Goal: Task Accomplishment & Management: Manage account settings

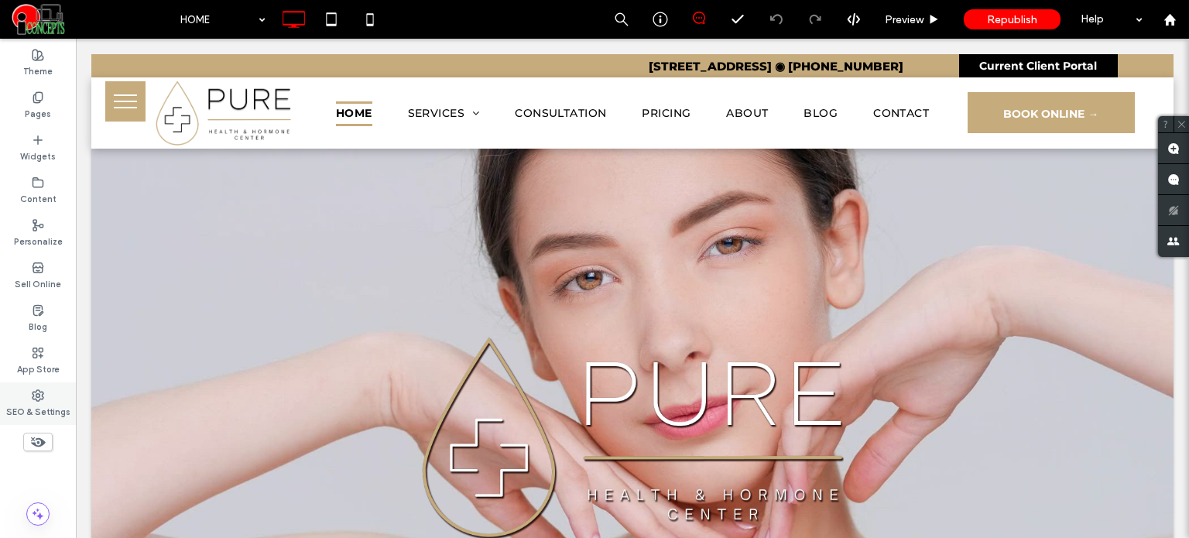
click at [40, 407] on label "SEO & Settings" at bounding box center [38, 410] width 64 height 17
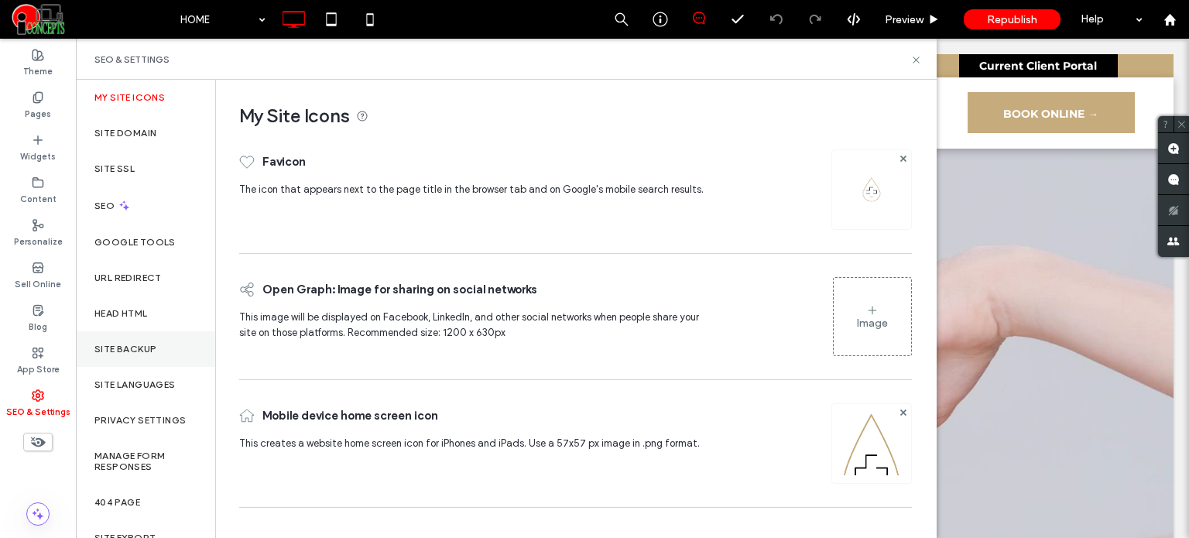
click at [132, 342] on div "Site Backup" at bounding box center [145, 349] width 139 height 36
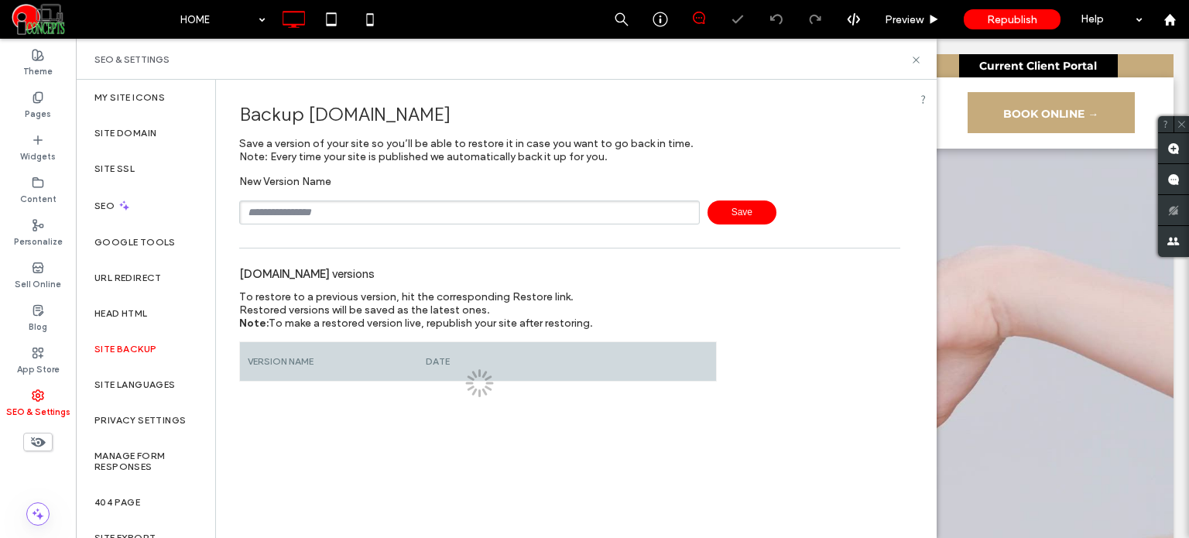
click at [360, 201] on input "text" at bounding box center [469, 212] width 460 height 24
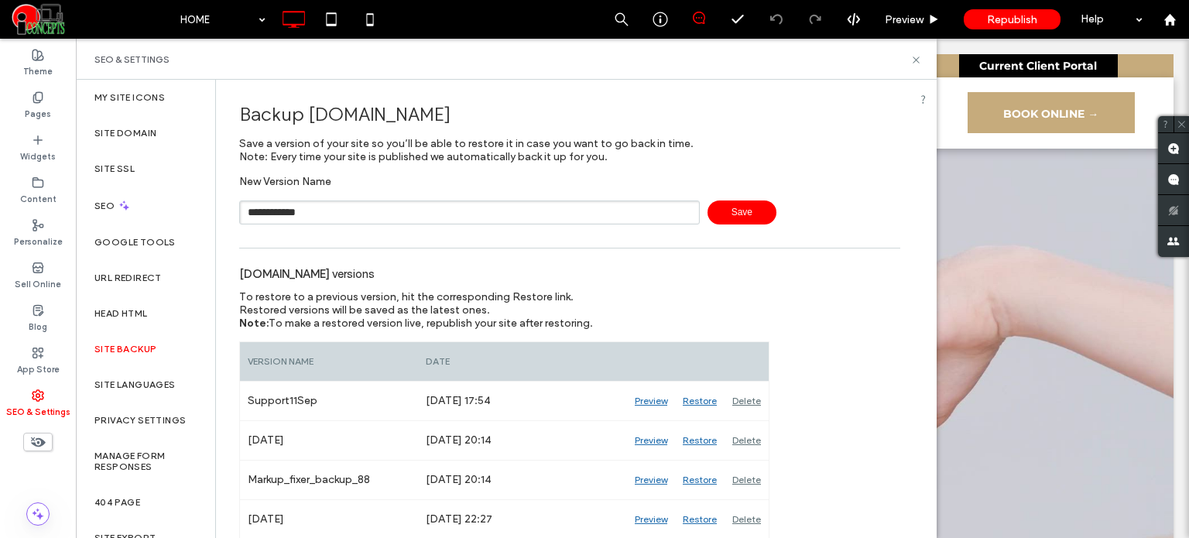
type input "**********"
click at [56, 118] on div "Pages" at bounding box center [38, 105] width 76 height 43
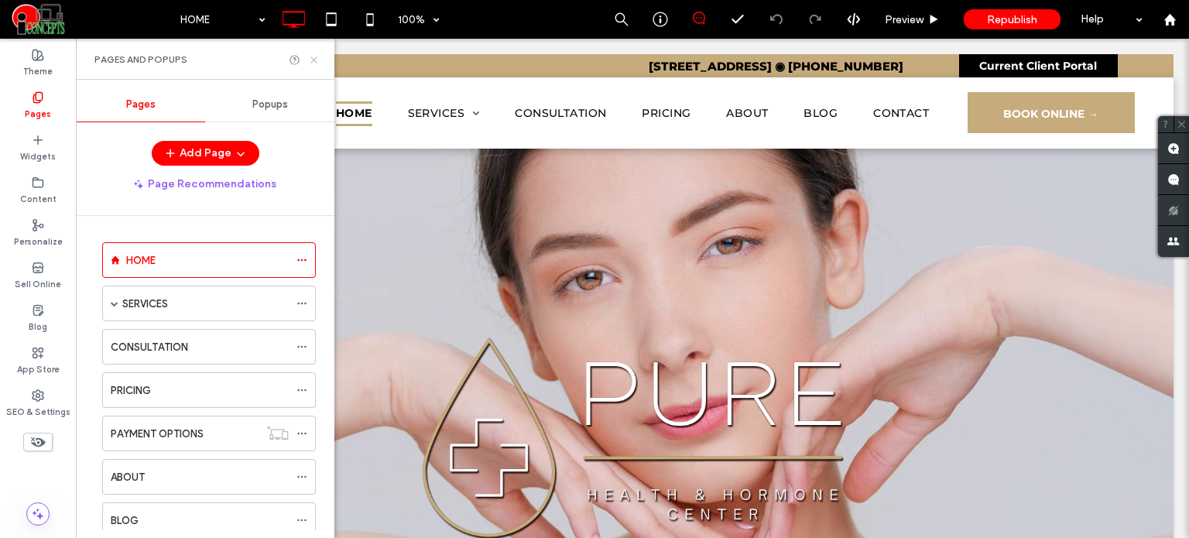
click at [311, 60] on icon at bounding box center [314, 60] width 12 height 12
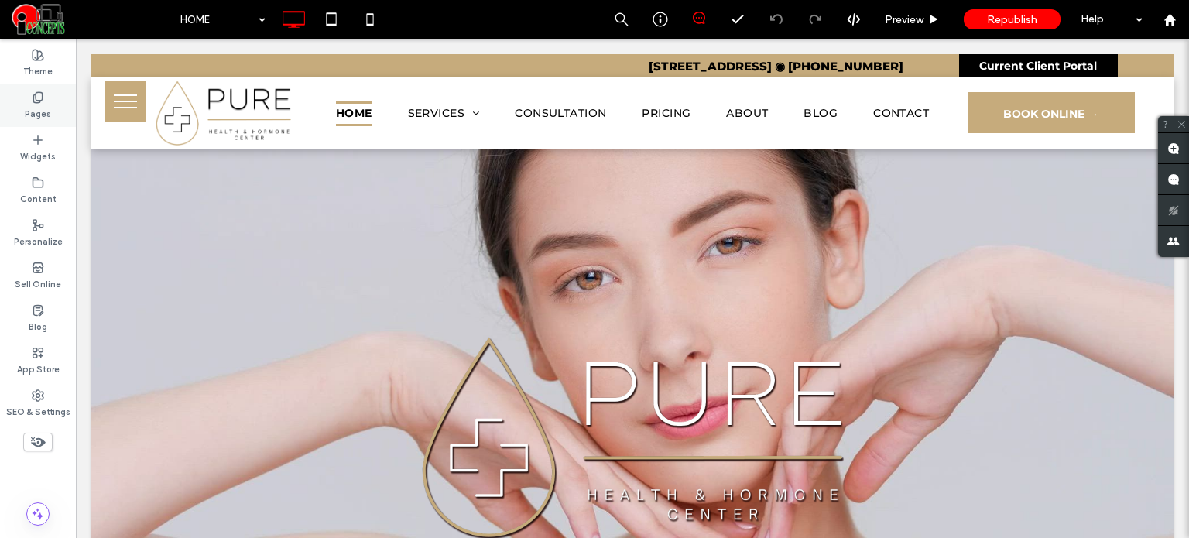
click at [68, 110] on div "Pages" at bounding box center [38, 105] width 76 height 43
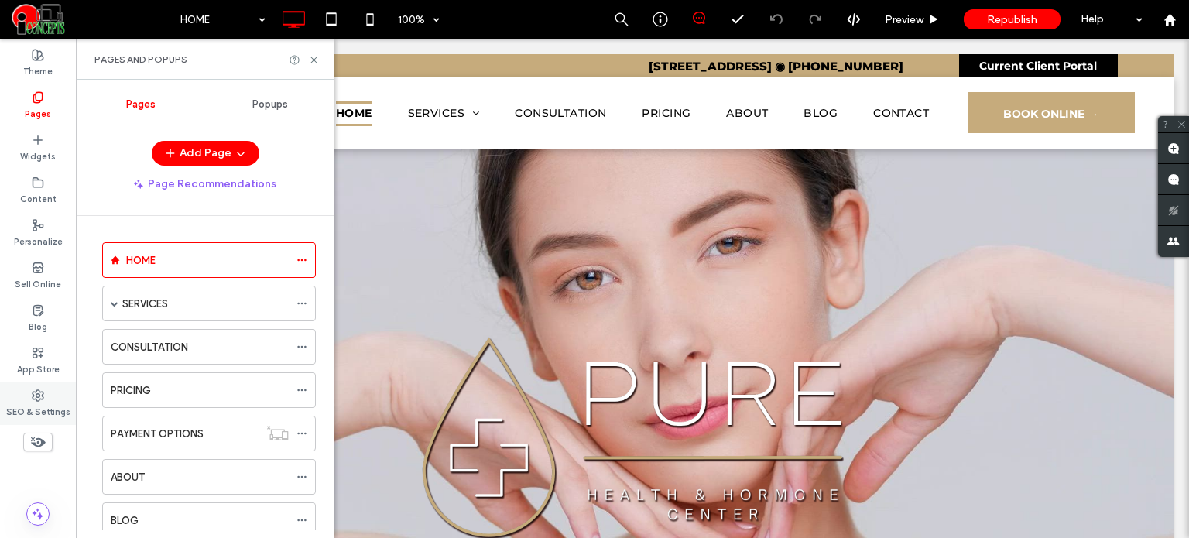
click at [51, 409] on label "SEO & Settings" at bounding box center [38, 410] width 64 height 17
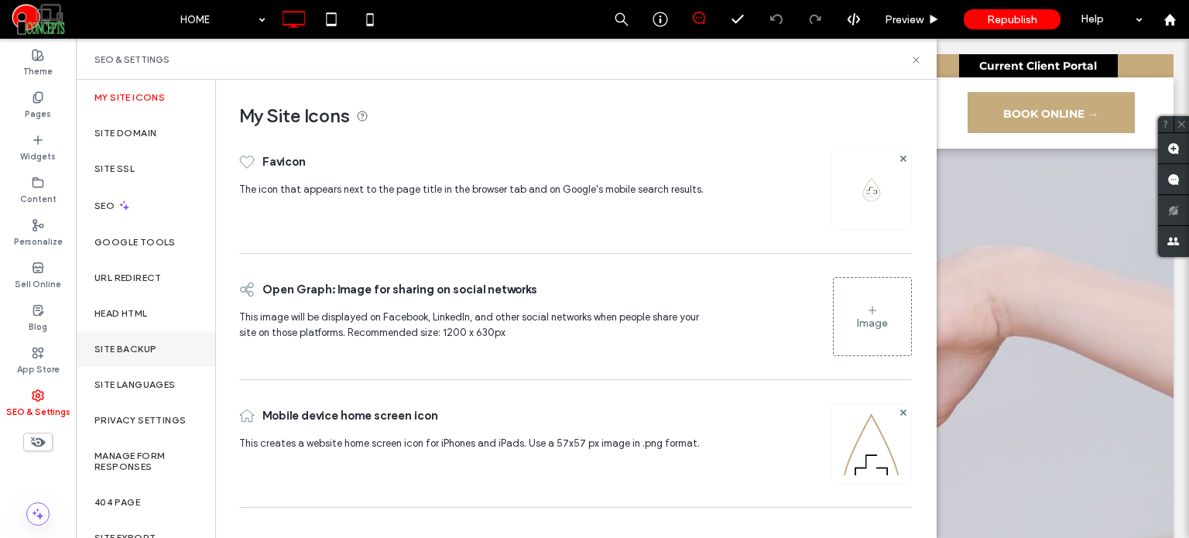
click at [150, 337] on div "Site Backup" at bounding box center [145, 349] width 139 height 36
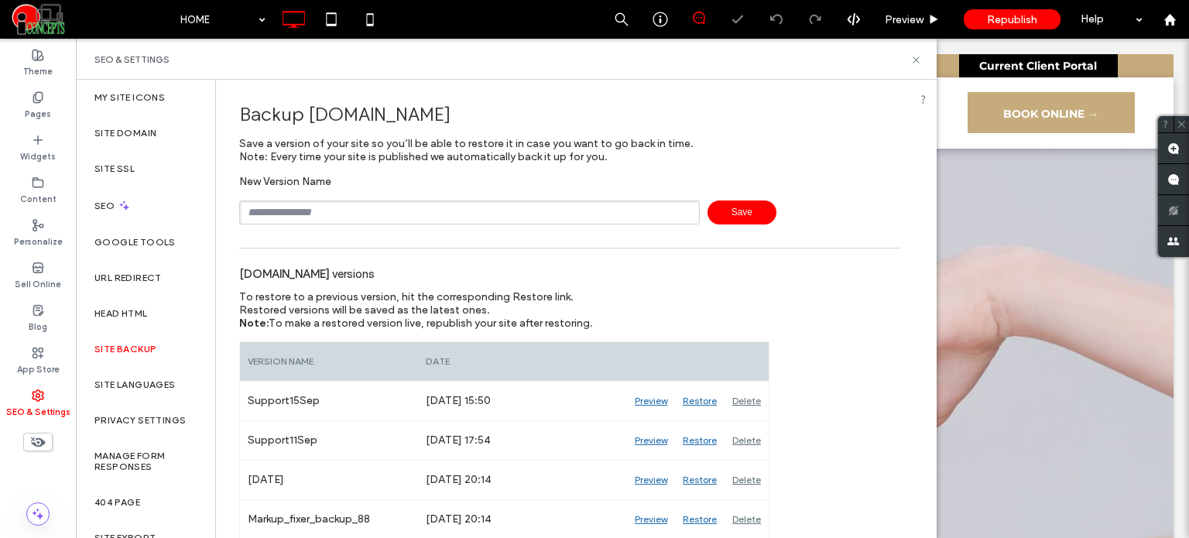
click at [357, 210] on input "text" at bounding box center [469, 212] width 460 height 24
click at [917, 61] on use at bounding box center [915, 59] width 6 height 6
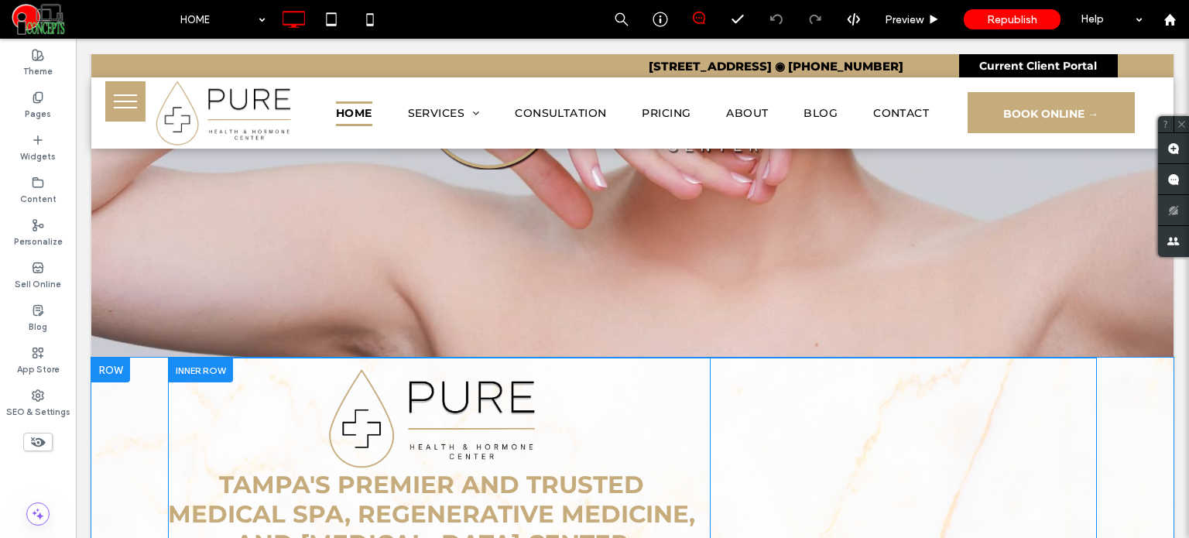
scroll to position [387, 0]
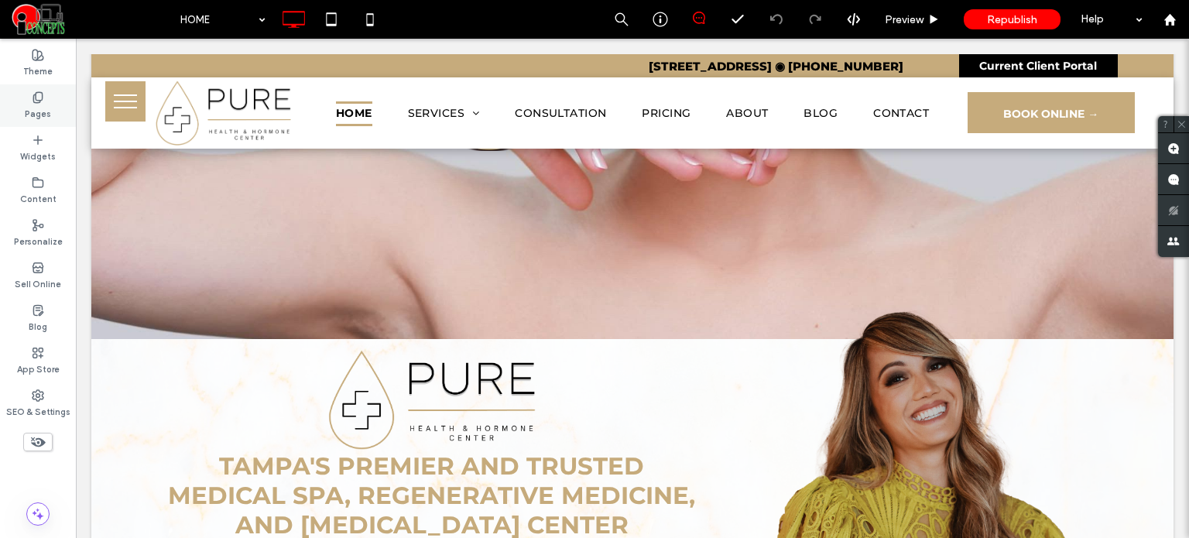
click at [50, 106] on div "Pages" at bounding box center [38, 105] width 76 height 43
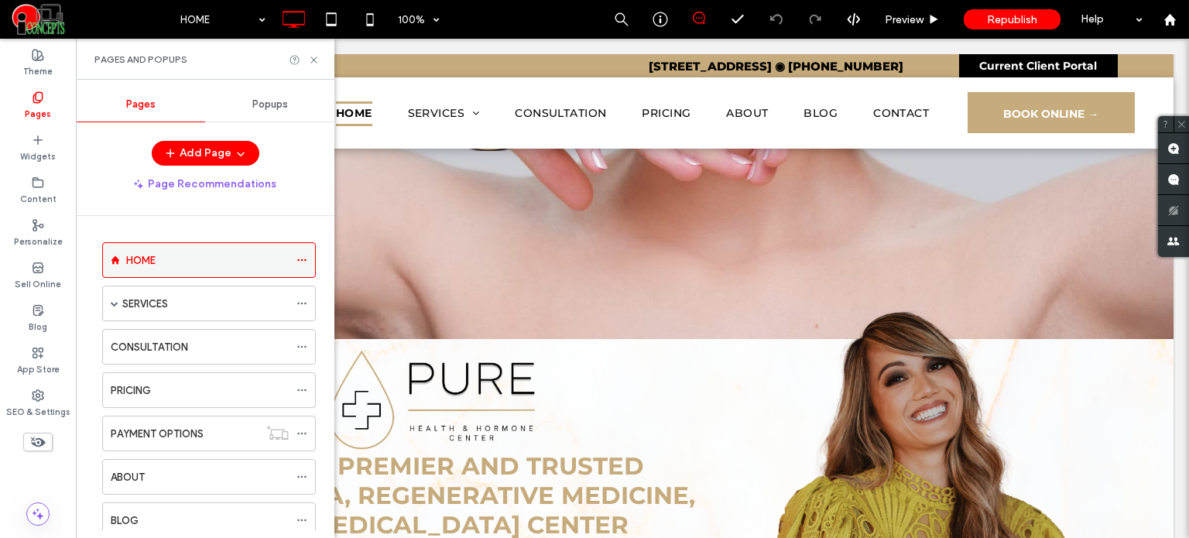
click at [306, 257] on icon at bounding box center [301, 260] width 11 height 11
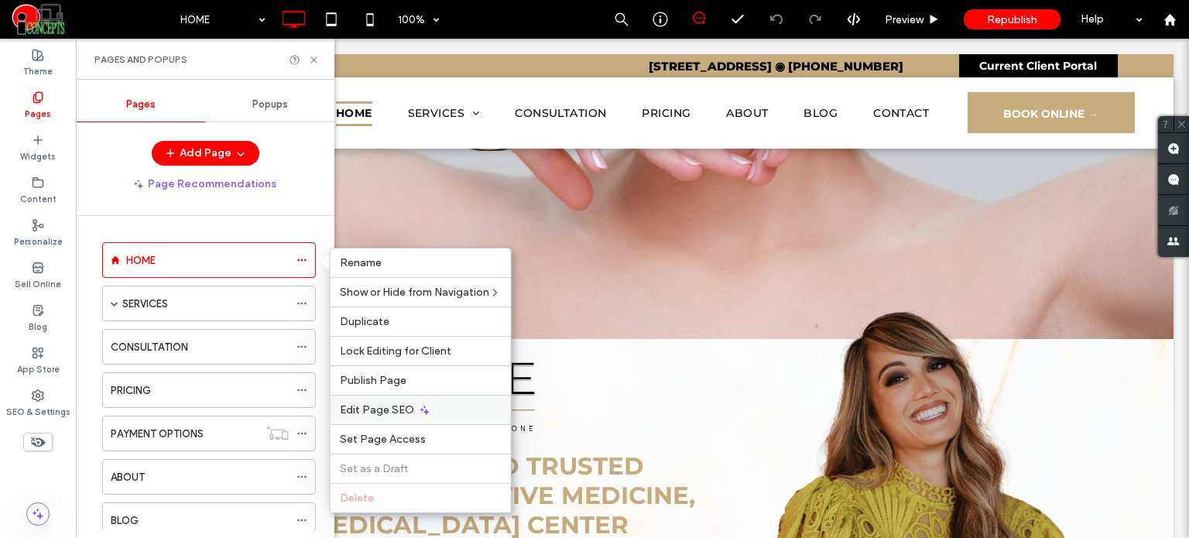
click at [394, 411] on span "Edit Page SEO" at bounding box center [377, 409] width 74 height 13
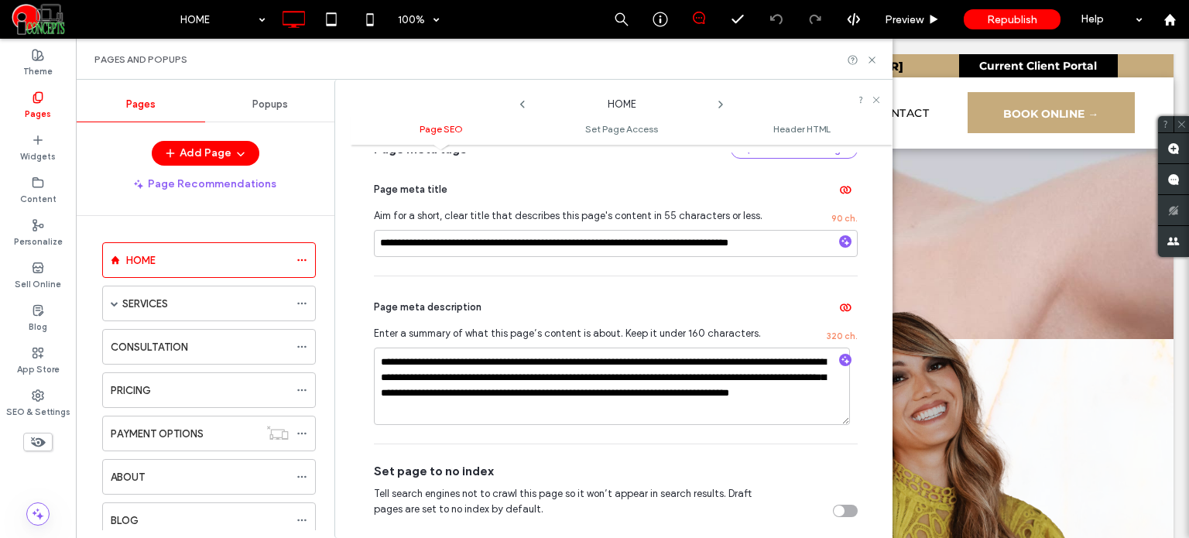
scroll to position [155, 0]
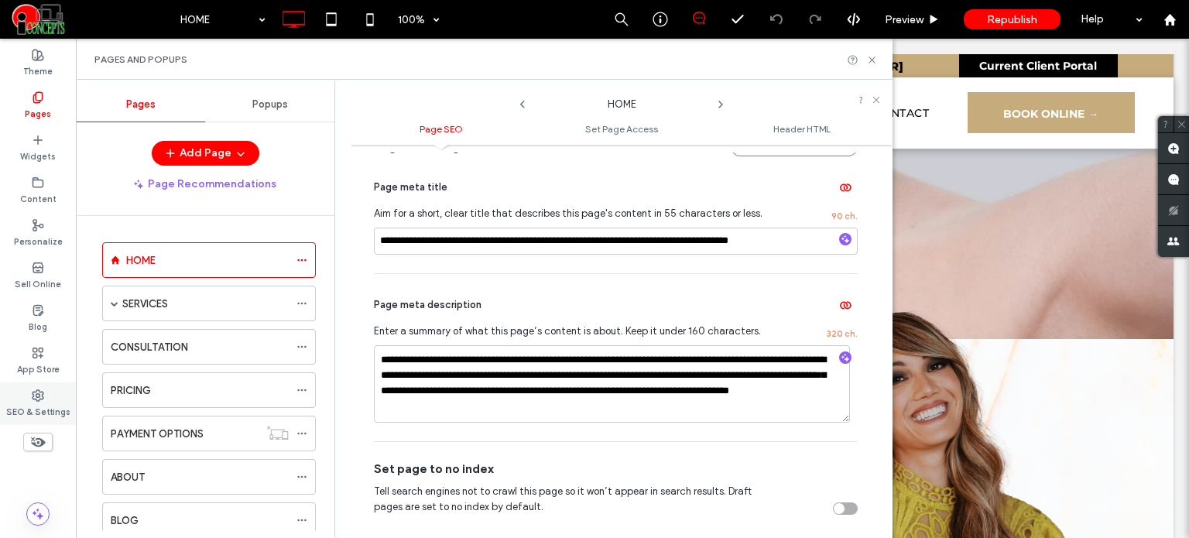
click at [23, 399] on div "SEO & Settings" at bounding box center [38, 403] width 76 height 43
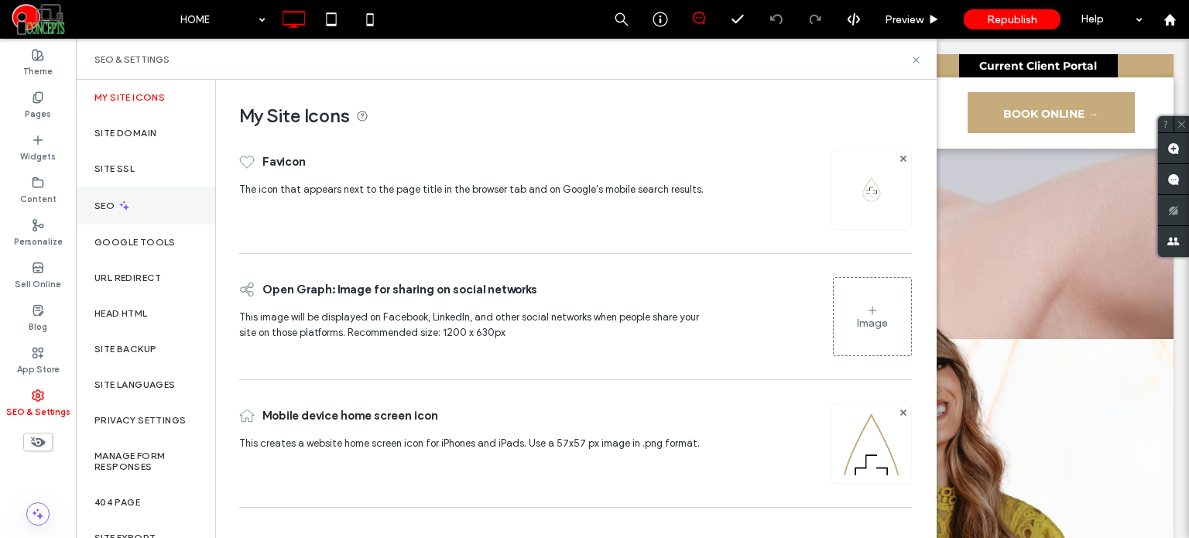
click at [96, 207] on label "SEO" at bounding box center [105, 205] width 23 height 11
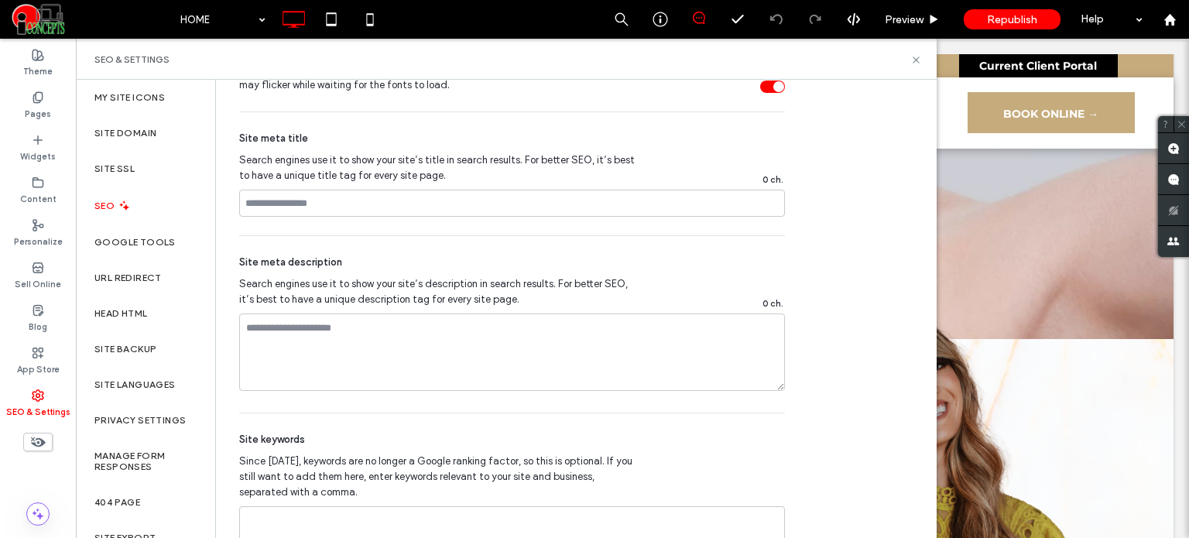
scroll to position [914, 0]
click at [40, 184] on icon at bounding box center [38, 182] width 12 height 12
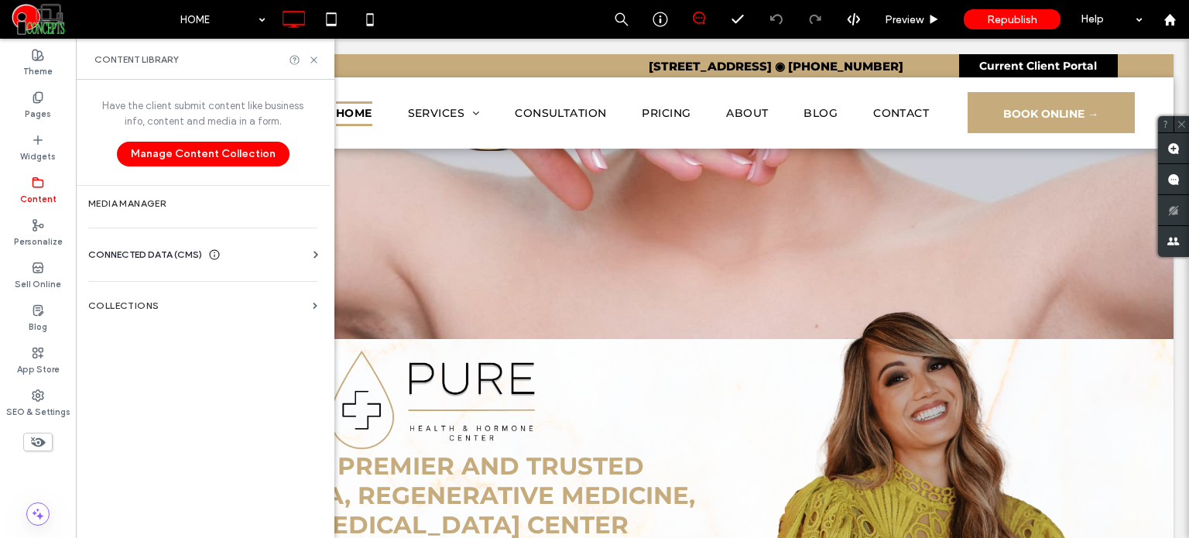
click at [186, 255] on div "Google Tools" at bounding box center [145, 242] width 139 height 36
click at [307, 252] on div "CONNECTED DATA (CMS)" at bounding box center [205, 254] width 235 height 15
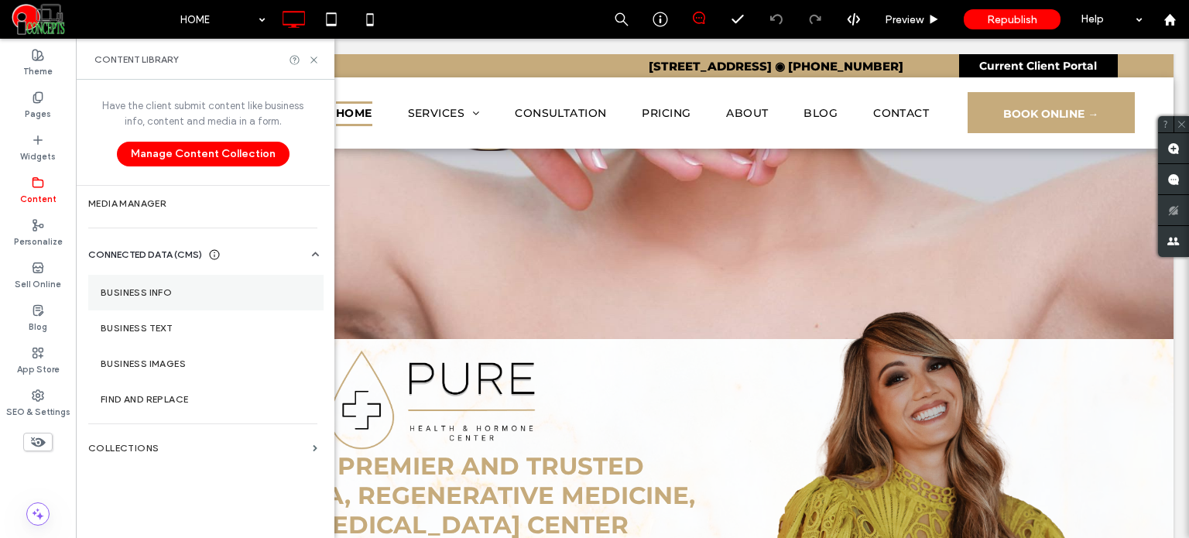
click at [213, 290] on label "Business Info" at bounding box center [206, 292] width 210 height 11
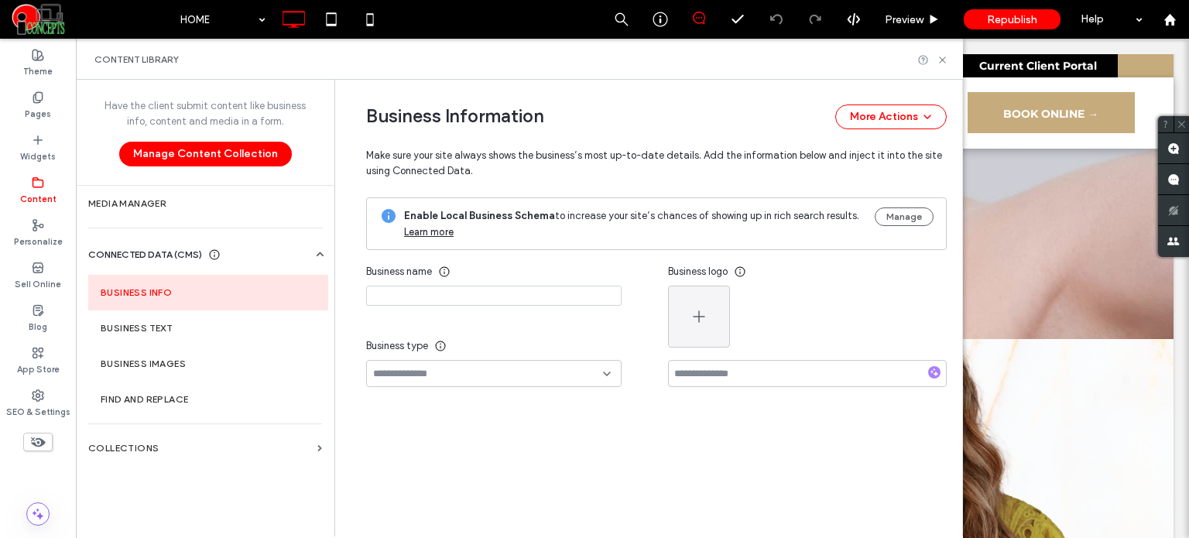
type input "**********"
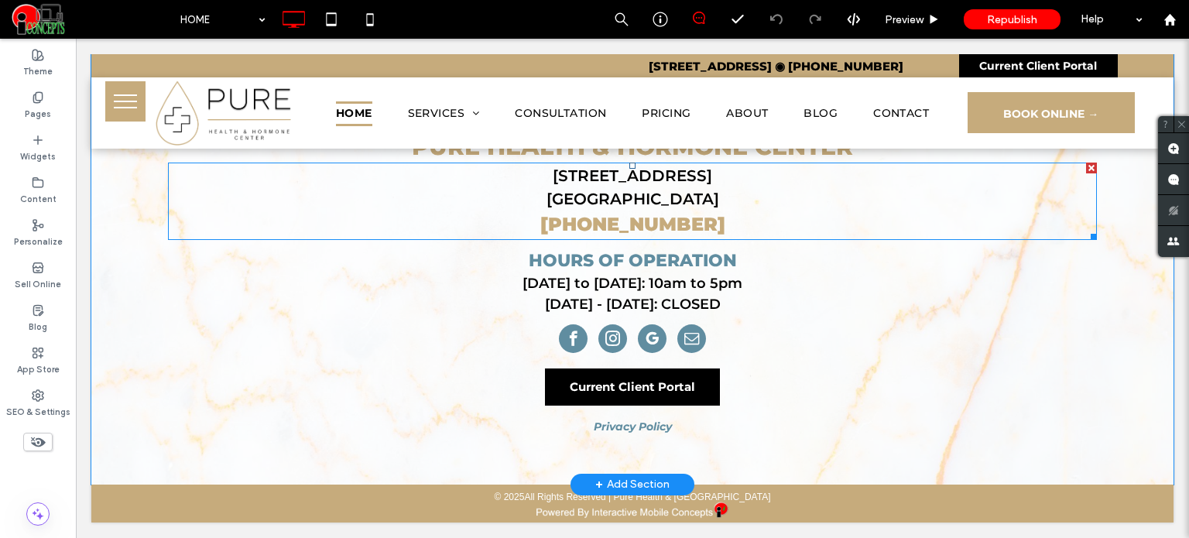
scroll to position [594, 0]
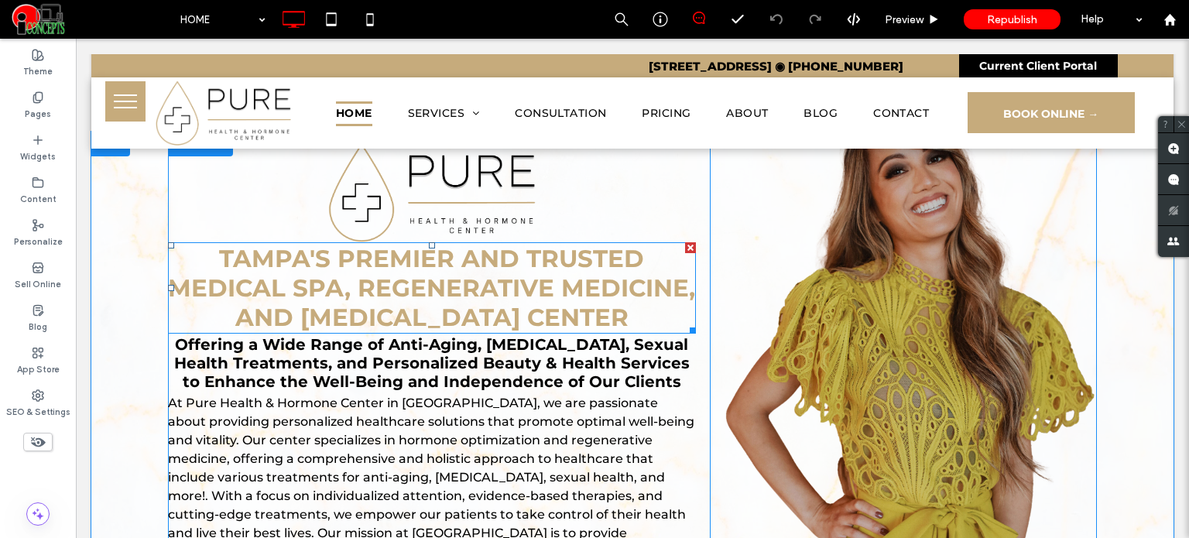
click at [356, 307] on span "TAMPA'S PREMIER and TRUSTED medical spa, REGENERATIVE MEDICINE, and hormone the…" at bounding box center [431, 288] width 527 height 88
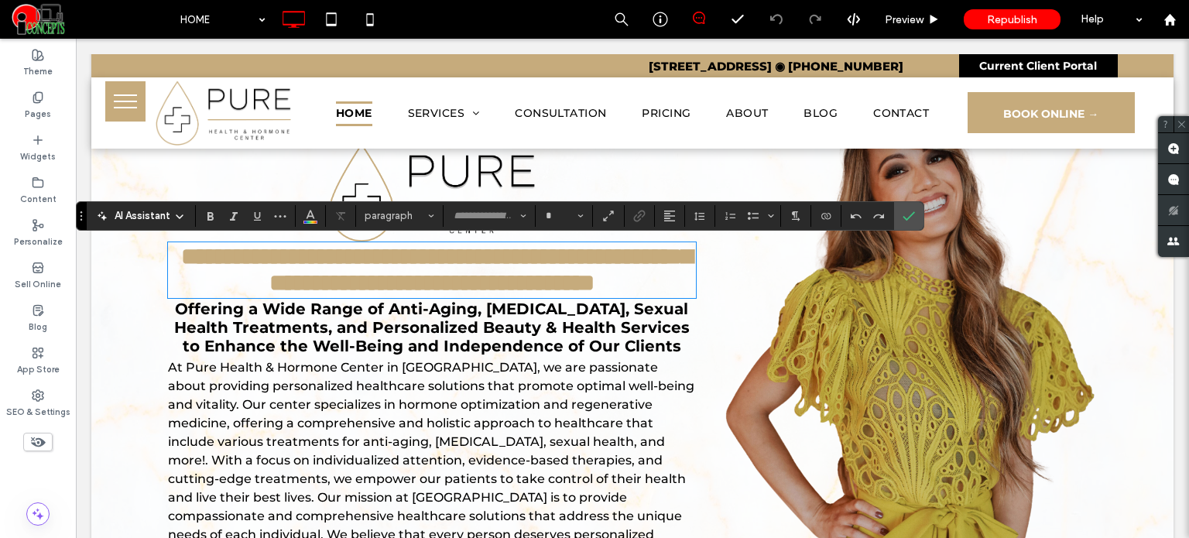
type input "**********"
type input "**"
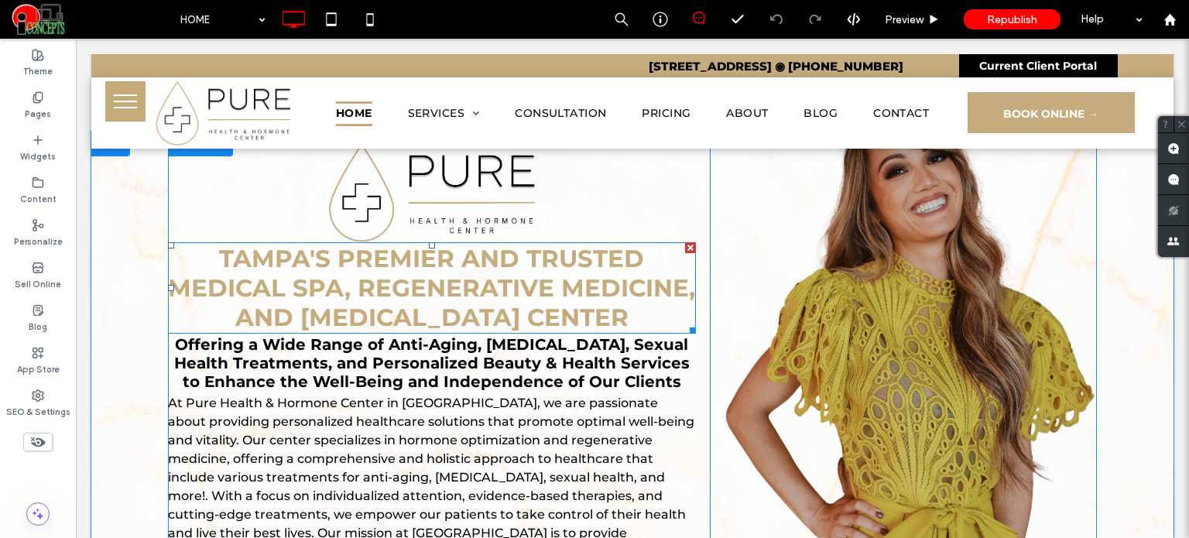
click at [373, 287] on strong "TAMPA'S PREMIER and TRUSTED medical spa, REGENERATIVE MEDICINE, and hormone the…" at bounding box center [431, 288] width 527 height 88
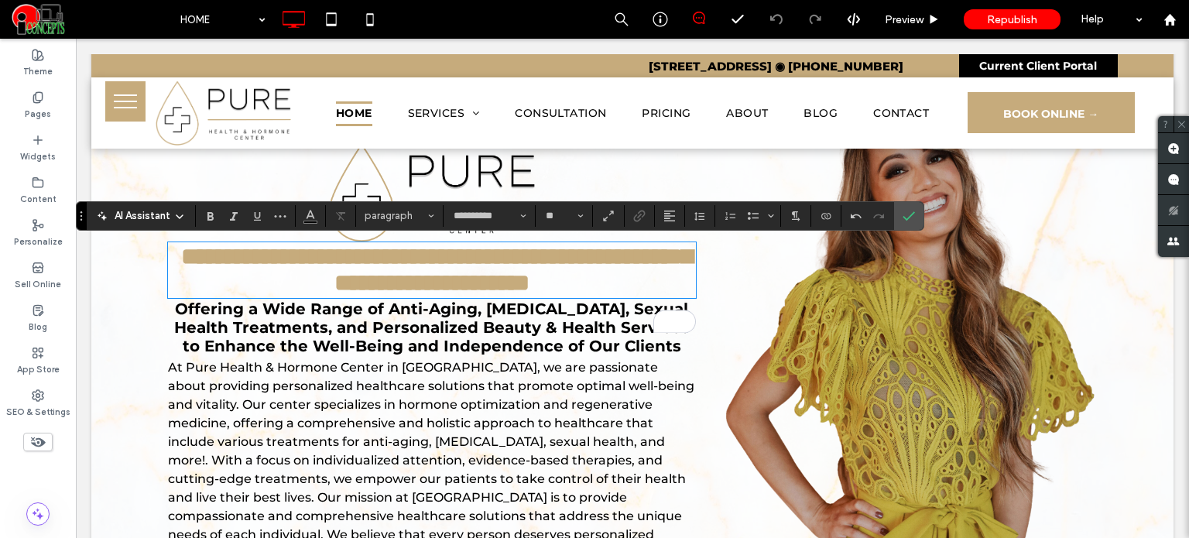
type input "**"
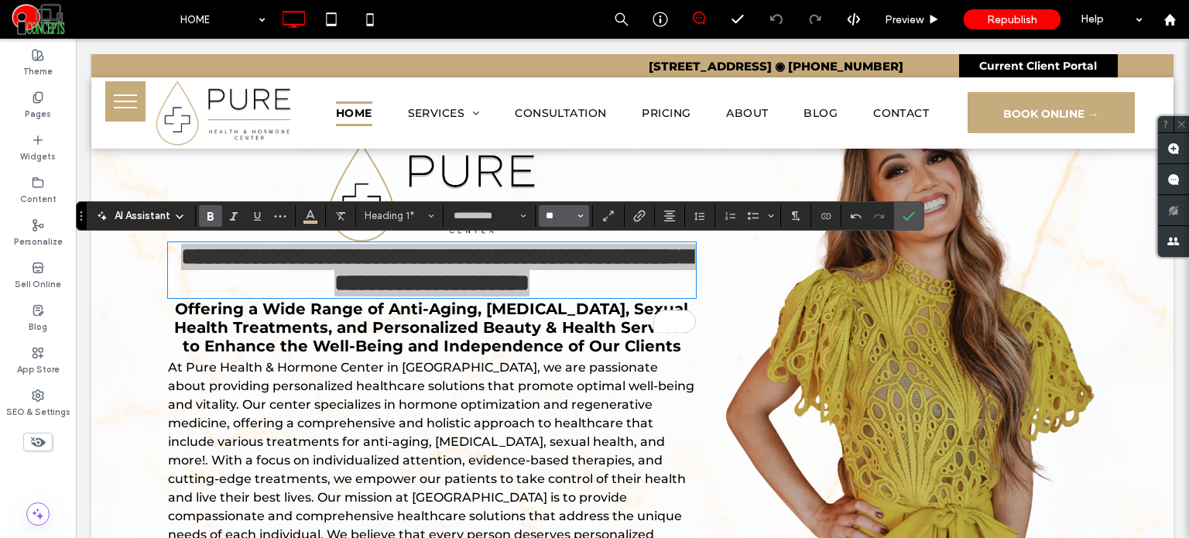
click at [554, 213] on input "**" at bounding box center [559, 216] width 30 height 12
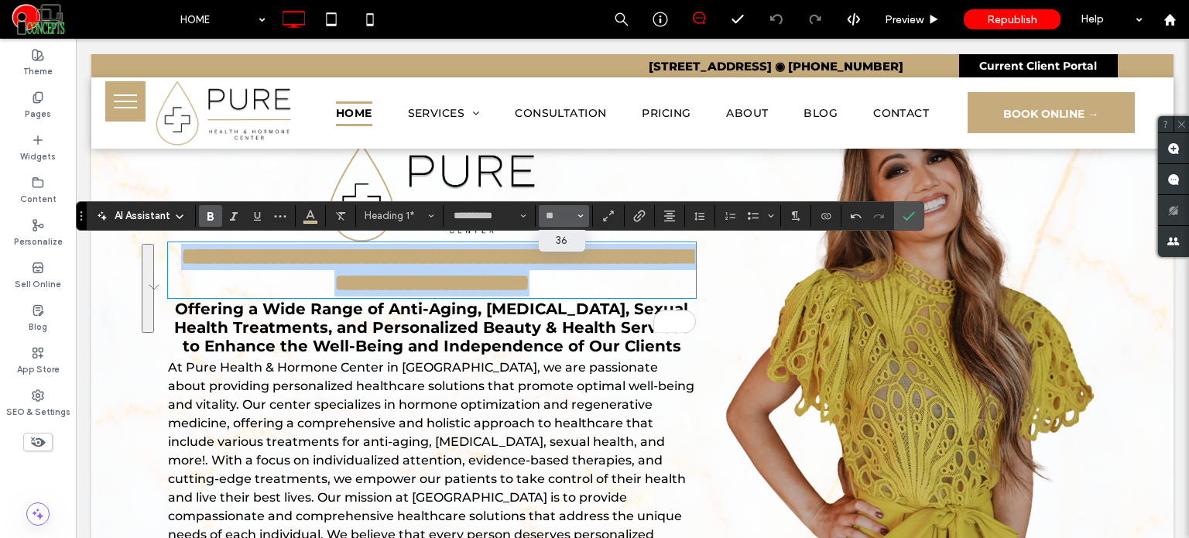
type input "**"
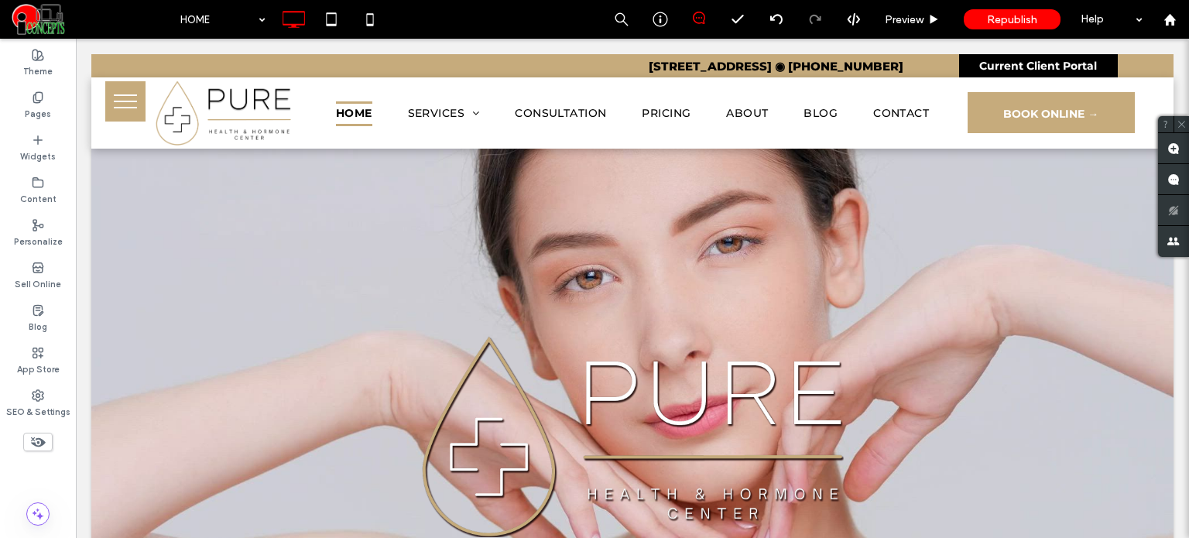
scroll to position [0, 0]
click at [323, 30] on icon at bounding box center [331, 19] width 31 height 31
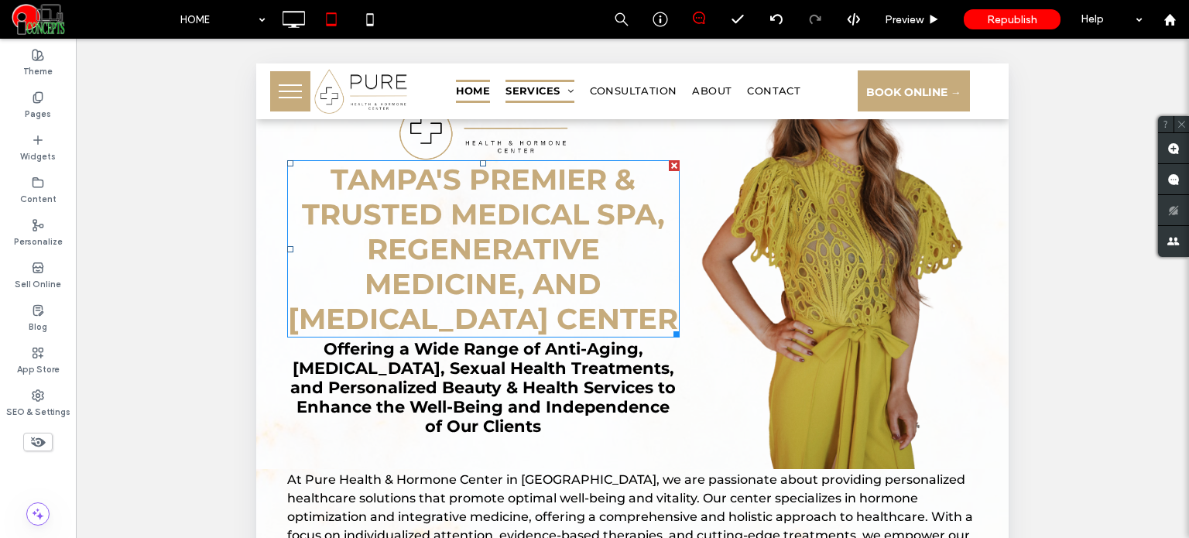
scroll to position [619, 0]
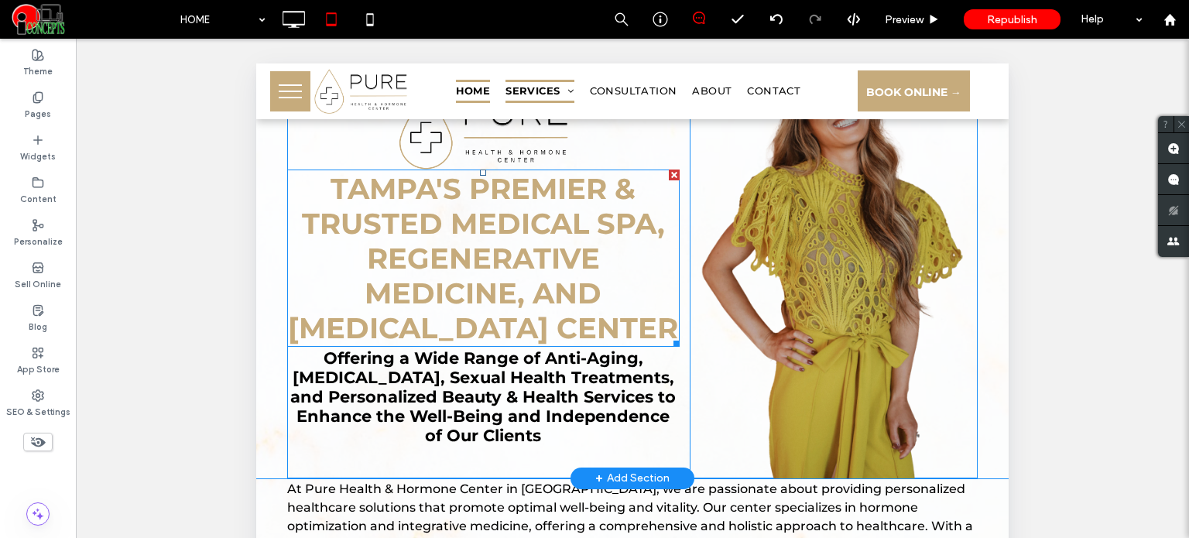
click at [401, 285] on span "TAMPA'S PREMIER & TRUSTED MEDICAL SPA, REGENERATIVE MEDICINE, AND HORMONE THERA…" at bounding box center [483, 258] width 390 height 174
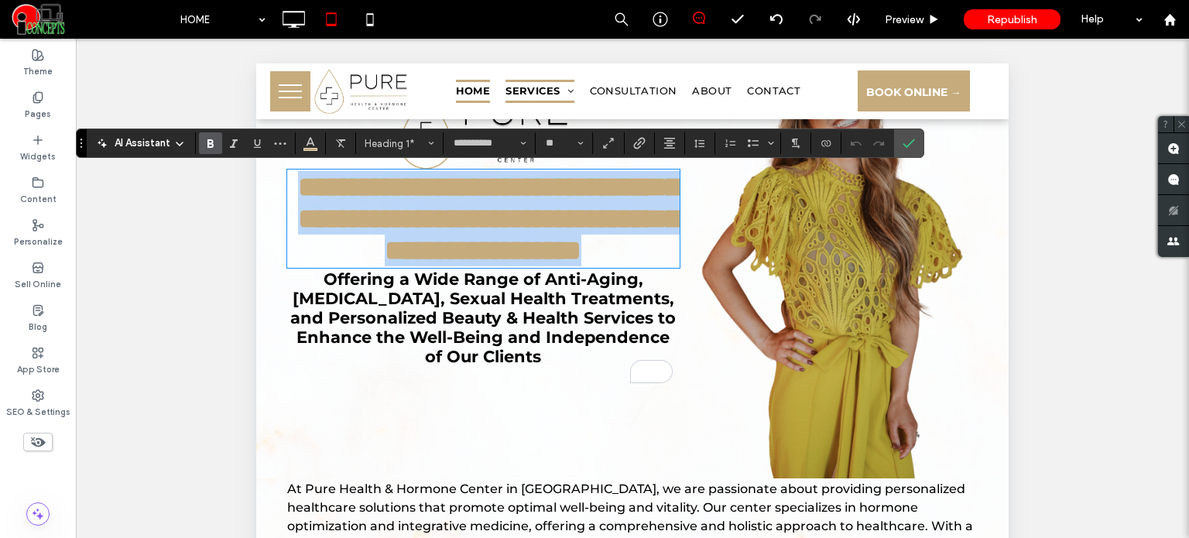
paste div
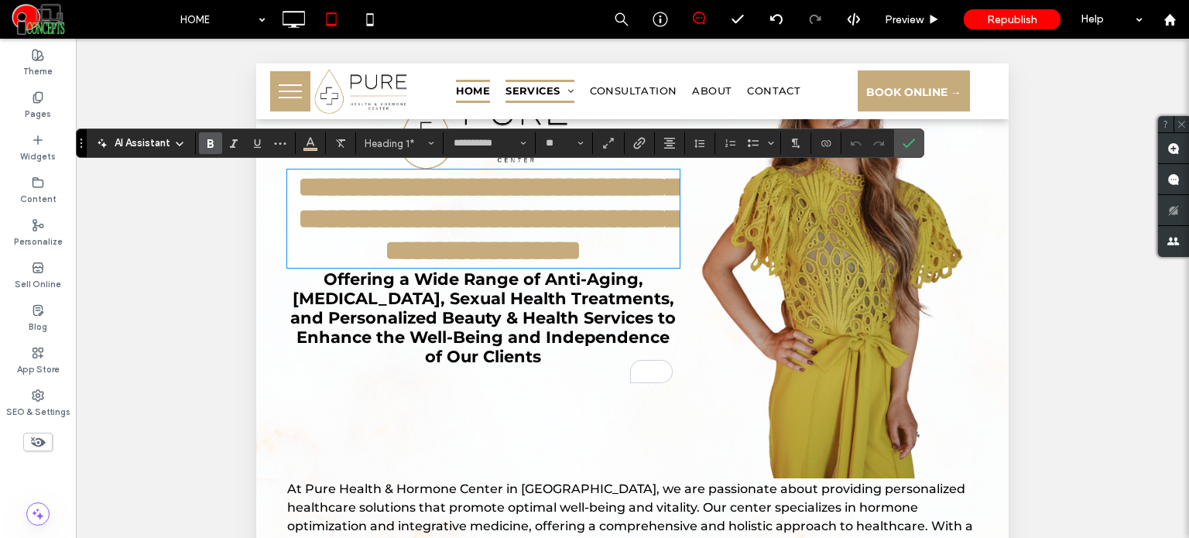
type input "**"
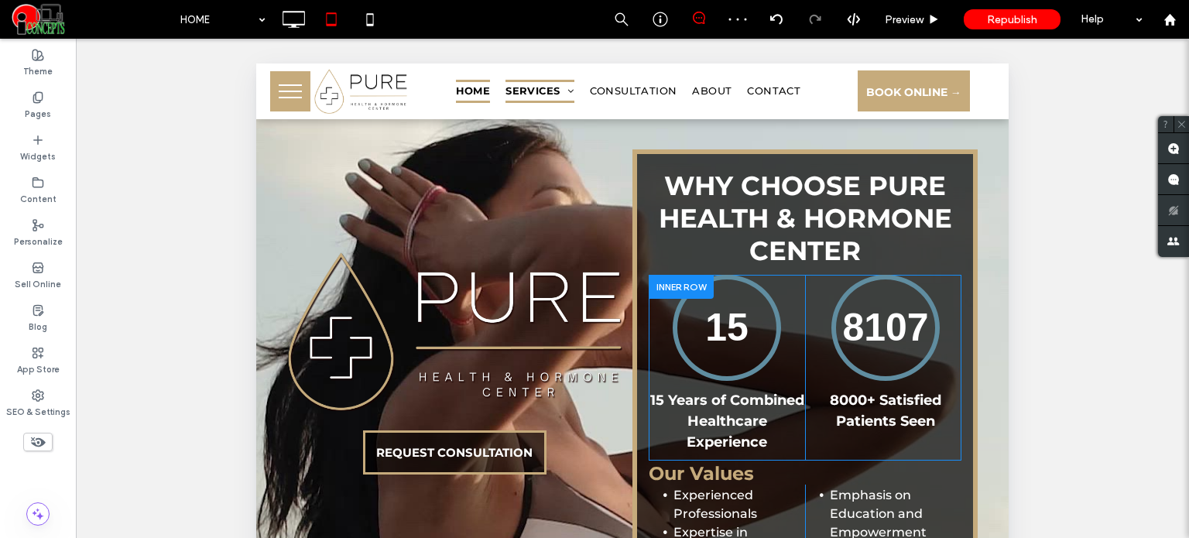
scroll to position [2631, 0]
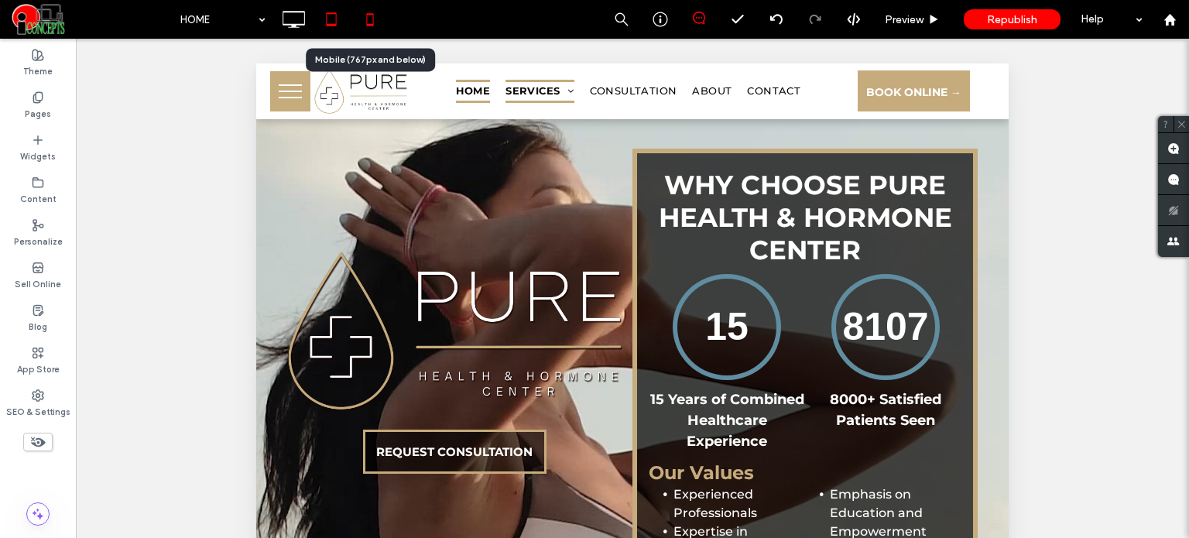
click at [362, 9] on icon at bounding box center [369, 19] width 31 height 31
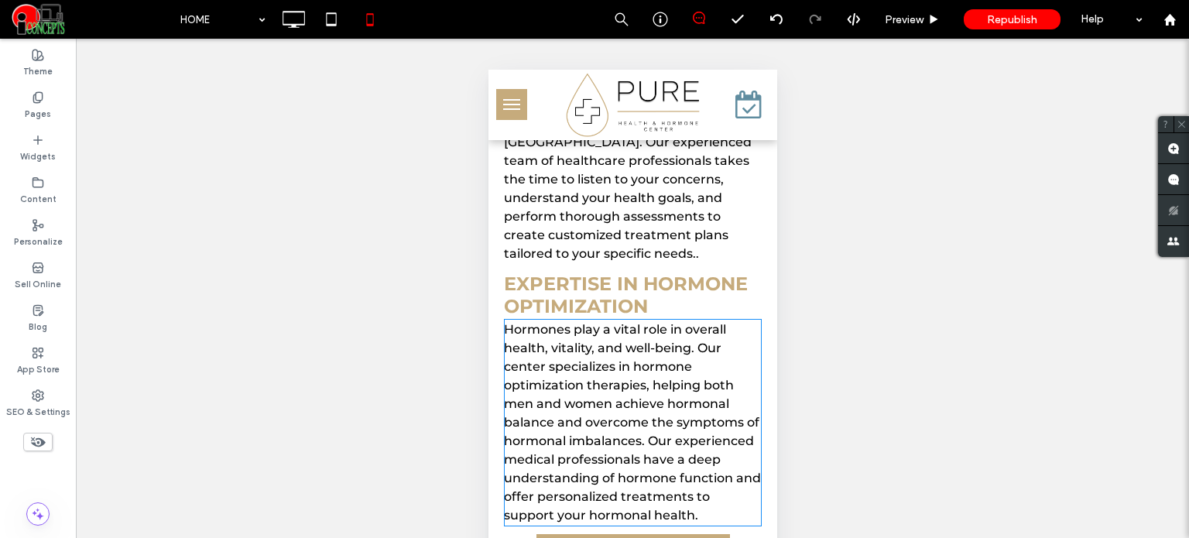
scroll to position [8977, 0]
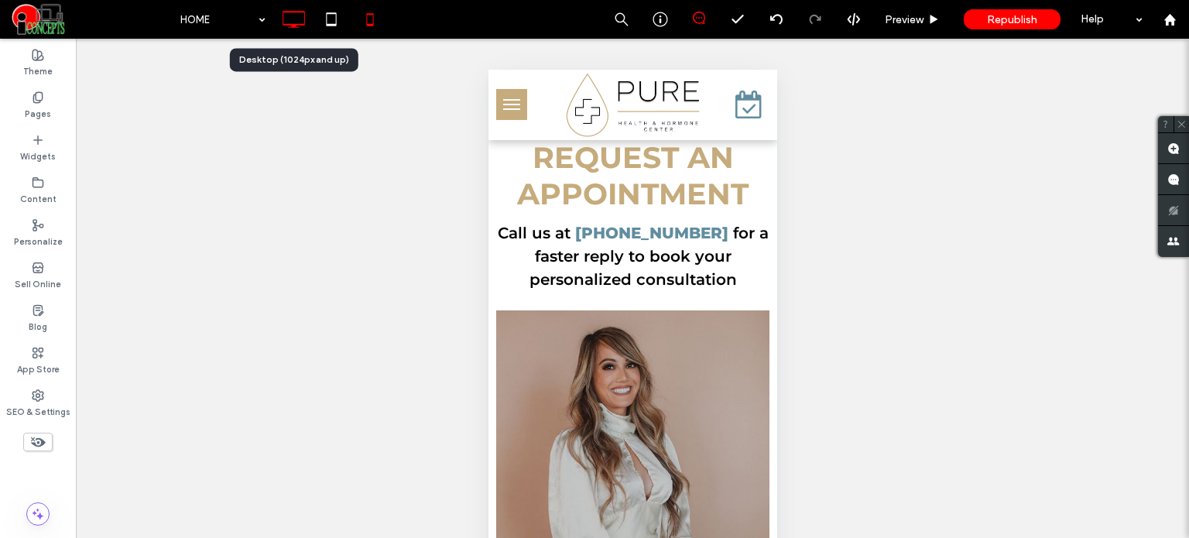
click at [292, 19] on icon at bounding box center [293, 19] width 31 height 31
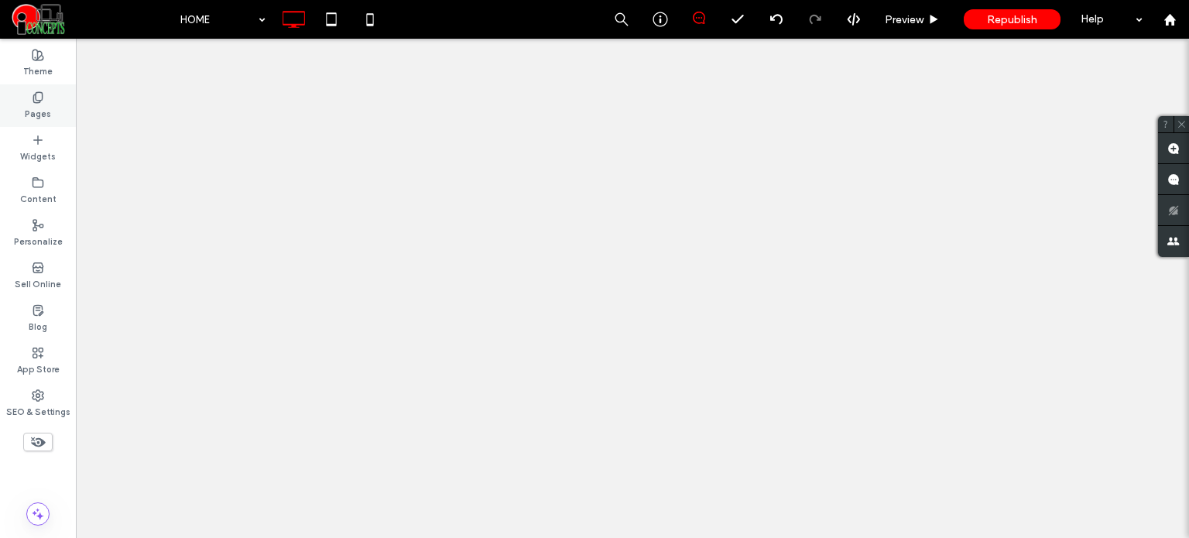
click at [43, 109] on label "Pages" at bounding box center [38, 112] width 26 height 17
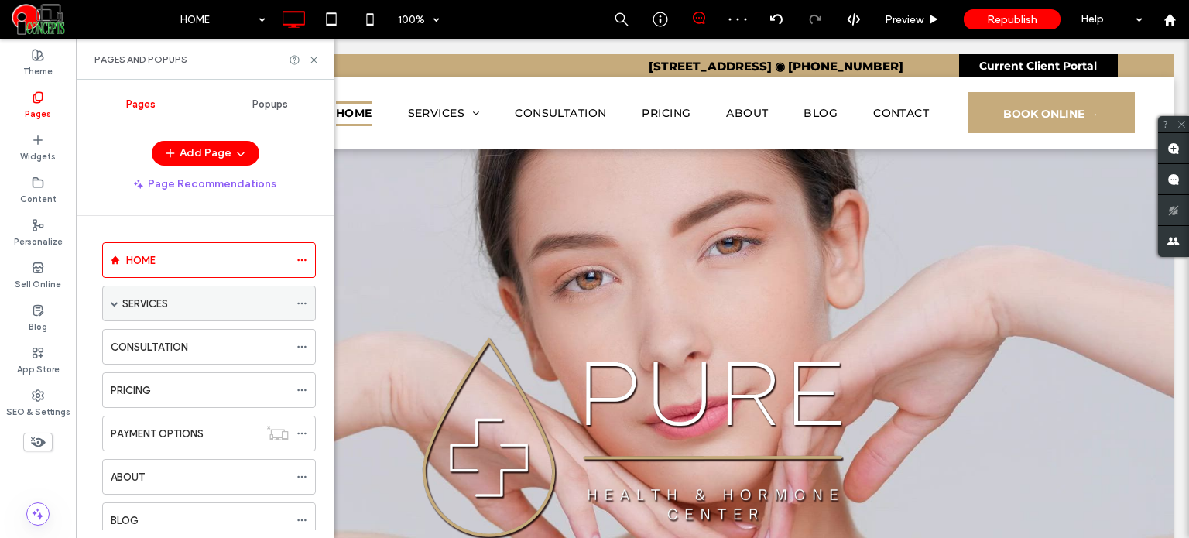
click at [227, 303] on div "SERVICES" at bounding box center [205, 304] width 166 height 16
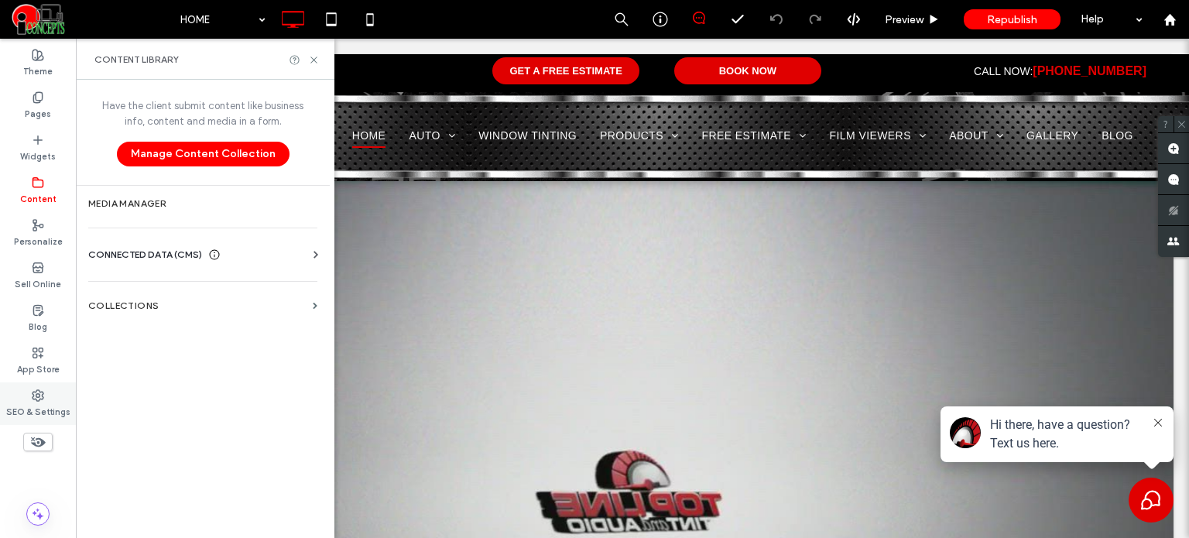
click at [56, 404] on label "SEO & Settings" at bounding box center [38, 410] width 64 height 17
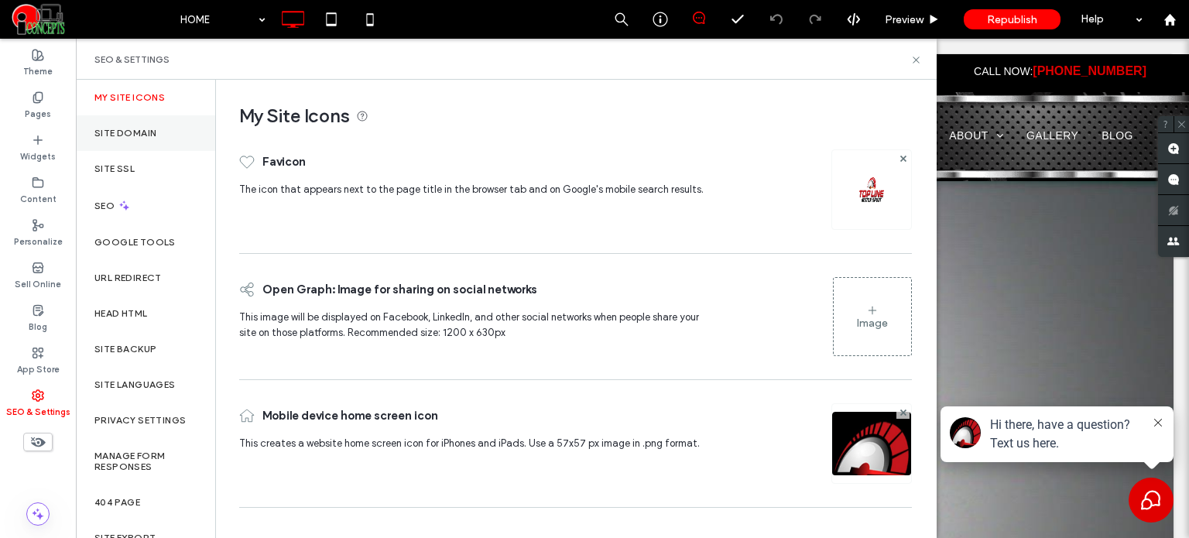
click at [146, 139] on div "Site Domain" at bounding box center [145, 133] width 139 height 36
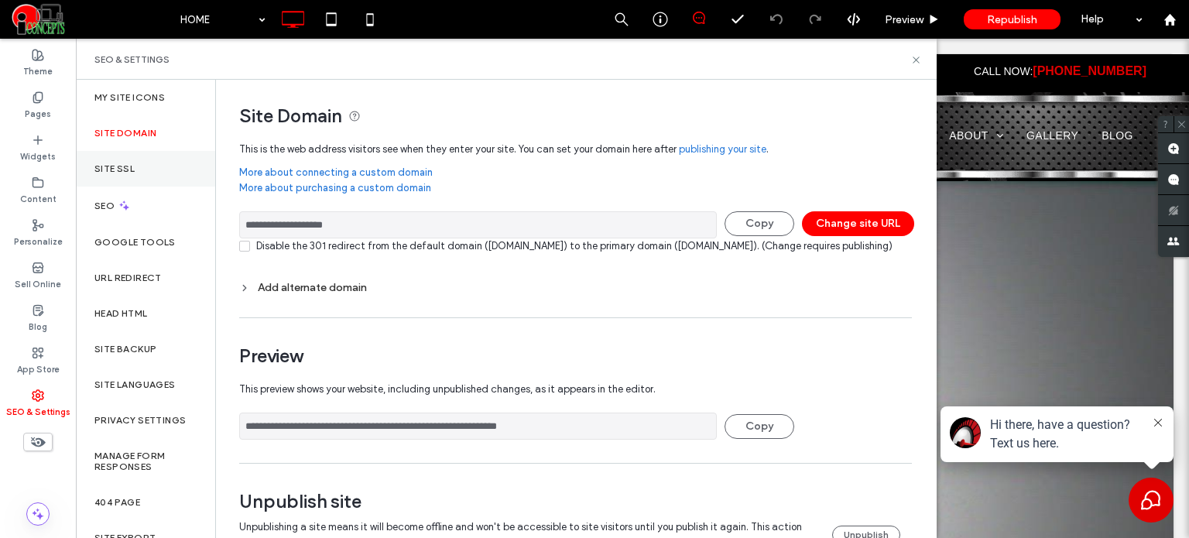
click at [145, 182] on div "Site SSL" at bounding box center [145, 169] width 139 height 36
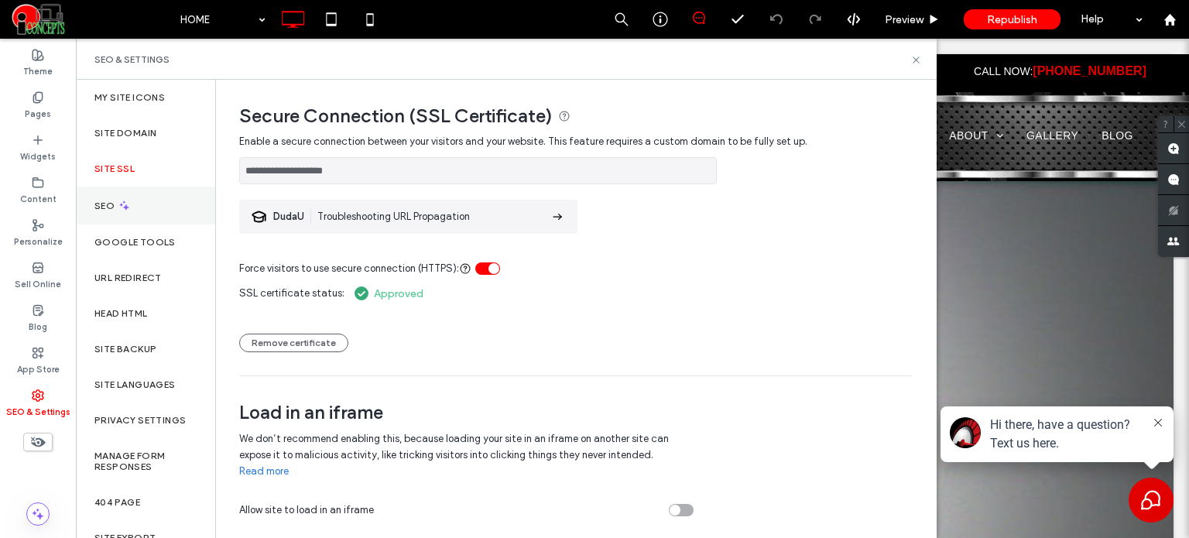
click at [143, 211] on div "SEO" at bounding box center [145, 206] width 139 height 38
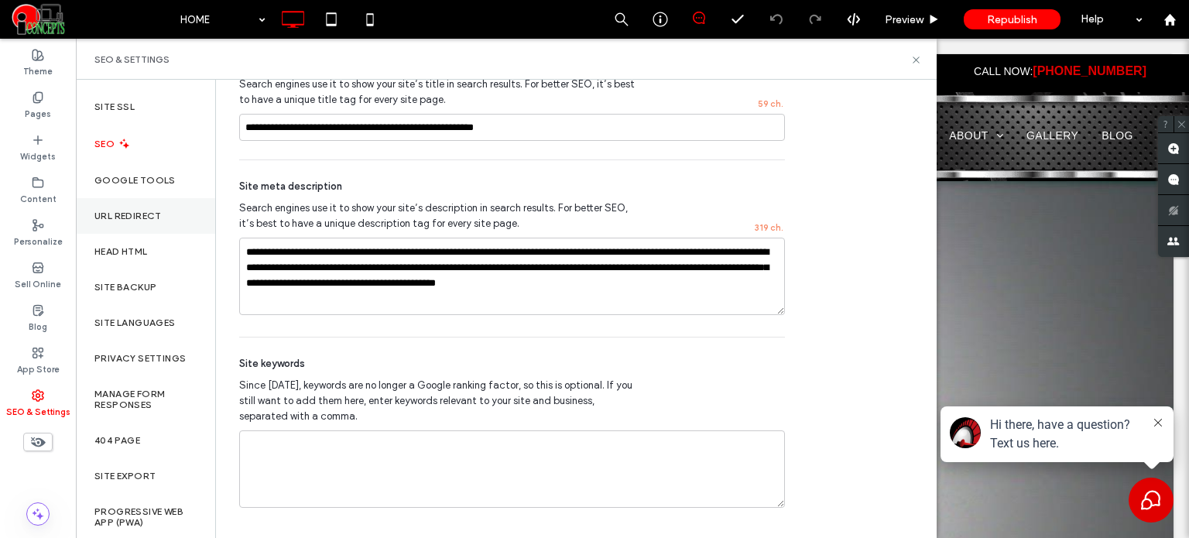
scroll to position [63, 0]
click at [43, 190] on label "Content" at bounding box center [38, 197] width 36 height 17
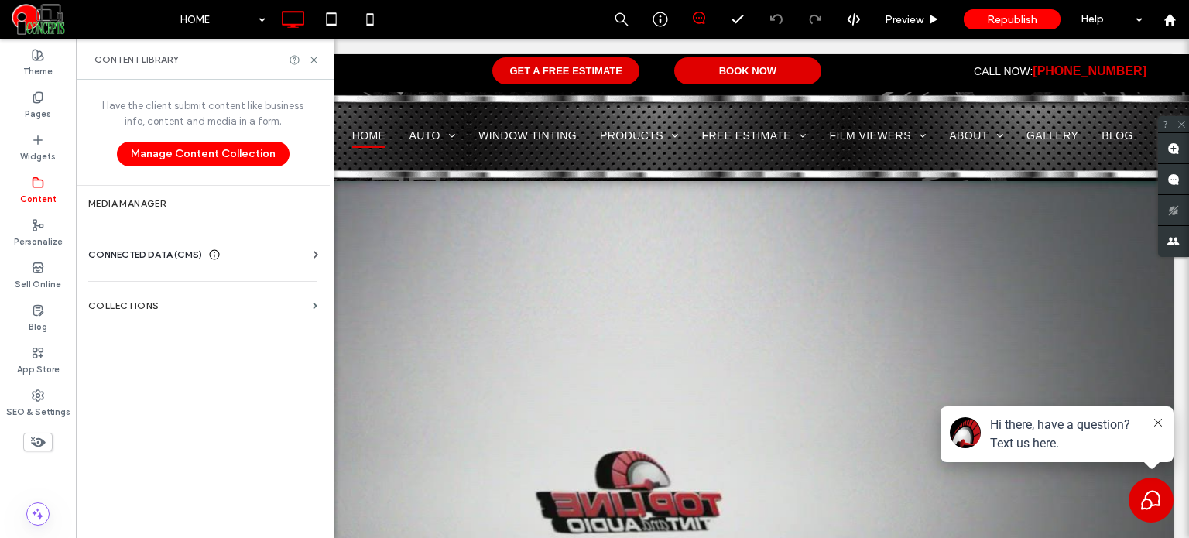
click at [170, 250] on span "CONNECTED DATA (CMS)" at bounding box center [145, 254] width 114 height 15
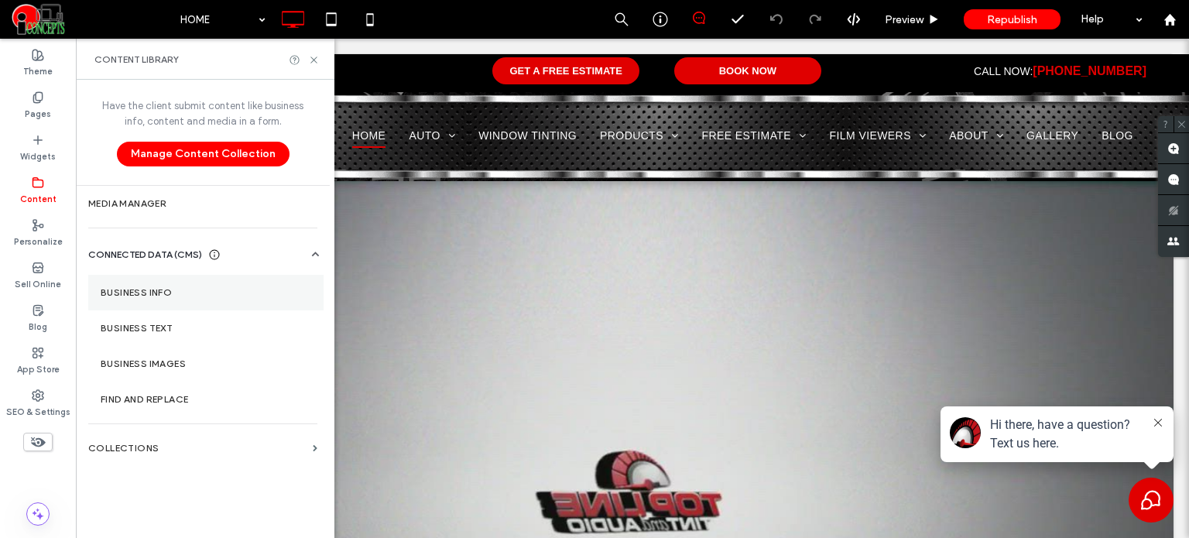
click at [183, 290] on label "Business Info" at bounding box center [206, 292] width 210 height 11
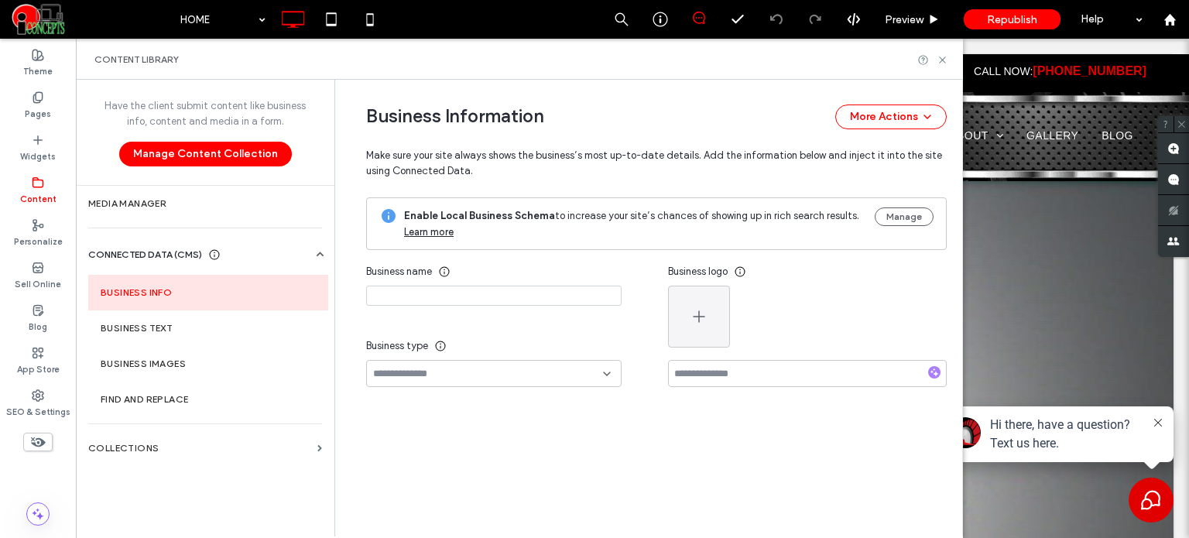
type input "**********"
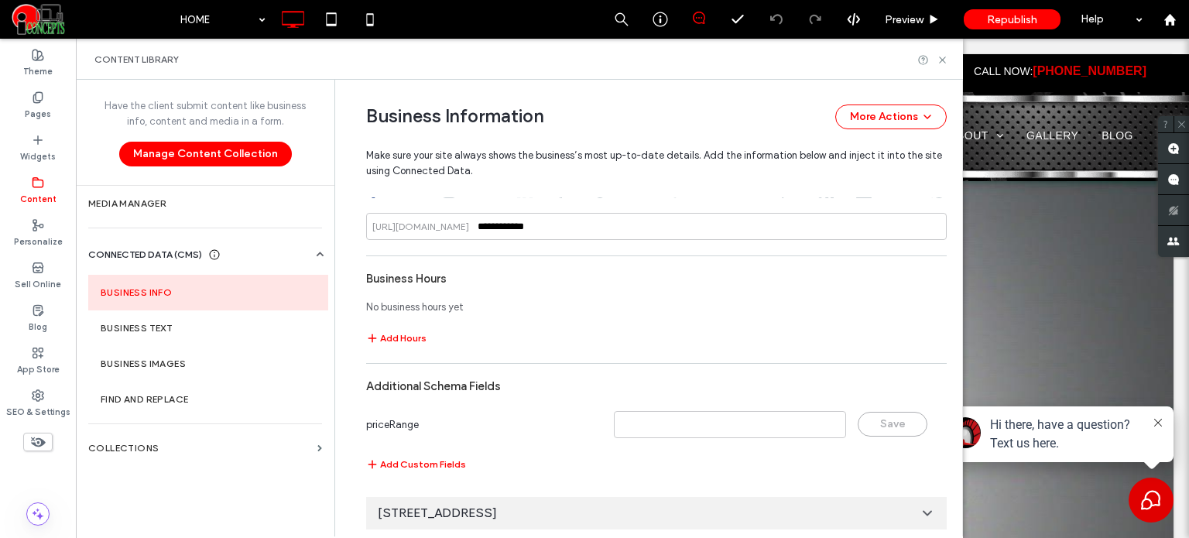
scroll to position [1012, 0]
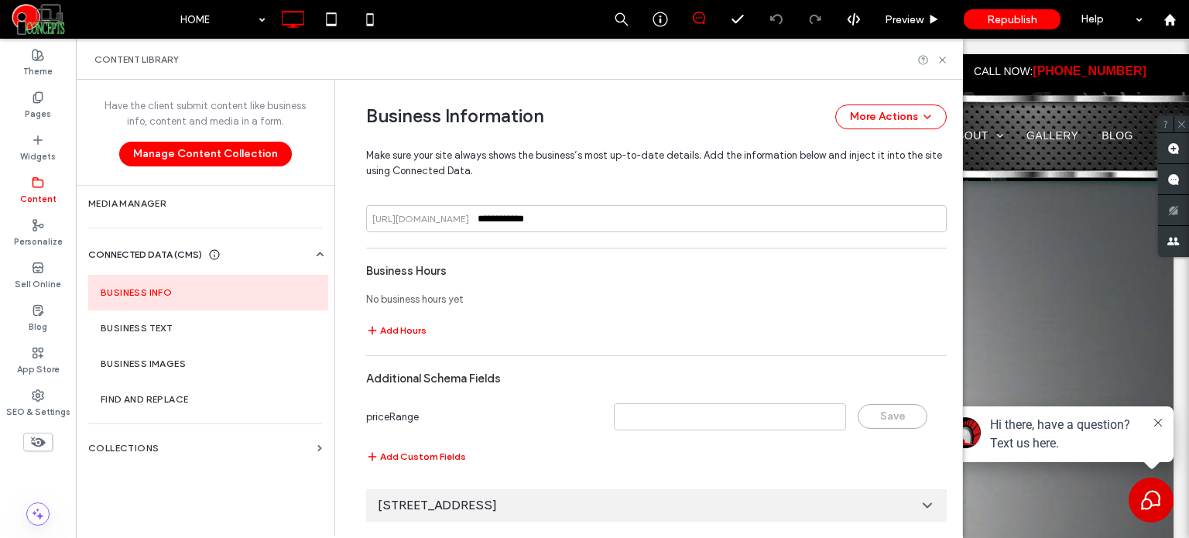
click at [869, 505] on div "1020 NE Pine Island Rd, Cape Coral, FL, United States" at bounding box center [656, 505] width 580 height 33
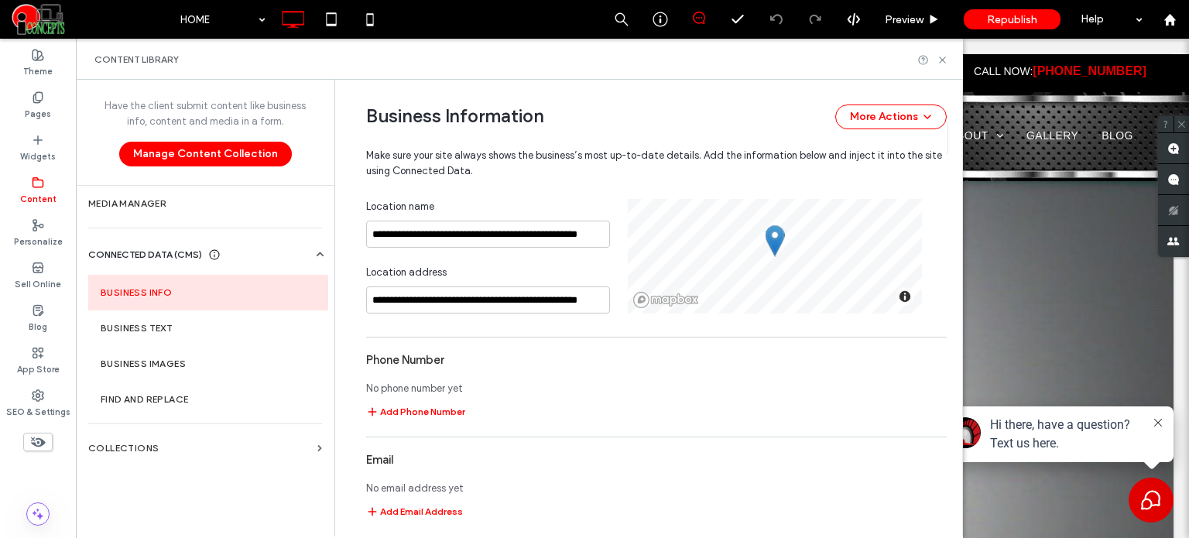
scroll to position [1384, 0]
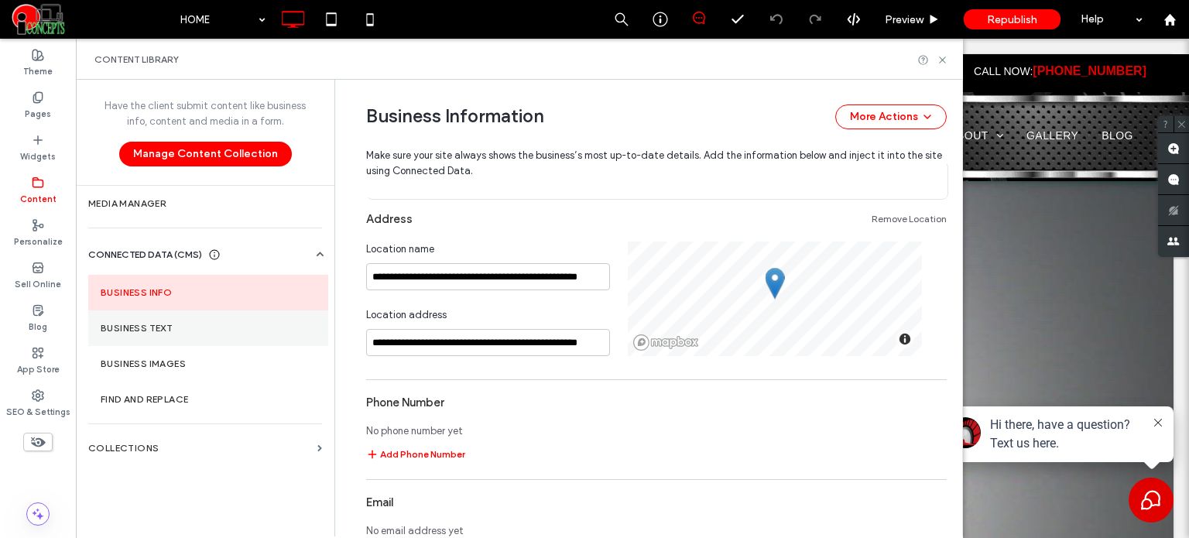
click at [208, 325] on label "Business Text" at bounding box center [208, 328] width 215 height 11
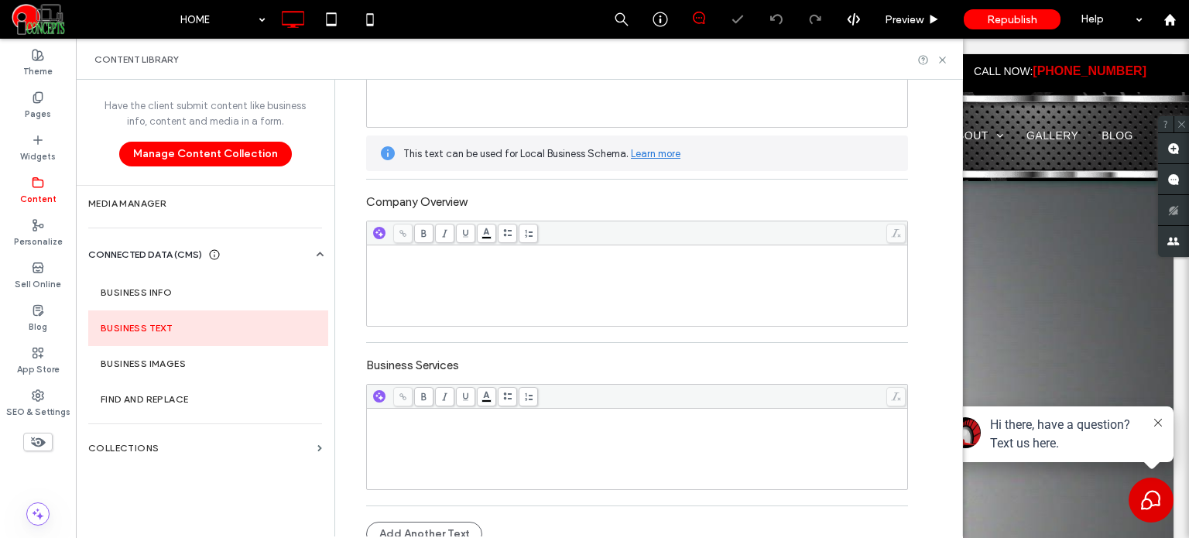
scroll to position [266, 0]
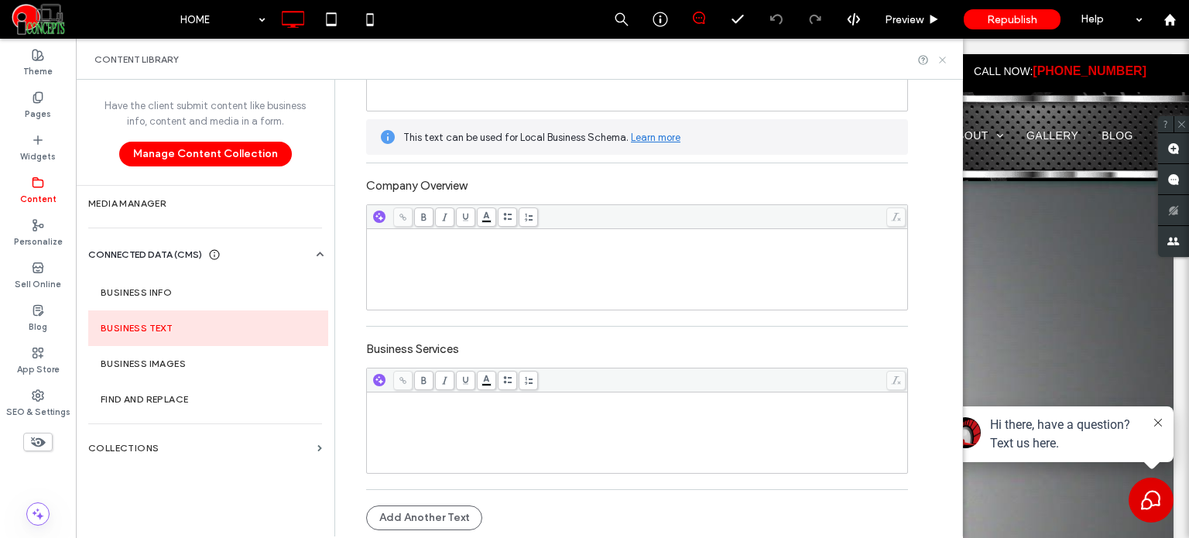
click at [939, 55] on icon at bounding box center [942, 60] width 12 height 12
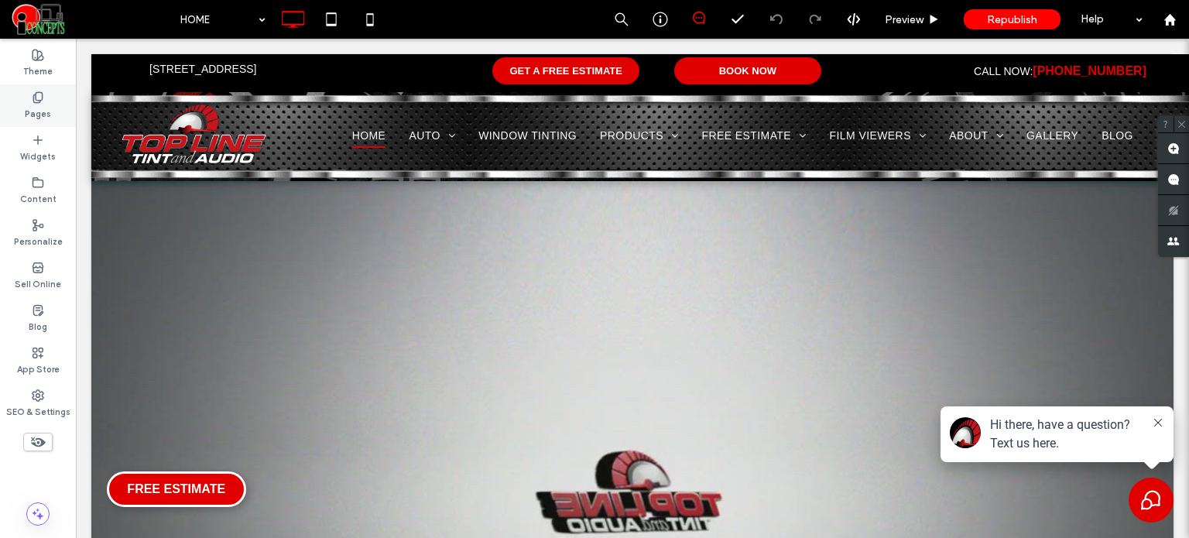
click at [40, 117] on label "Pages" at bounding box center [38, 112] width 26 height 17
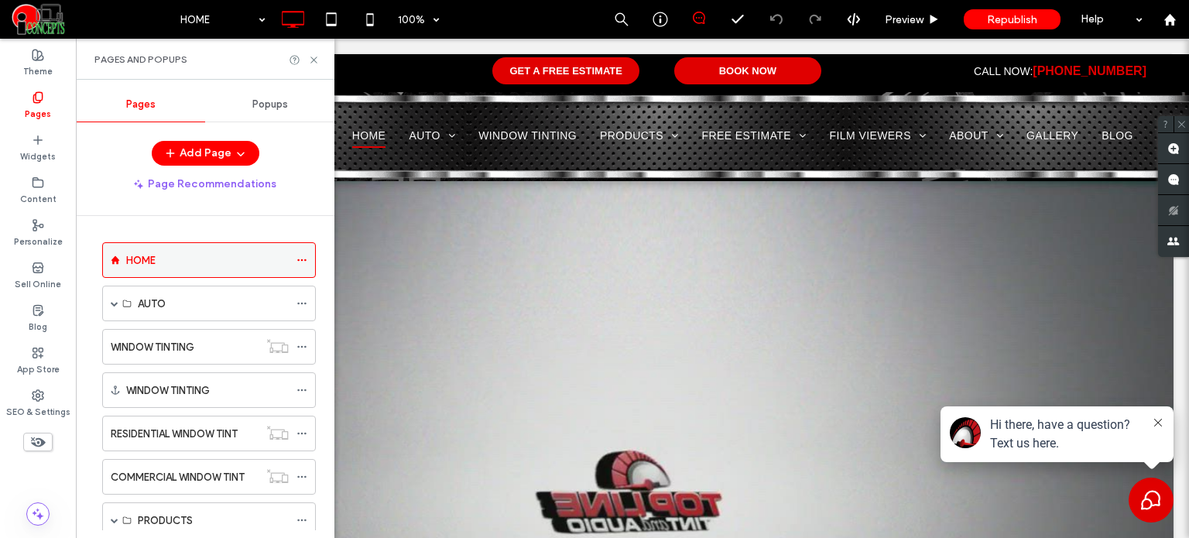
click at [297, 255] on icon at bounding box center [301, 260] width 11 height 11
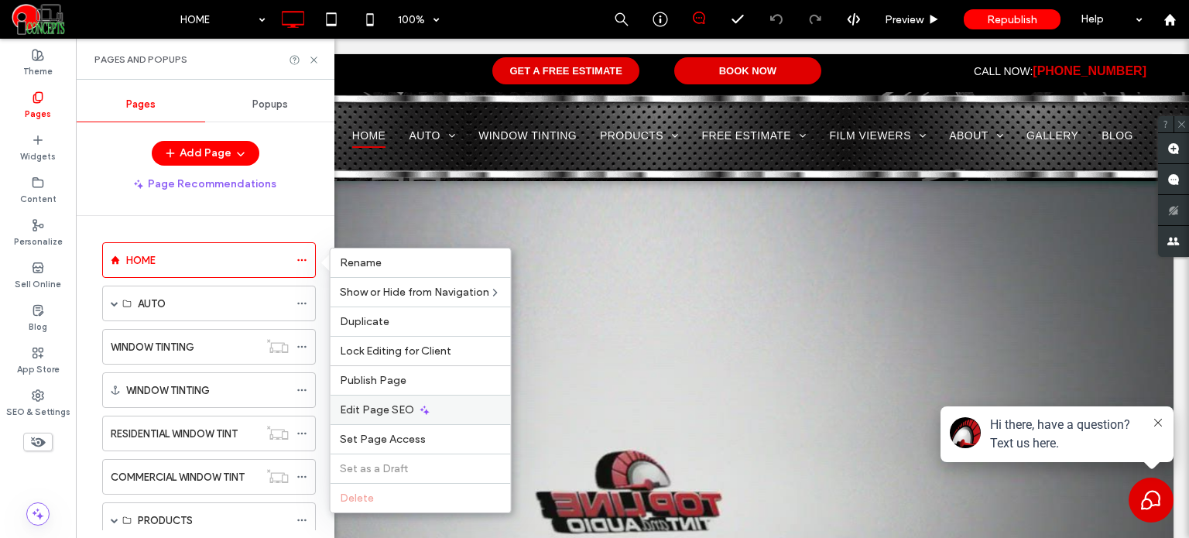
click at [384, 406] on span "Edit Page SEO" at bounding box center [377, 409] width 74 height 13
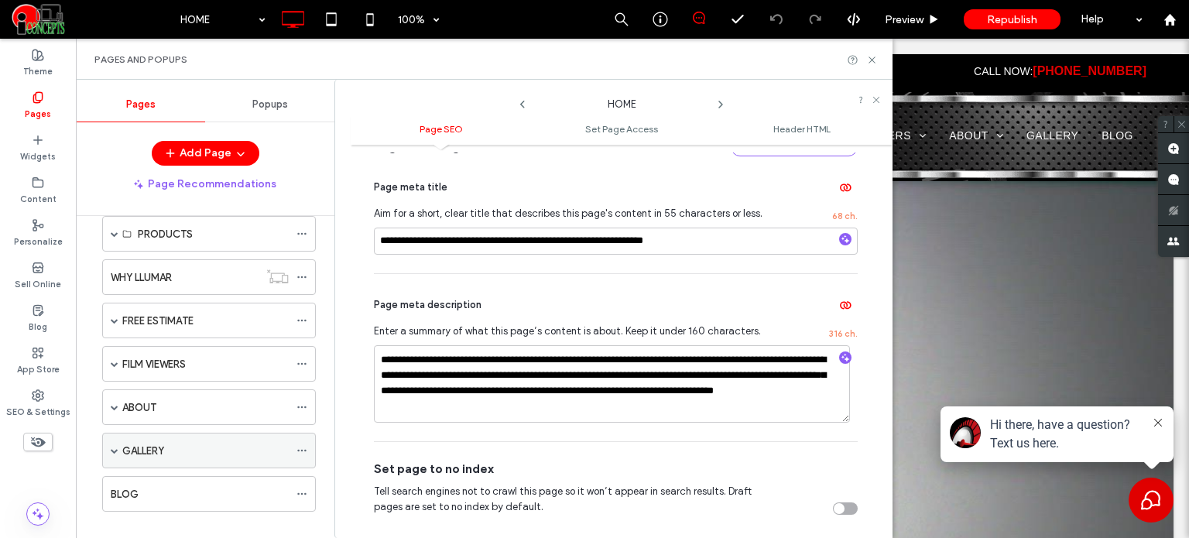
scroll to position [301, 0]
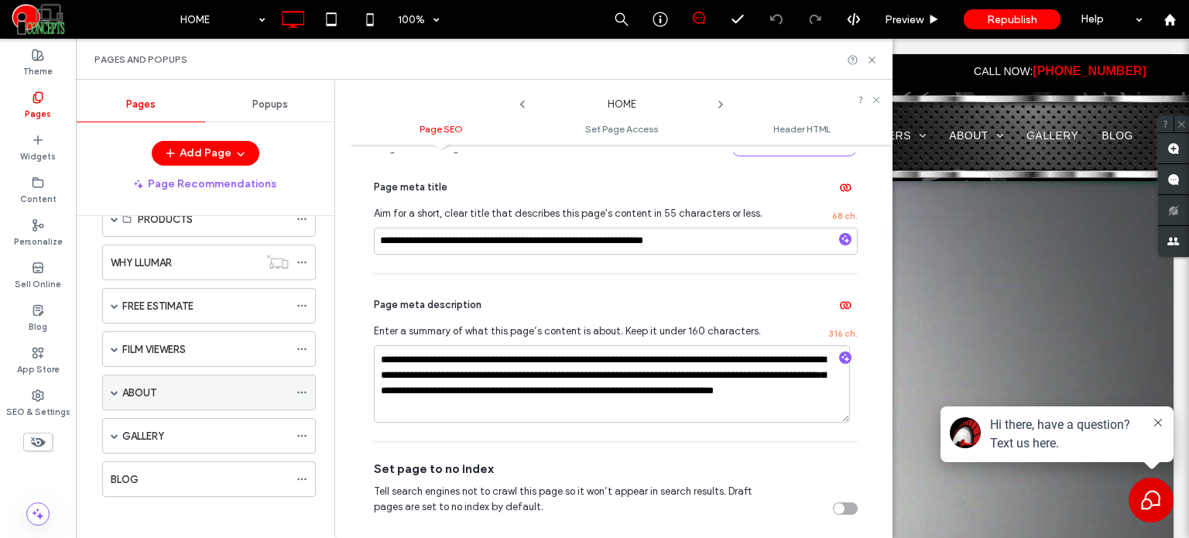
click at [308, 388] on div at bounding box center [305, 392] width 19 height 23
click at [306, 387] on icon at bounding box center [301, 392] width 11 height 11
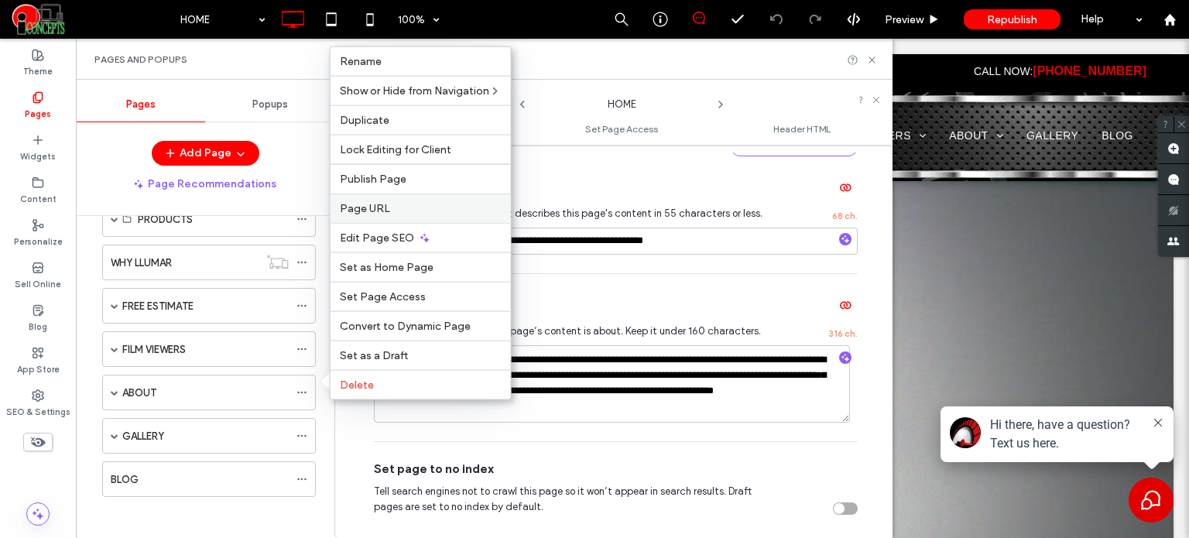
click at [395, 214] on label "Page URL" at bounding box center [421, 208] width 162 height 13
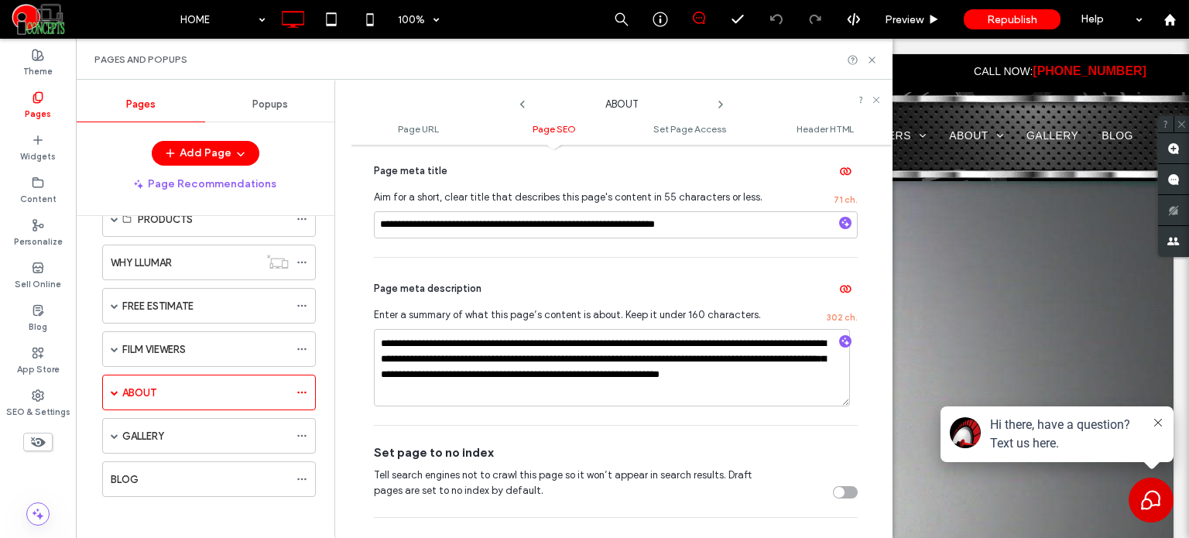
scroll to position [387, 0]
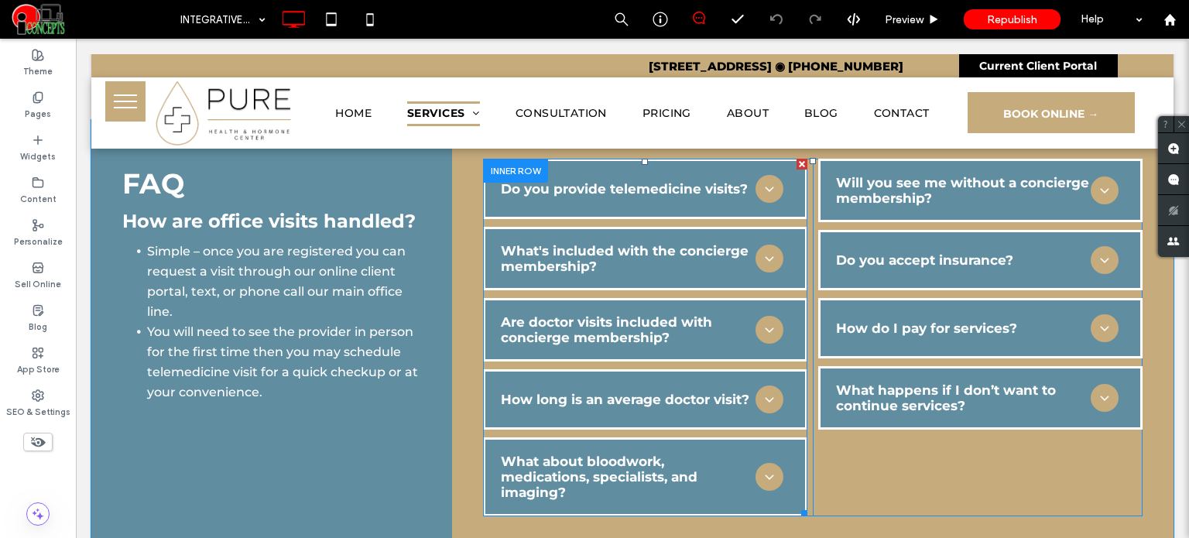
click at [604, 196] on span at bounding box center [645, 338] width 324 height 358
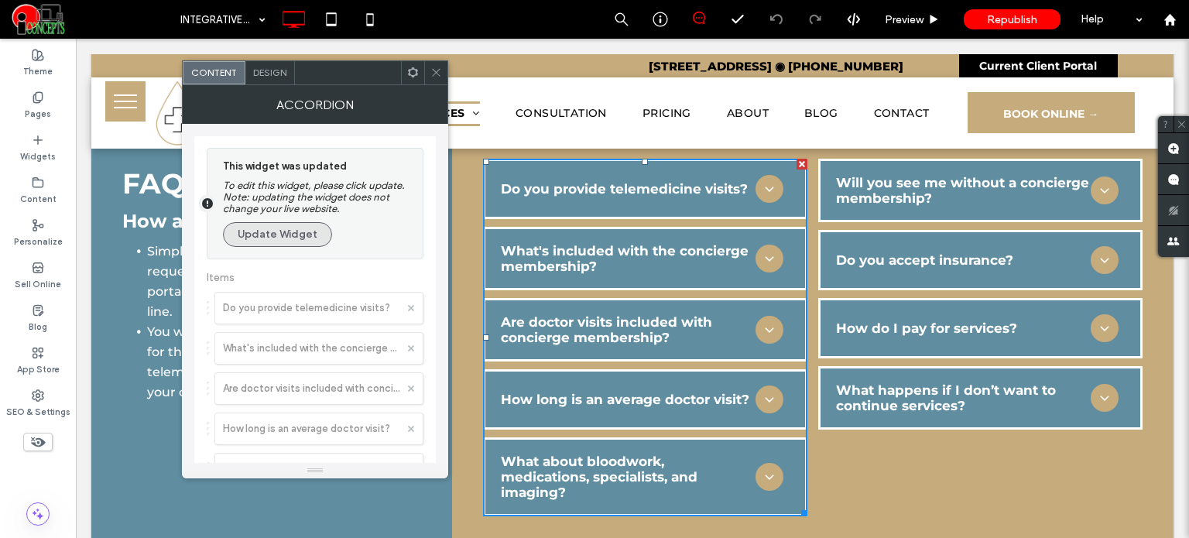
click at [308, 238] on button "Update Widget" at bounding box center [277, 234] width 109 height 25
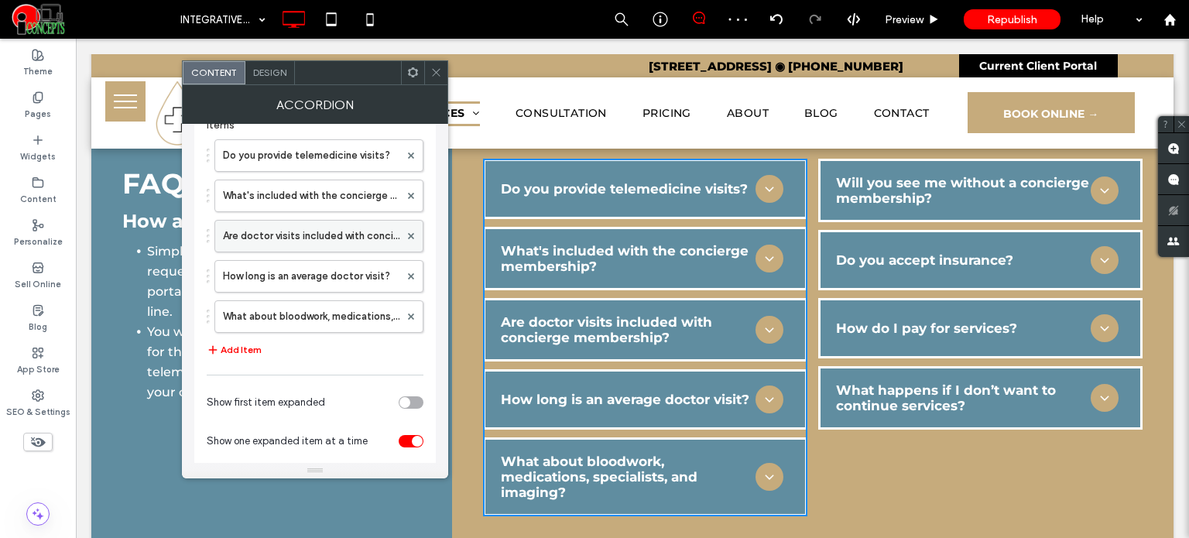
scroll to position [154, 0]
click at [341, 163] on label "Do you provide telemedicine visits?" at bounding box center [311, 156] width 176 height 31
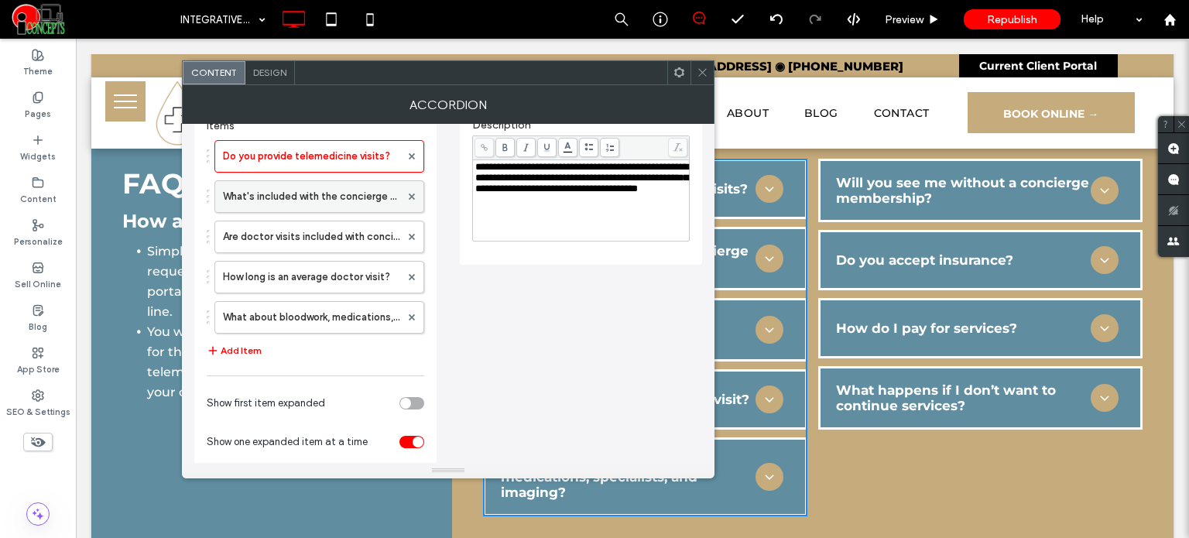
click at [272, 200] on label "What's included with the concierge membership?" at bounding box center [311, 196] width 177 height 31
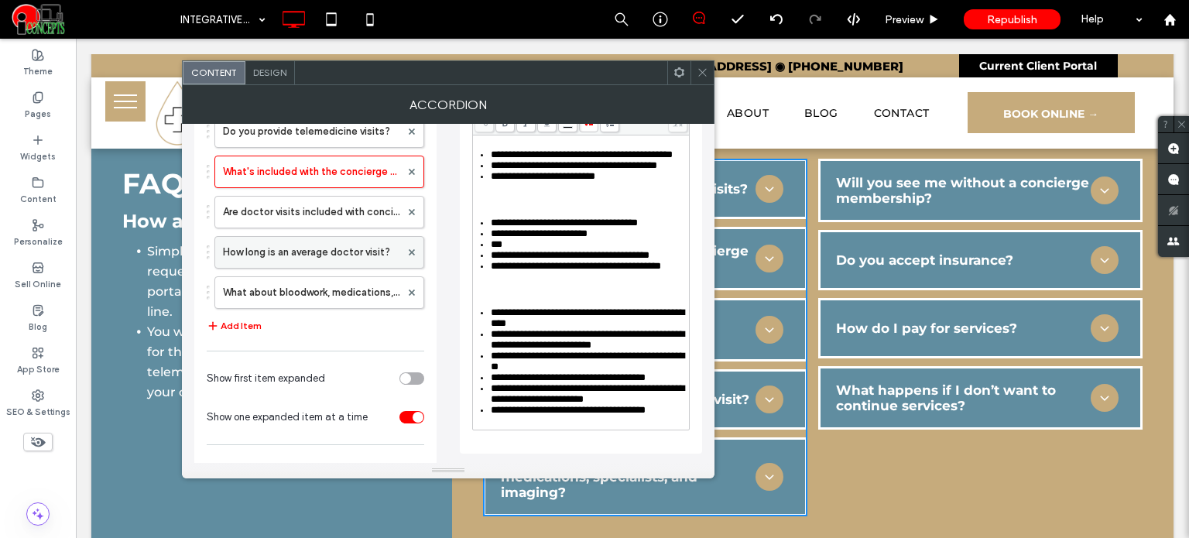
scroll to position [102, 0]
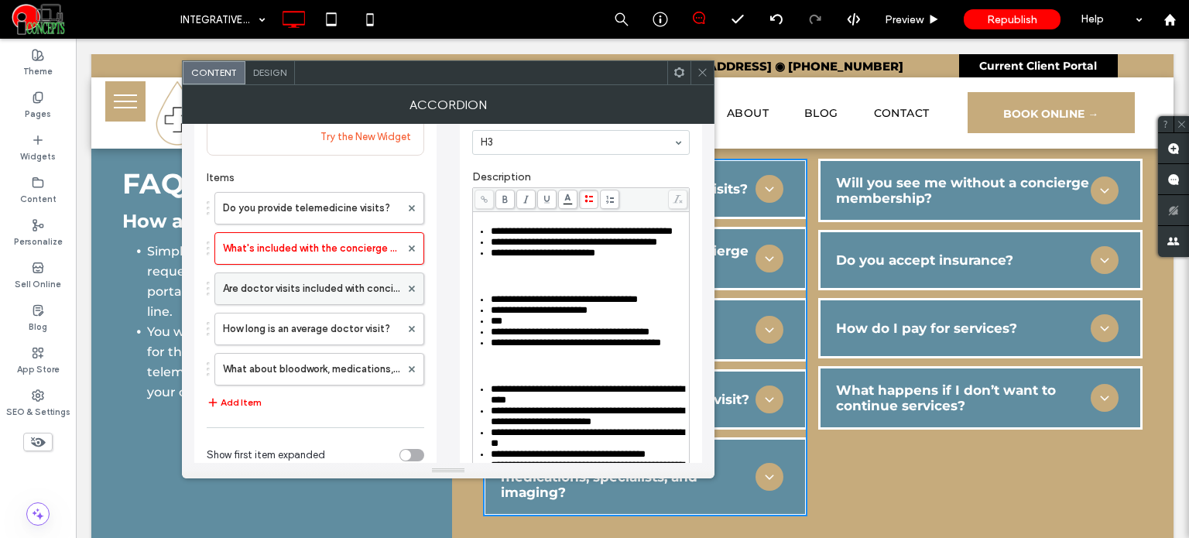
click at [327, 284] on label "Are doctor visits included with concierge membership?" at bounding box center [311, 288] width 177 height 31
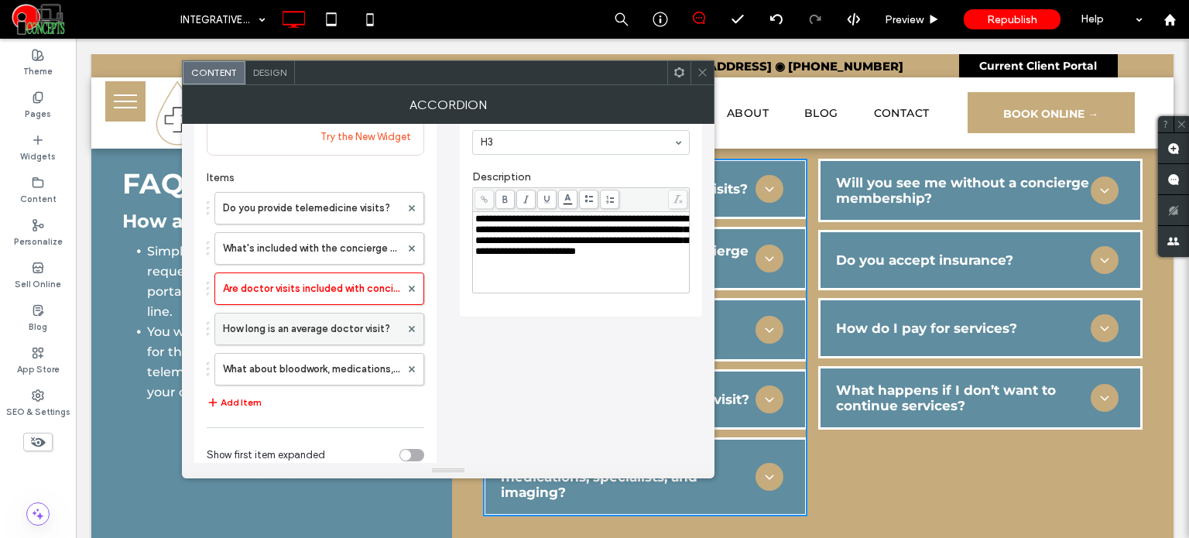
click at [316, 317] on label "How long is an average doctor visit?" at bounding box center [311, 328] width 177 height 31
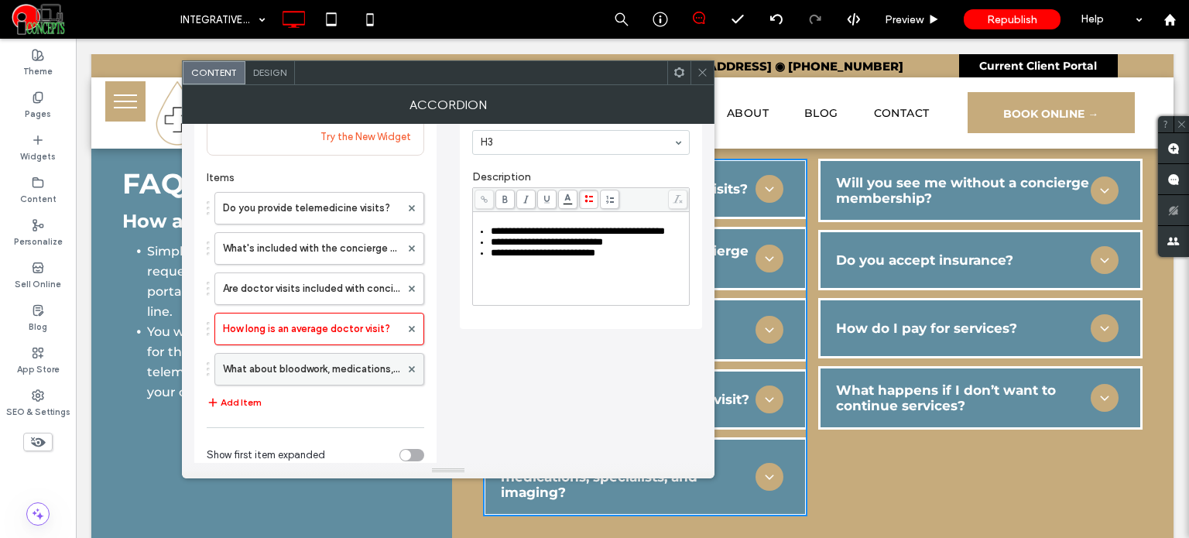
click at [308, 368] on label "What about bloodwork, medications, specialists, and imaging?" at bounding box center [311, 369] width 177 height 31
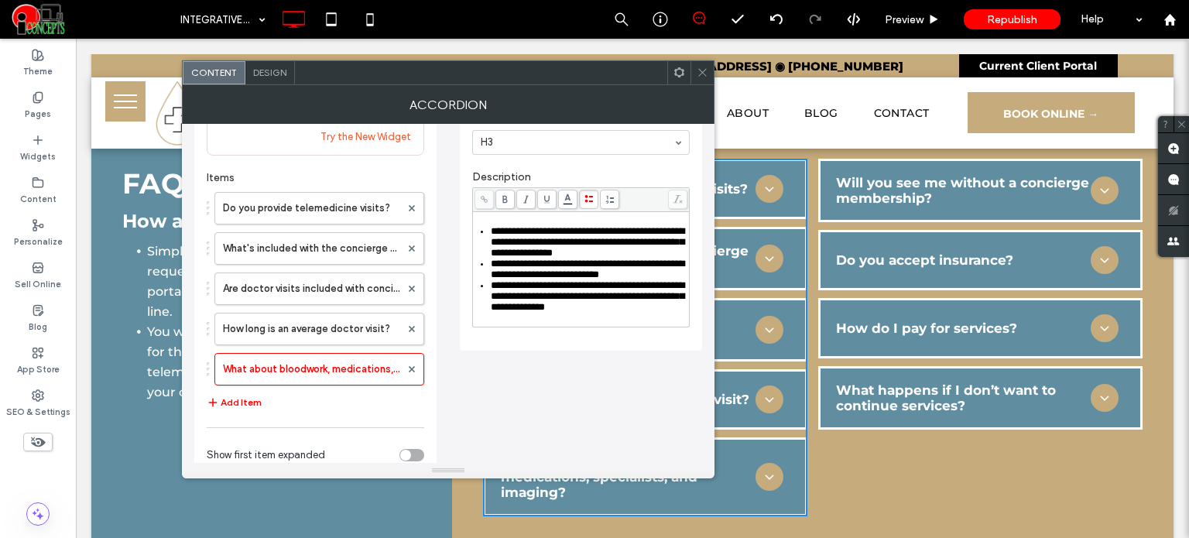
click at [697, 79] on span at bounding box center [702, 72] width 12 height 23
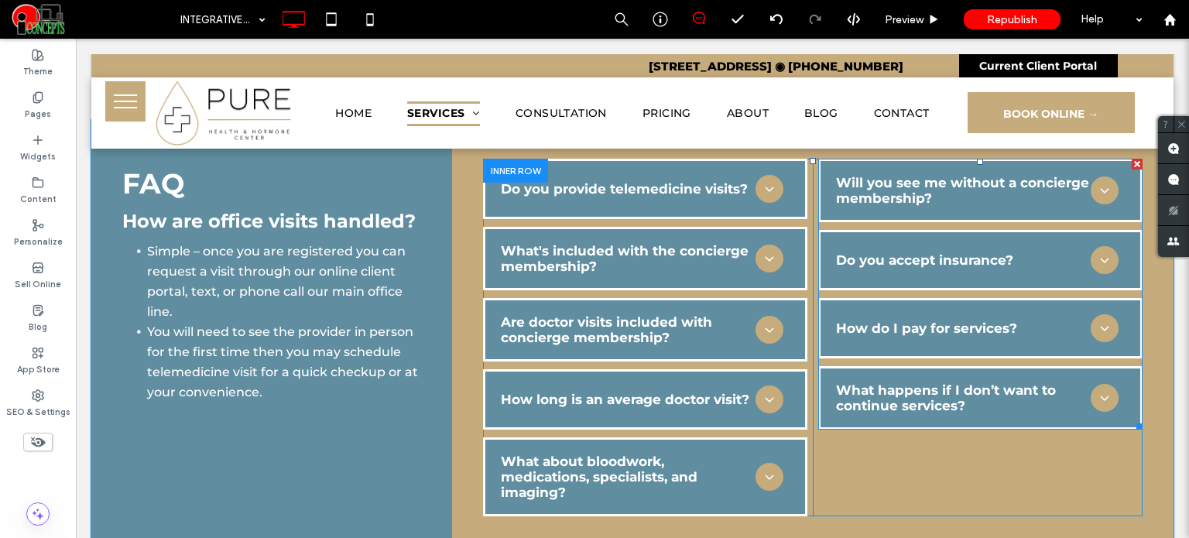
click at [892, 198] on span at bounding box center [980, 294] width 324 height 271
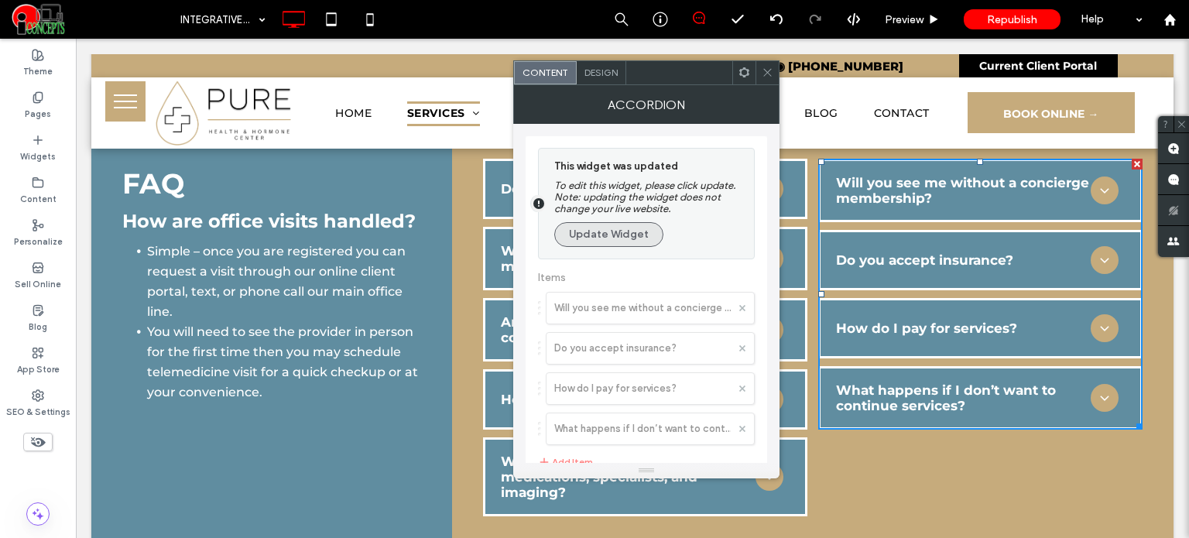
click at [603, 244] on button "Update Widget" at bounding box center [608, 234] width 109 height 25
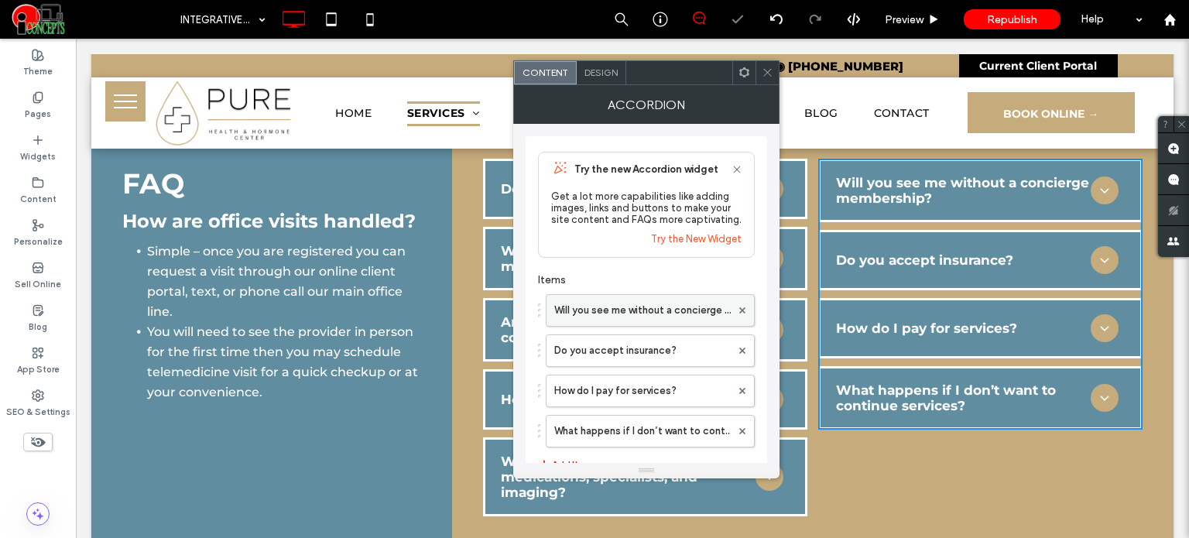
click at [630, 314] on label "Will you see me without a concierge membership?" at bounding box center [642, 310] width 176 height 31
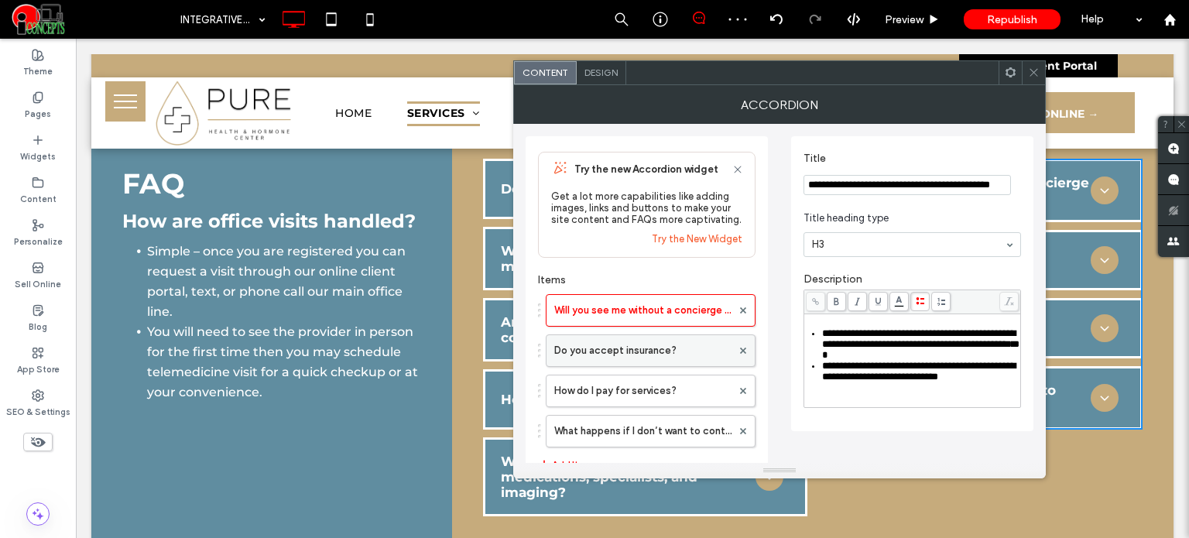
click at [619, 349] on label "Do you accept insurance?" at bounding box center [642, 350] width 177 height 31
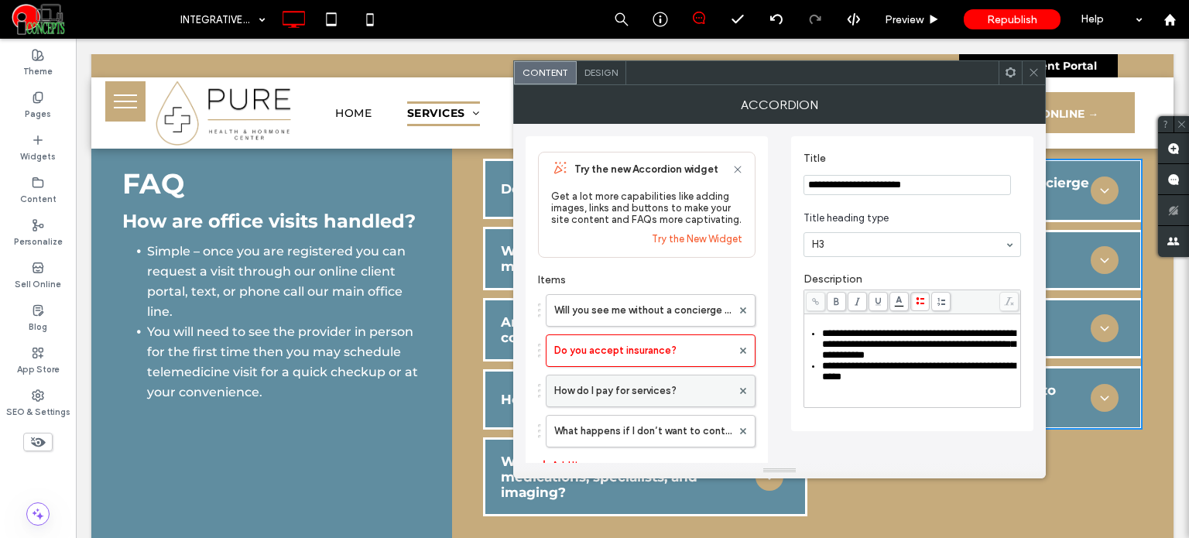
click at [638, 401] on label "How do I pay for services?" at bounding box center [642, 390] width 177 height 31
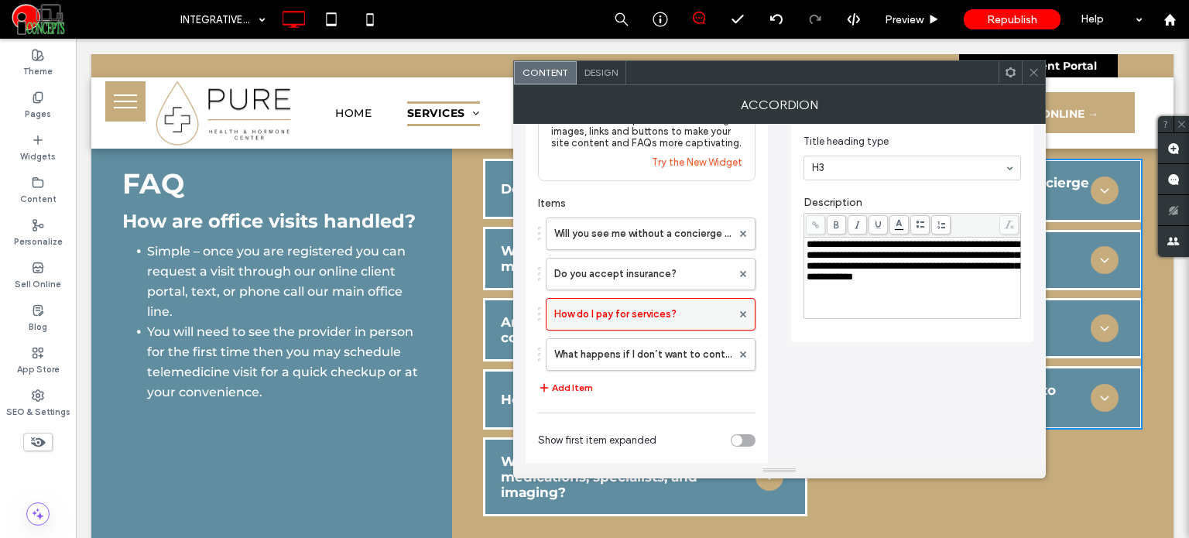
scroll to position [77, 0]
click at [641, 347] on label "What happens if I don’t want to continue services?" at bounding box center [642, 353] width 177 height 31
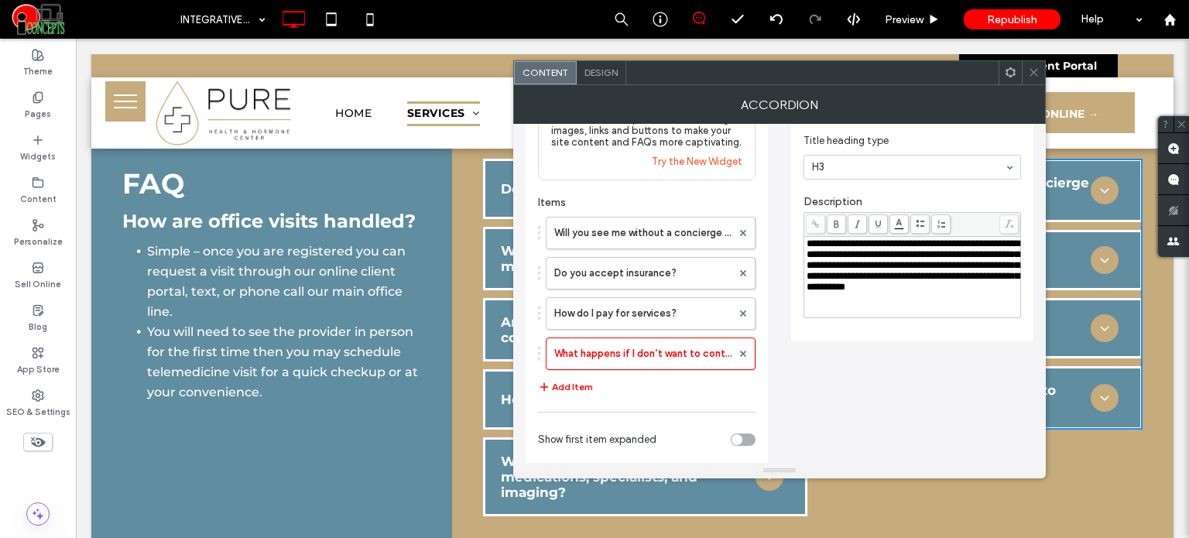
click at [1036, 77] on icon at bounding box center [1034, 73] width 12 height 12
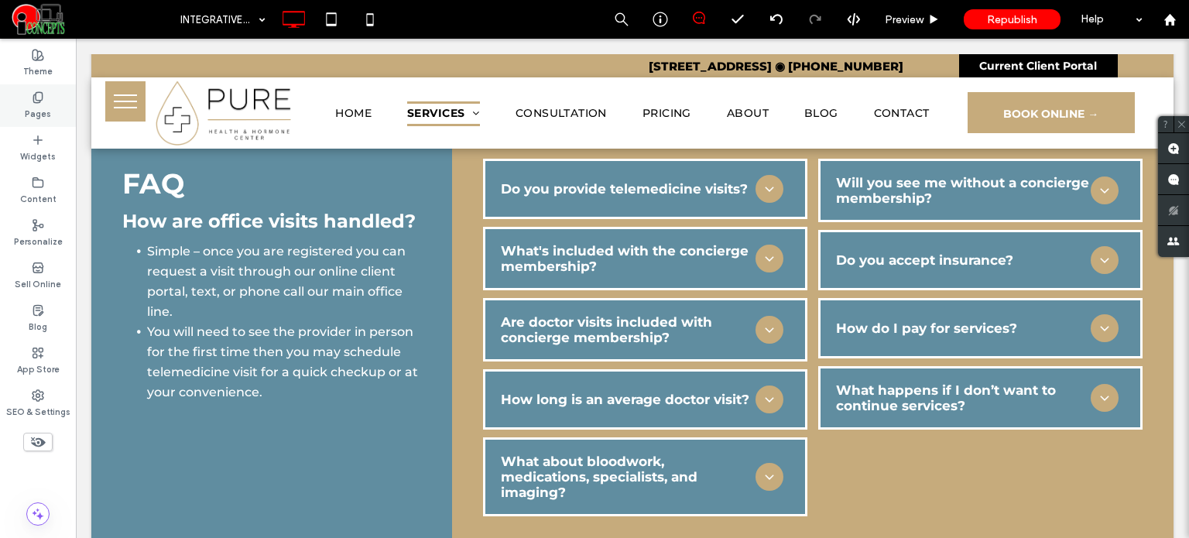
click at [46, 114] on label "Pages" at bounding box center [38, 112] width 26 height 17
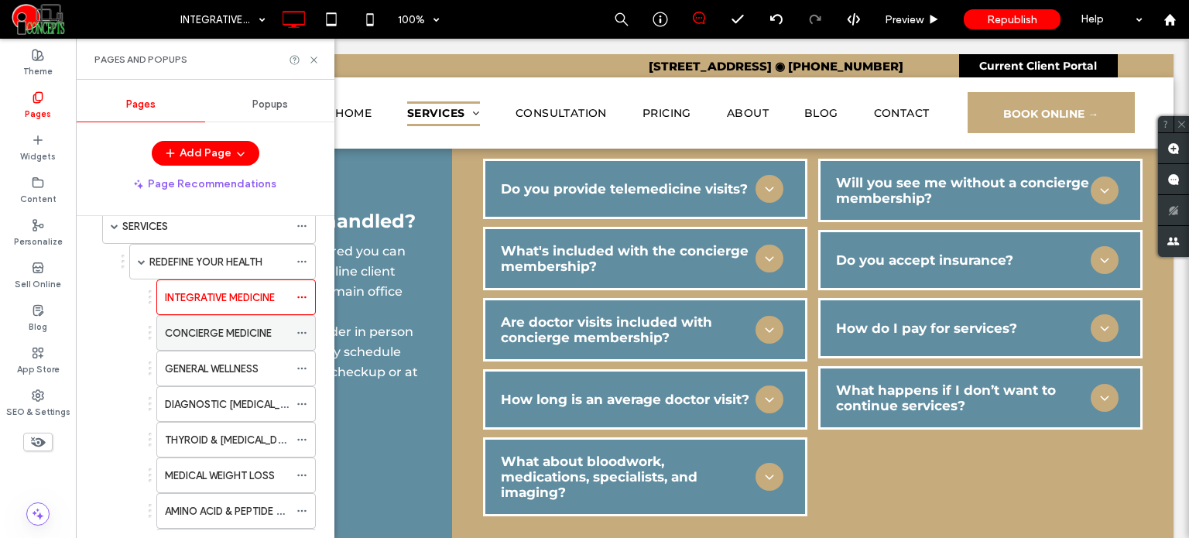
click at [197, 334] on label "CONCIERGE MEDICINE" at bounding box center [218, 333] width 107 height 27
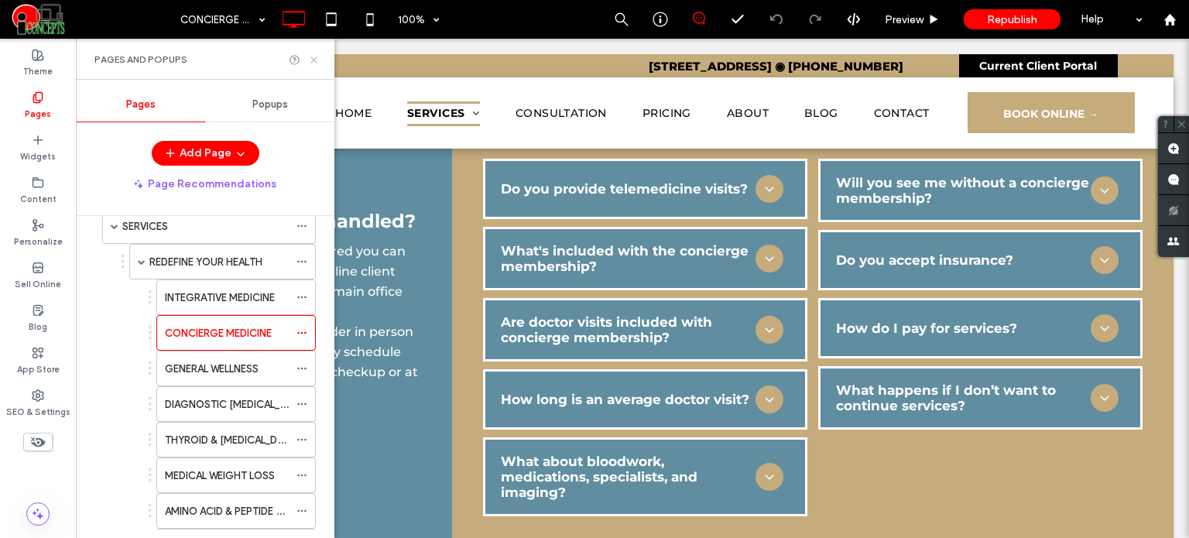
click at [316, 61] on icon at bounding box center [314, 60] width 12 height 12
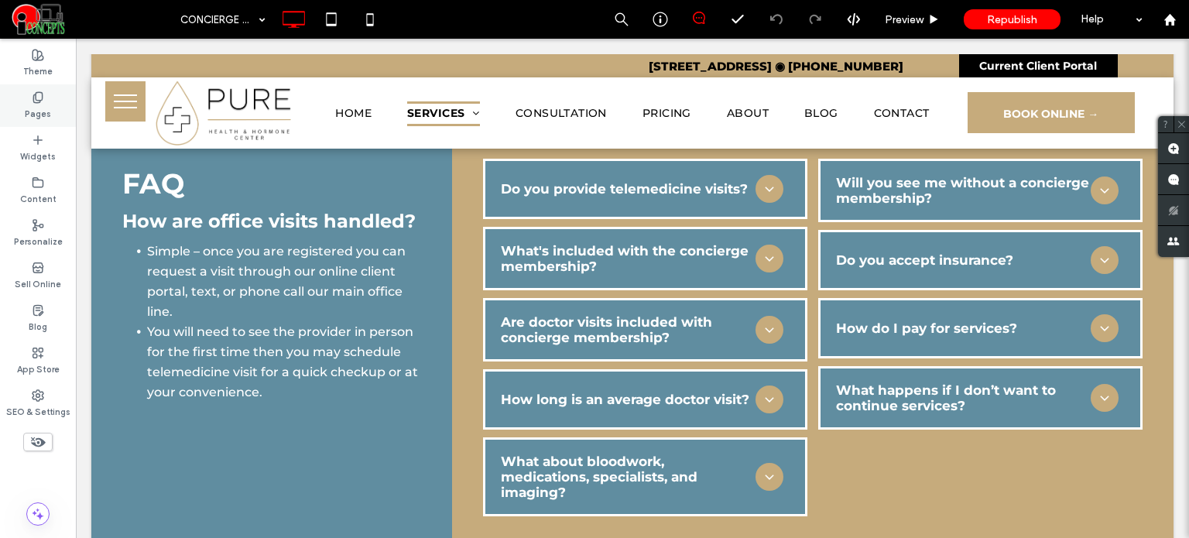
click at [39, 104] on label "Pages" at bounding box center [38, 112] width 26 height 17
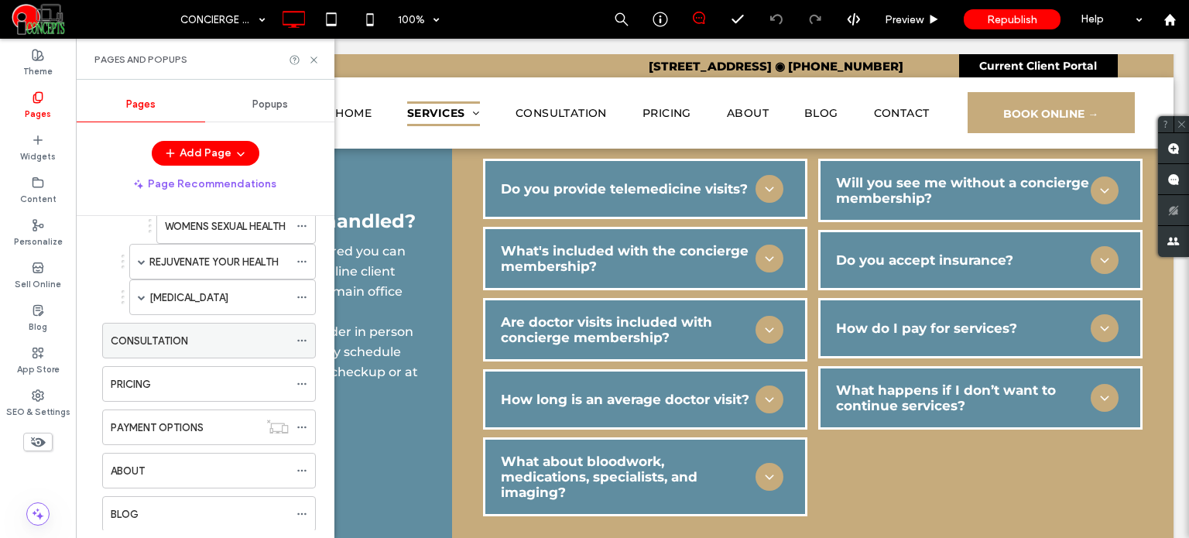
scroll to position [510, 0]
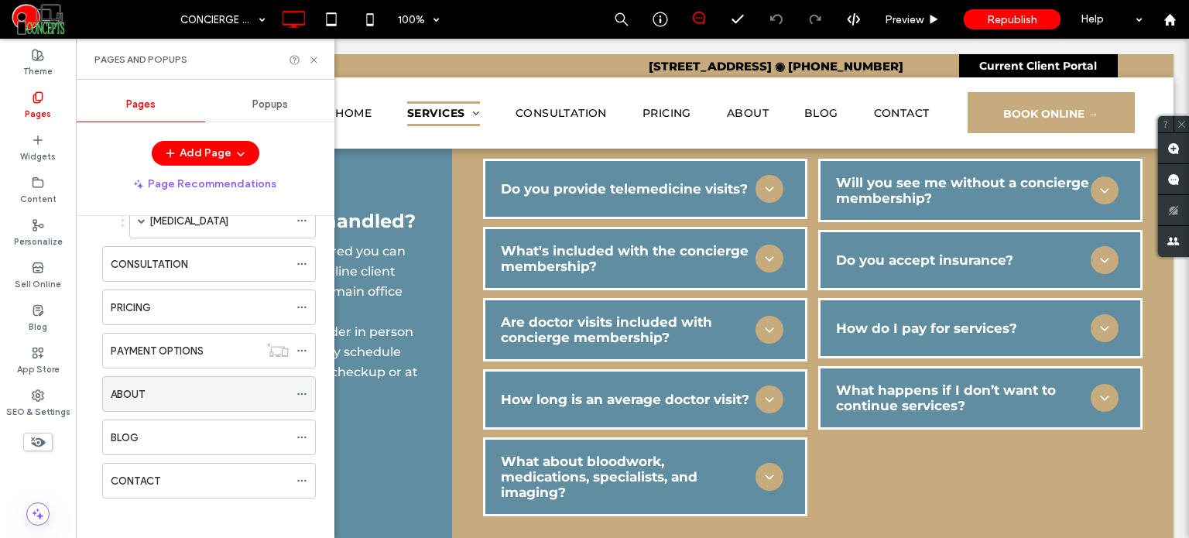
click at [169, 386] on div "ABOUT" at bounding box center [200, 394] width 178 height 16
click at [313, 63] on icon at bounding box center [314, 60] width 12 height 12
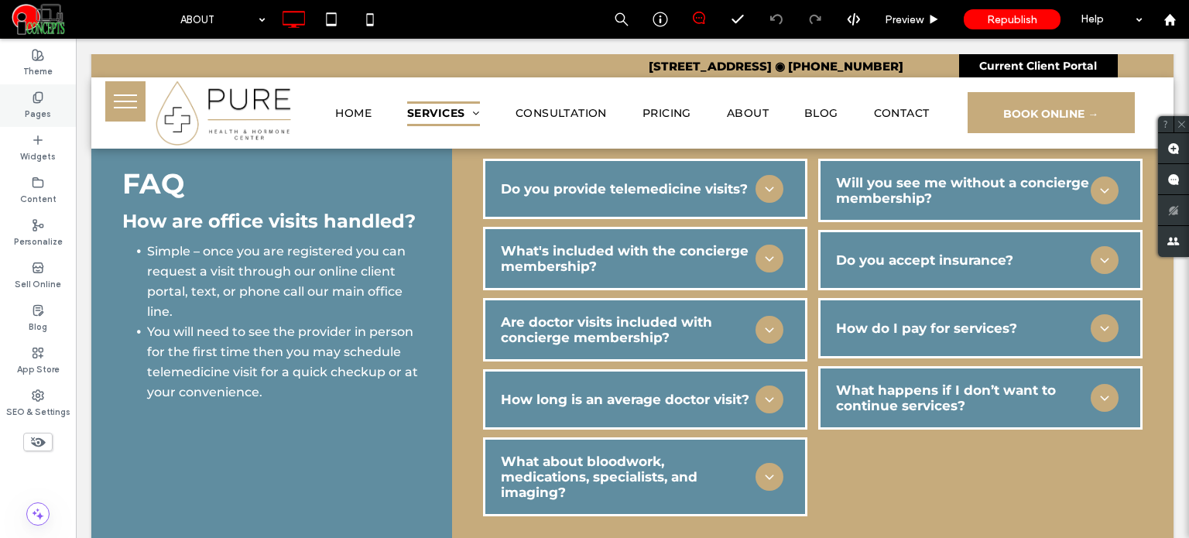
click at [26, 117] on label "Pages" at bounding box center [38, 112] width 26 height 17
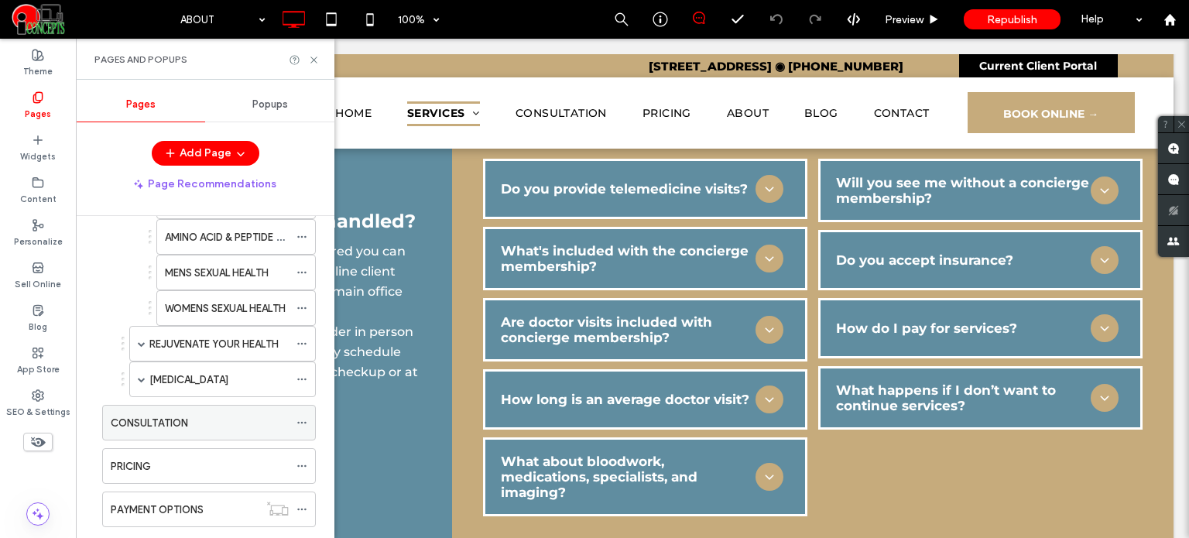
scroll to position [510, 0]
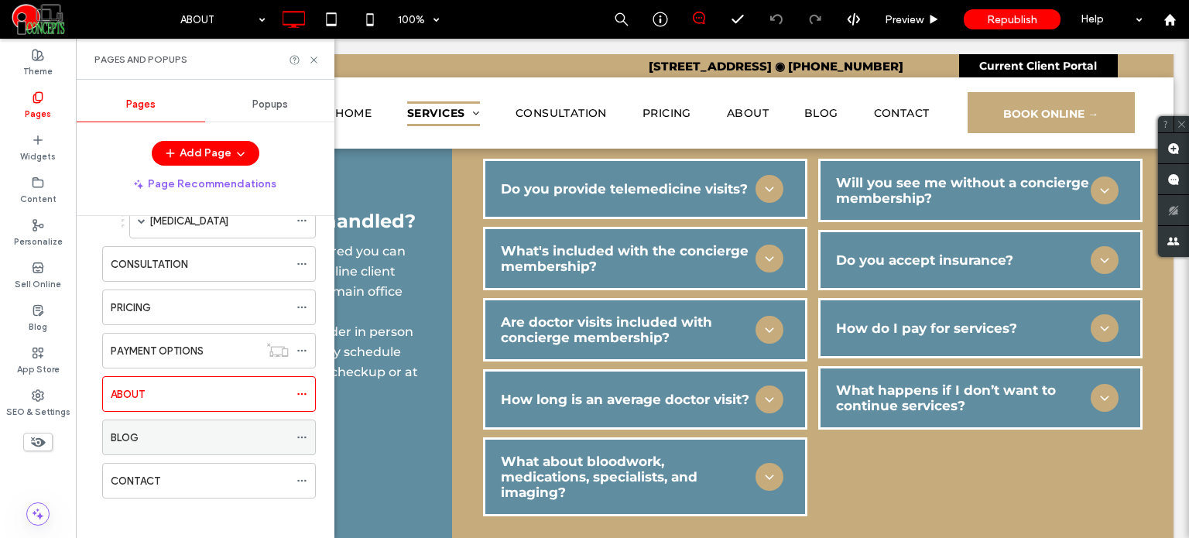
click at [197, 444] on div "BLOG" at bounding box center [200, 437] width 178 height 34
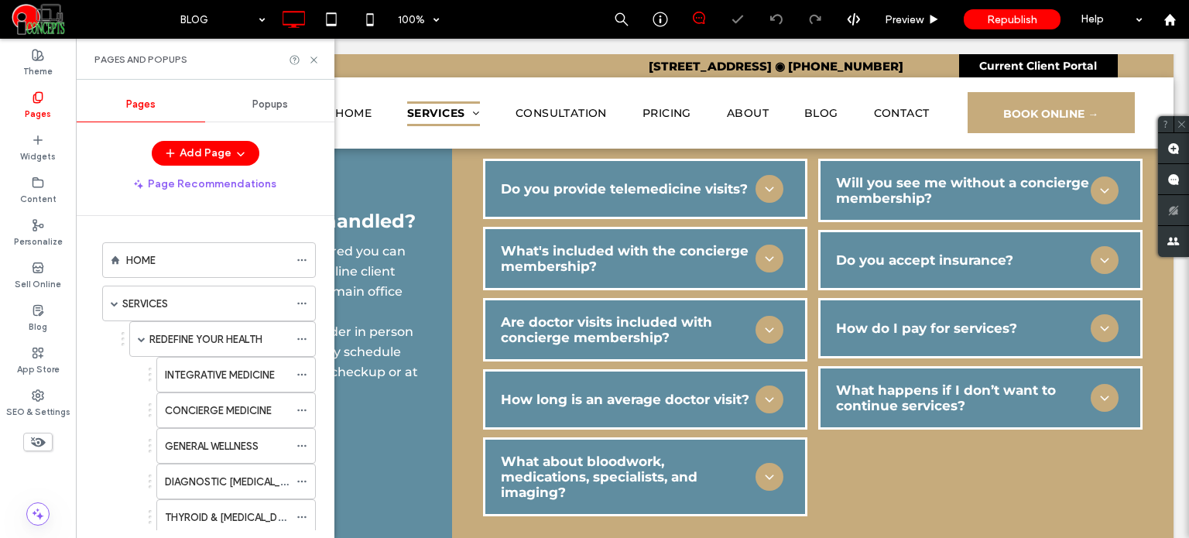
drag, startPoint x: 183, startPoint y: 247, endPoint x: 180, endPoint y: 236, distance: 11.3
click at [183, 244] on div "HOME" at bounding box center [207, 260] width 163 height 34
click at [310, 56] on use at bounding box center [313, 59] width 6 height 6
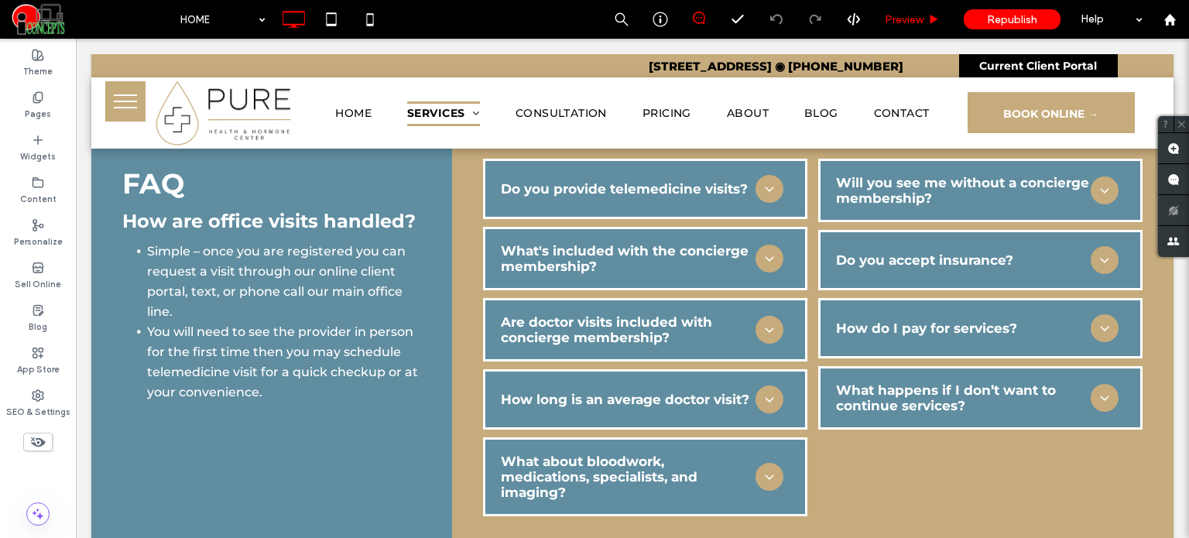
click at [901, 27] on div "Preview" at bounding box center [912, 19] width 79 height 39
click at [898, 27] on div "Preview" at bounding box center [912, 19] width 79 height 39
click at [895, 22] on span "Preview" at bounding box center [904, 19] width 39 height 13
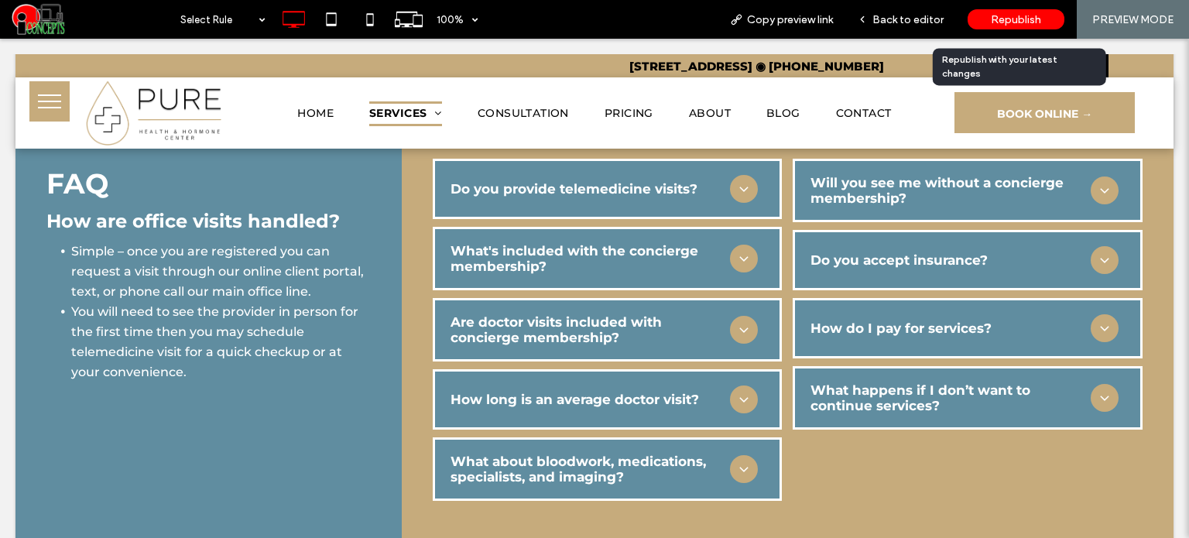
click at [1017, 14] on span "Republish" at bounding box center [1016, 19] width 50 height 13
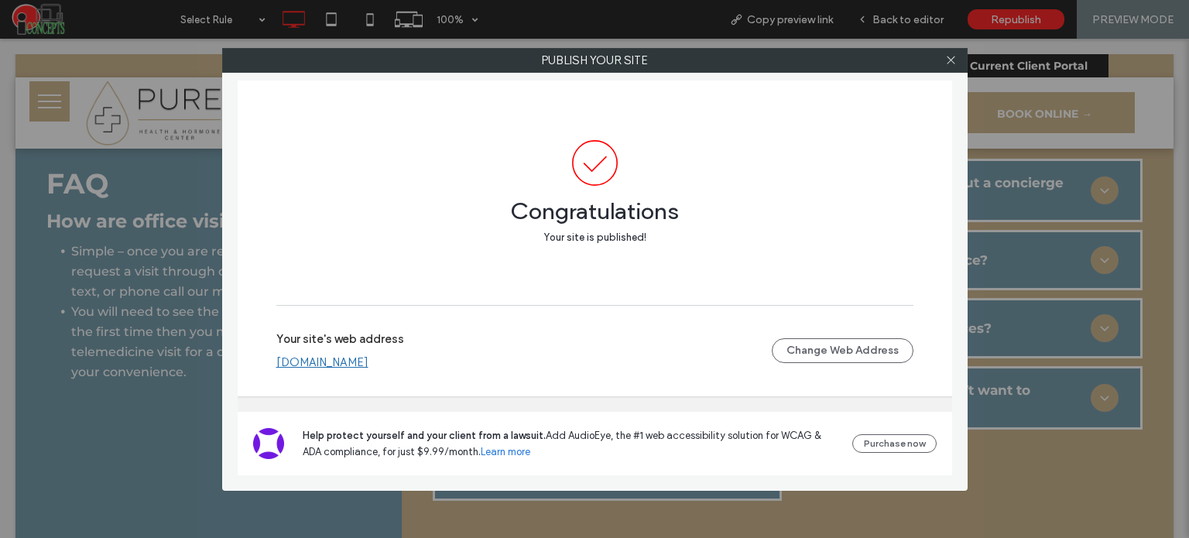
click at [351, 361] on link "www.purehh.com" at bounding box center [322, 362] width 92 height 14
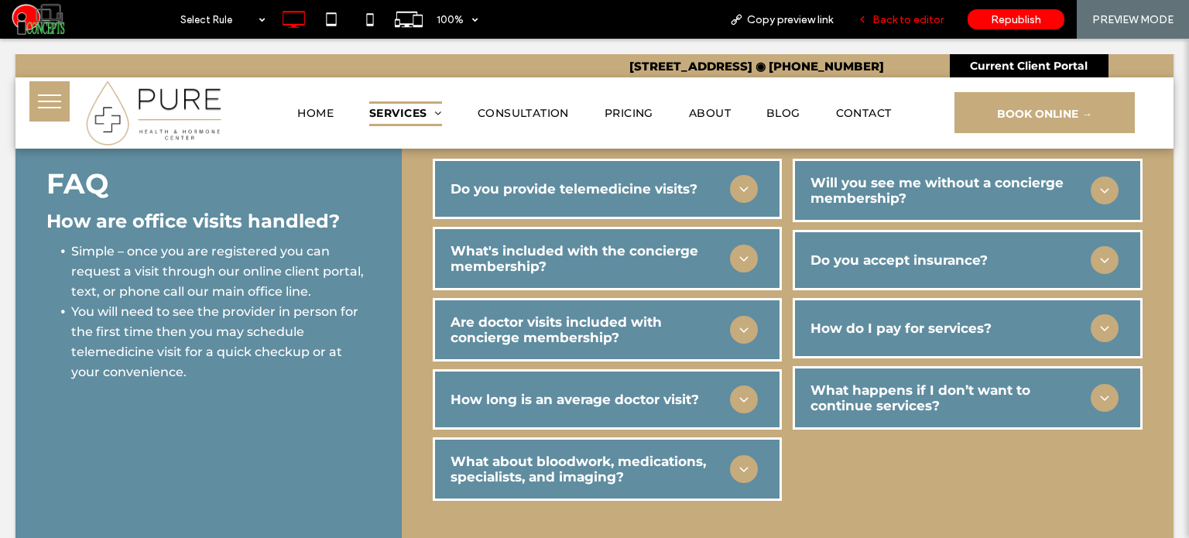
click at [907, 20] on span "Back to editor" at bounding box center [907, 19] width 71 height 13
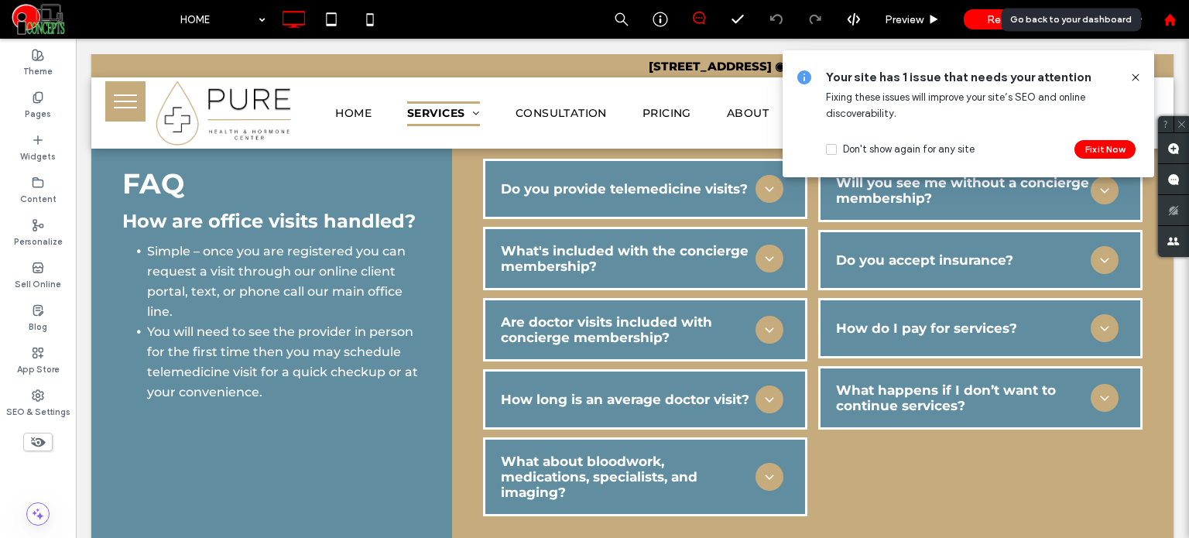
click at [1166, 19] on use at bounding box center [1169, 19] width 12 height 12
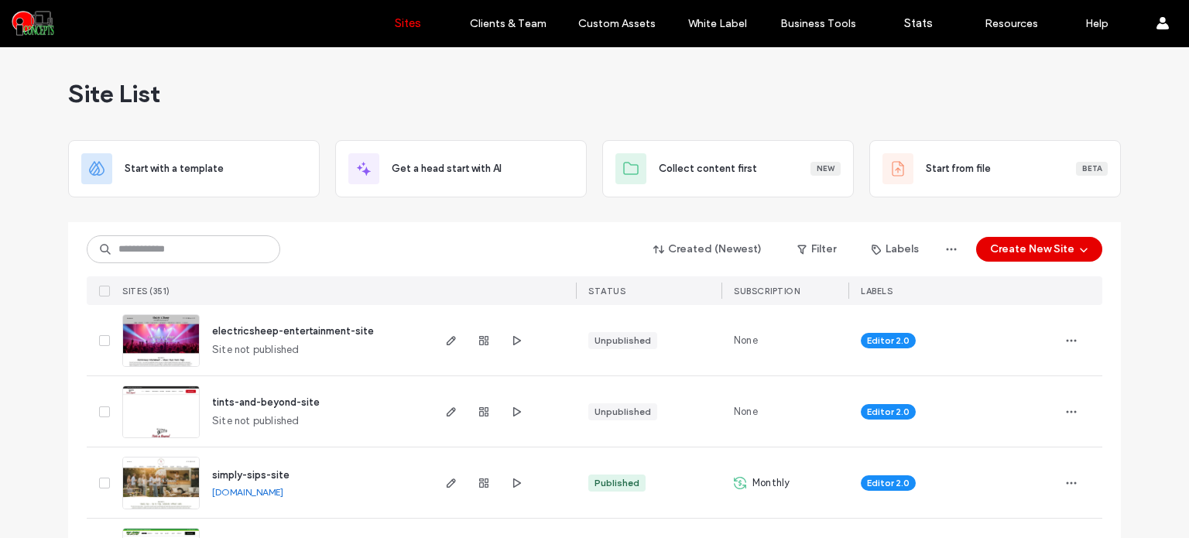
click at [1088, 250] on button "Create New Site" at bounding box center [1039, 249] width 126 height 25
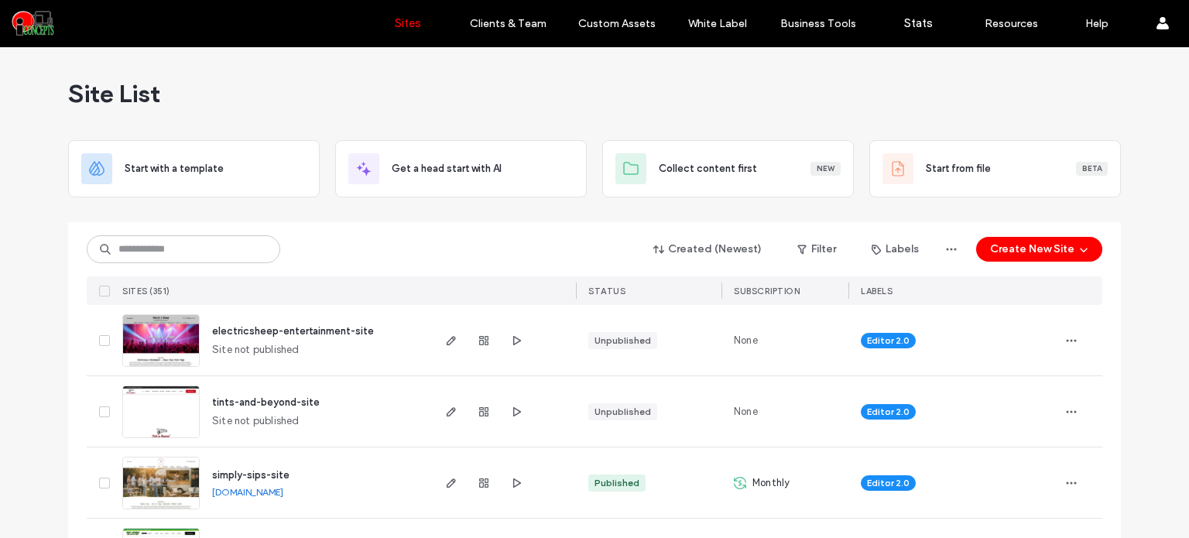
drag, startPoint x: 944, startPoint y: 109, endPoint x: 934, endPoint y: 101, distance: 12.7
click at [944, 109] on div "Site List" at bounding box center [594, 93] width 1052 height 93
click at [510, 340] on icon "button" at bounding box center [516, 340] width 12 height 12
click at [283, 488] on link "simply-sips-site.multiscreensite.com" at bounding box center [247, 492] width 71 height 12
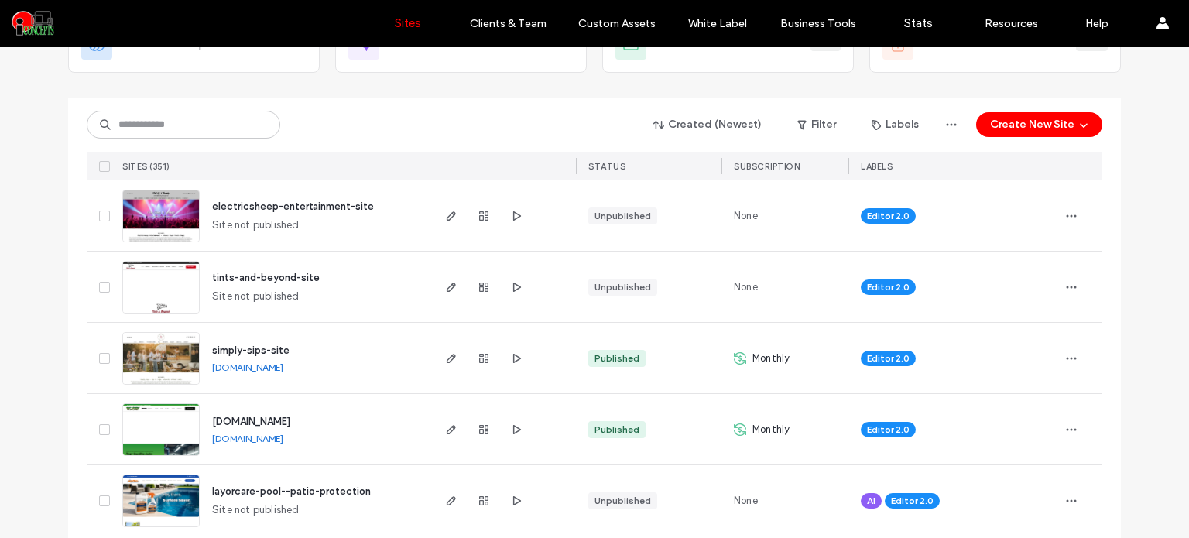
scroll to position [155, 0]
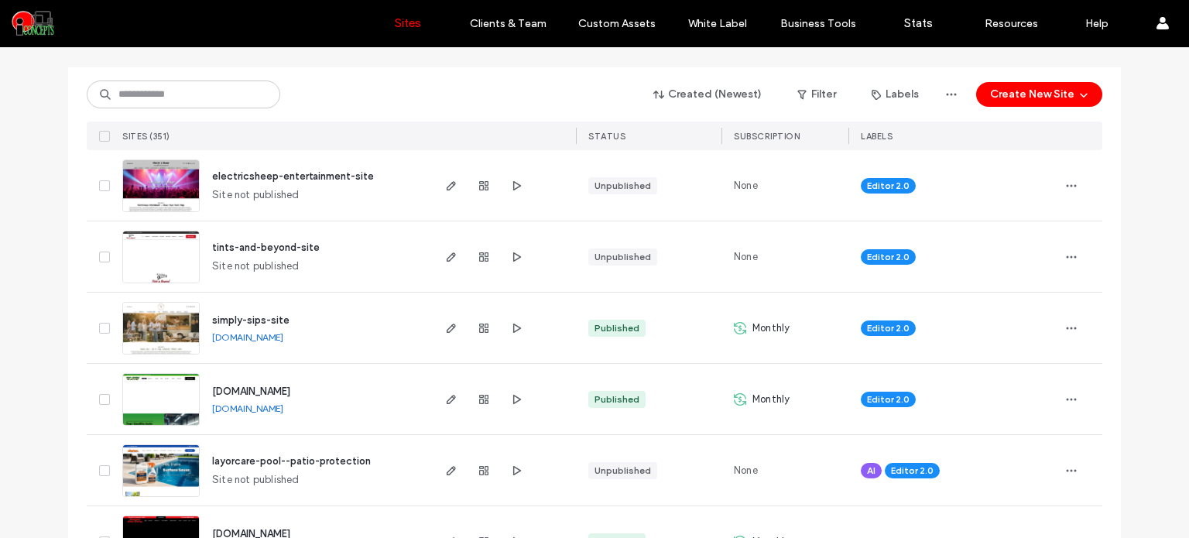
click at [283, 411] on link "www.topnotchbodyshop.life" at bounding box center [247, 408] width 71 height 12
click at [217, 95] on input at bounding box center [183, 94] width 193 height 28
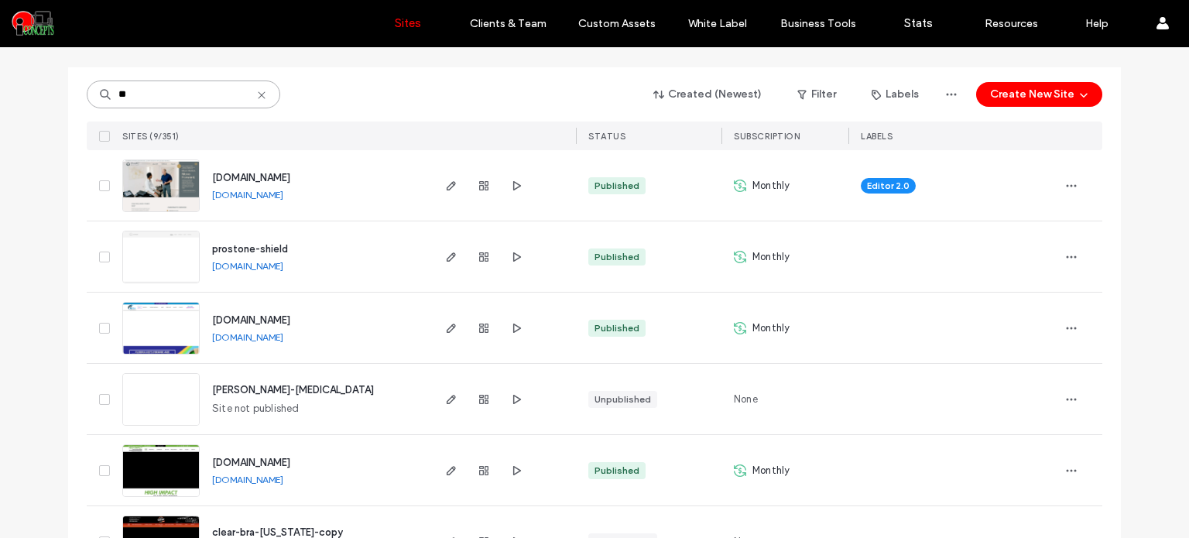
type input "**"
click at [245, 479] on link "www.higs1.com" at bounding box center [247, 480] width 71 height 12
click at [175, 474] on img at bounding box center [161, 497] width 76 height 105
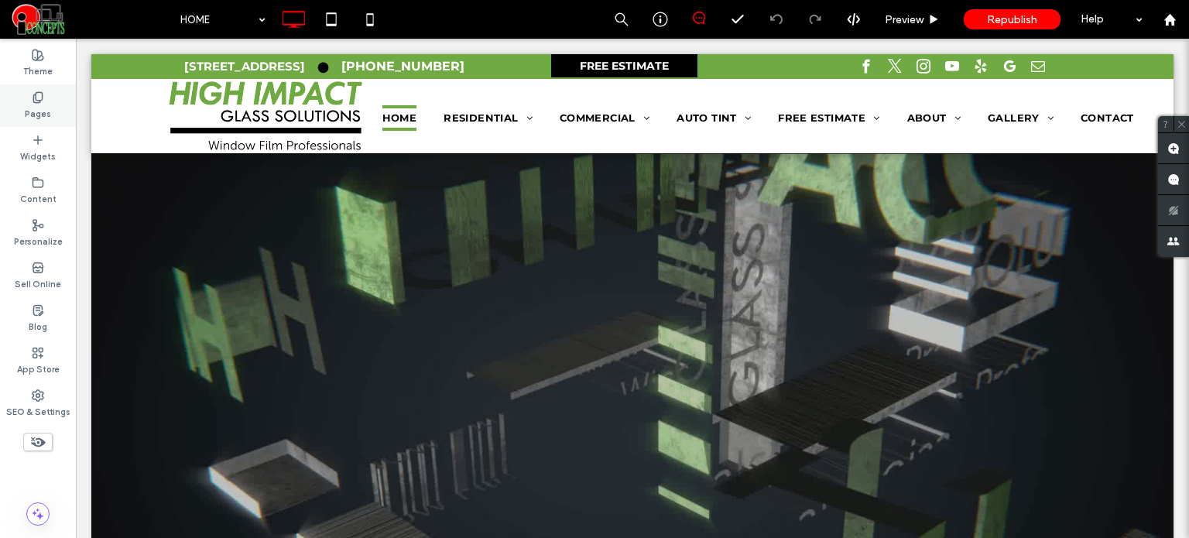
click at [31, 109] on label "Pages" at bounding box center [38, 112] width 26 height 17
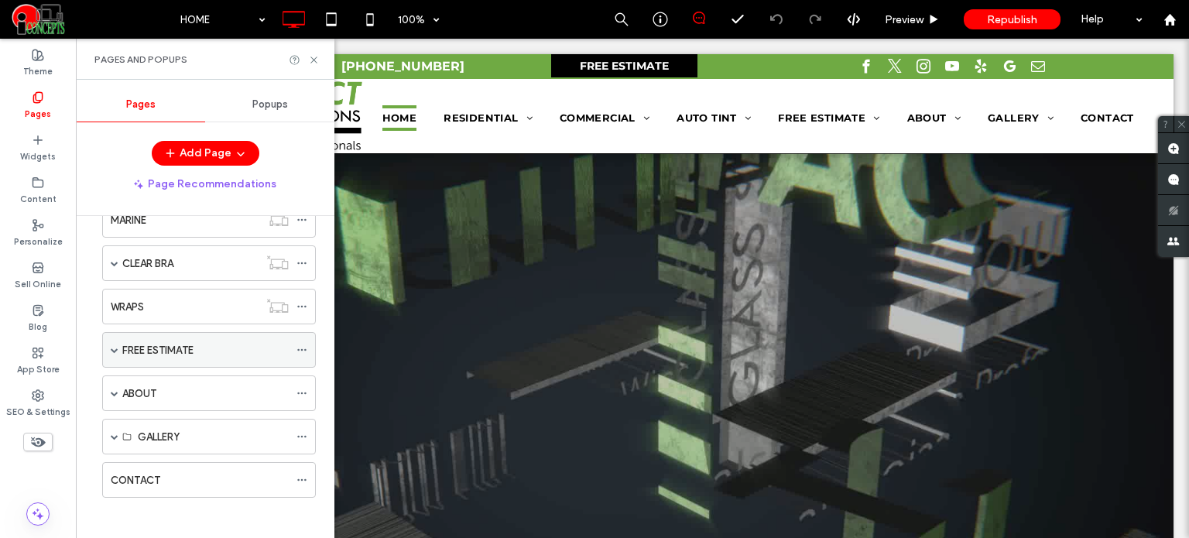
scroll to position [215, 0]
click at [50, 396] on div "SEO & Settings" at bounding box center [38, 403] width 76 height 43
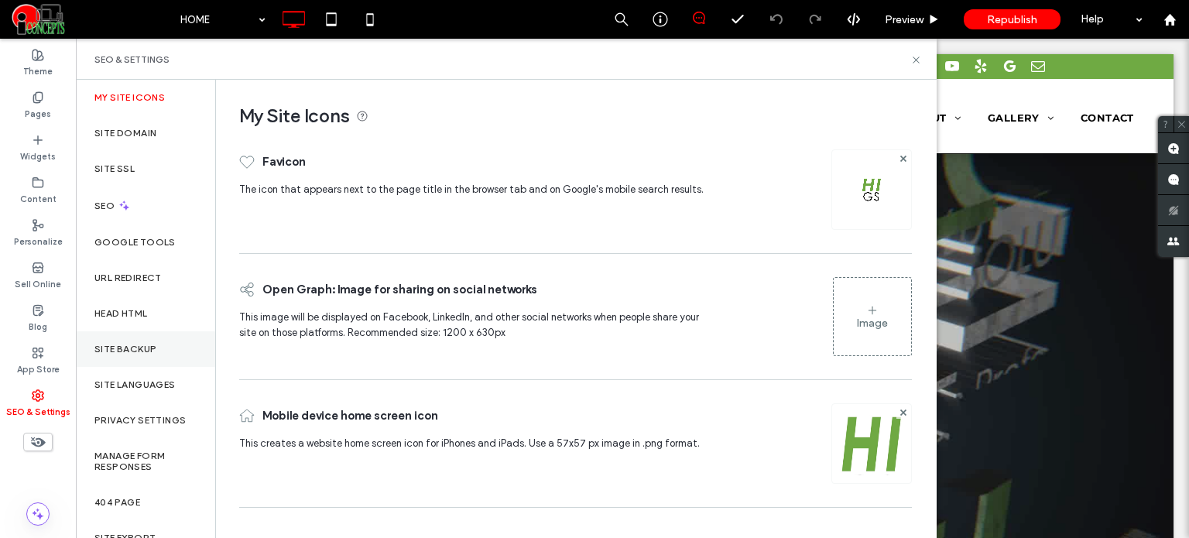
click at [161, 355] on div "Site Backup" at bounding box center [145, 349] width 139 height 36
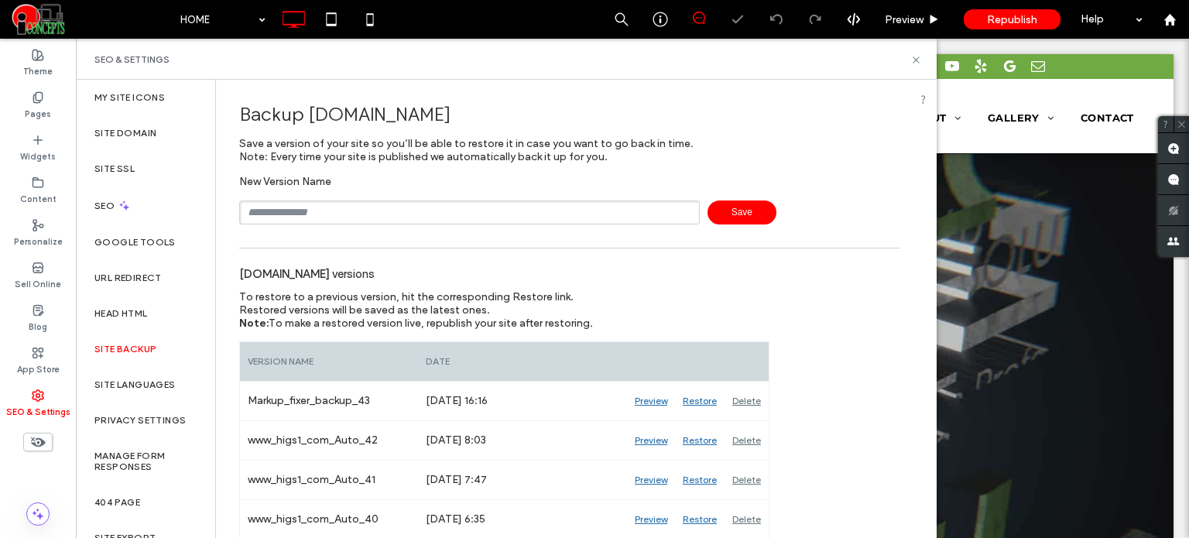
drag, startPoint x: 378, startPoint y: 215, endPoint x: 378, endPoint y: 207, distance: 8.5
click at [378, 215] on input "text" at bounding box center [469, 212] width 460 height 24
type input "**********"
click at [917, 60] on icon at bounding box center [916, 60] width 12 height 12
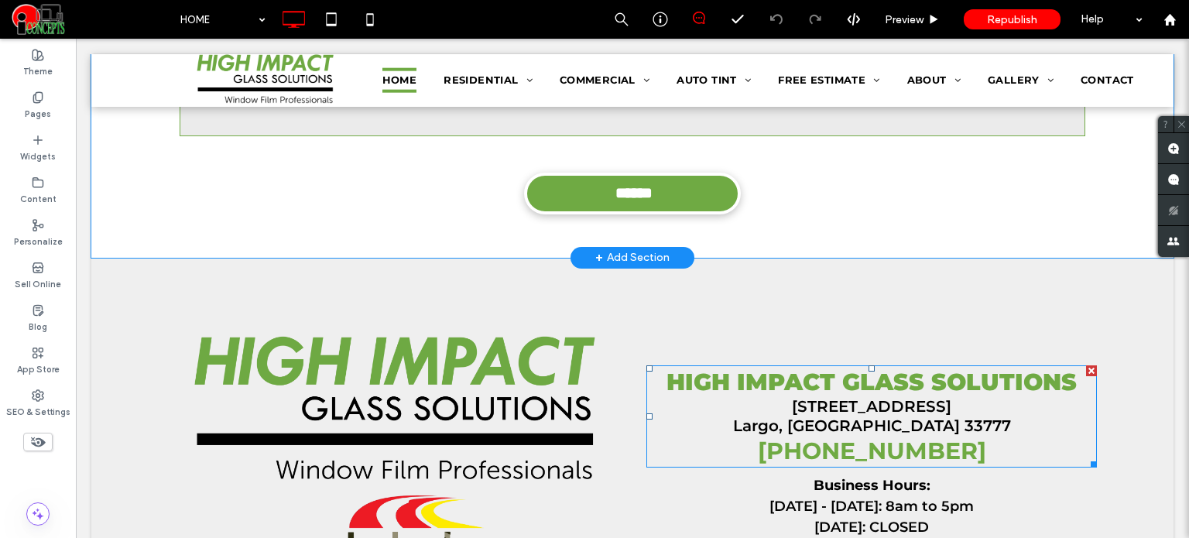
scroll to position [5591, 0]
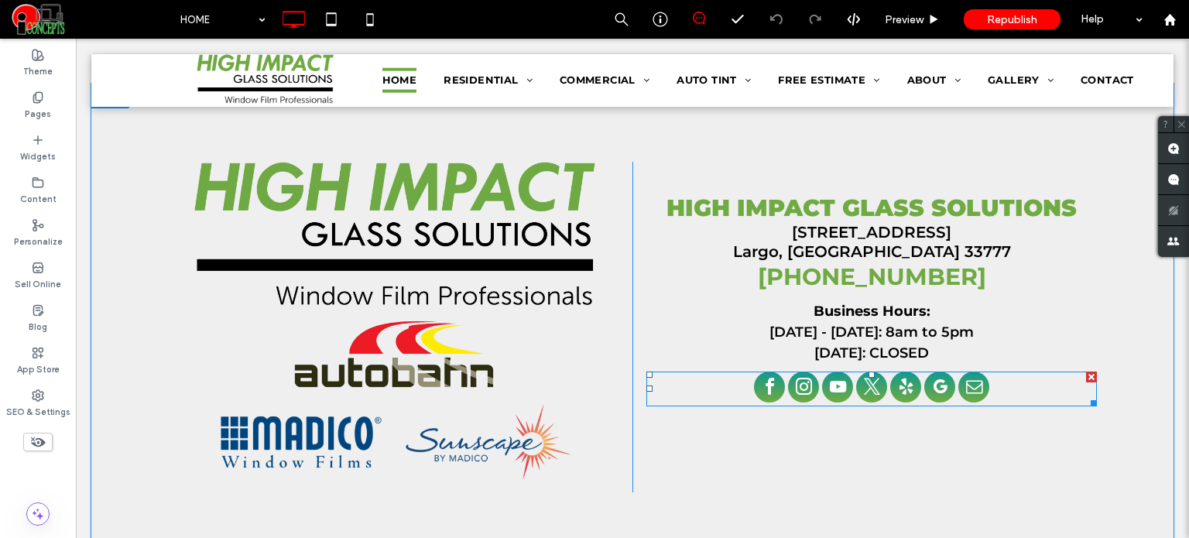
click at [836, 371] on span "youtube" at bounding box center [837, 386] width 31 height 31
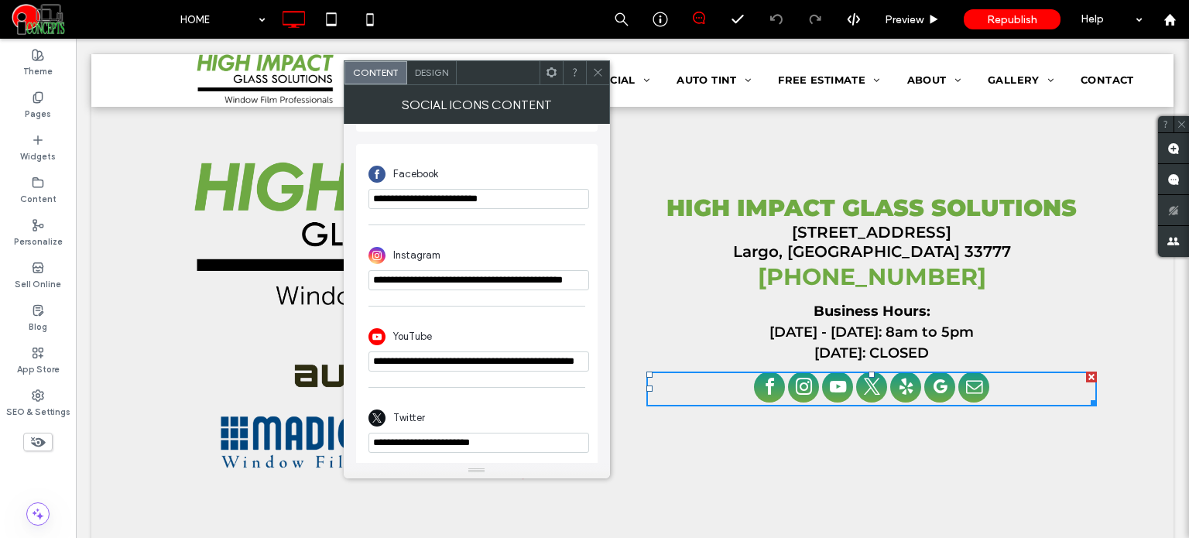
scroll to position [387, 0]
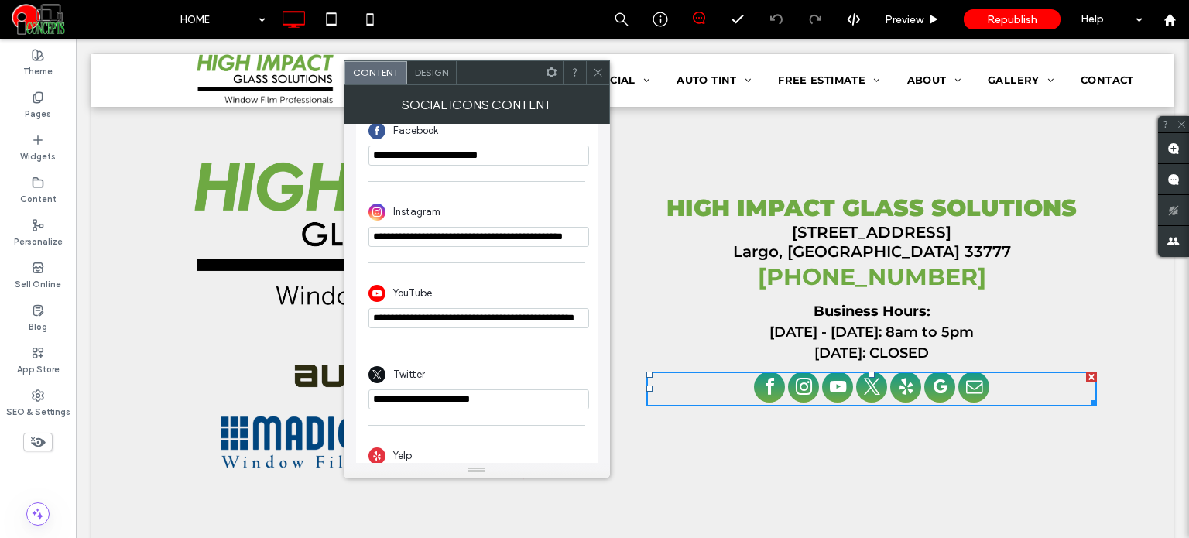
click at [529, 323] on input "**********" at bounding box center [478, 318] width 221 height 20
click at [505, 320] on input "**********" at bounding box center [478, 318] width 221 height 20
paste input "*"
type input "**********"
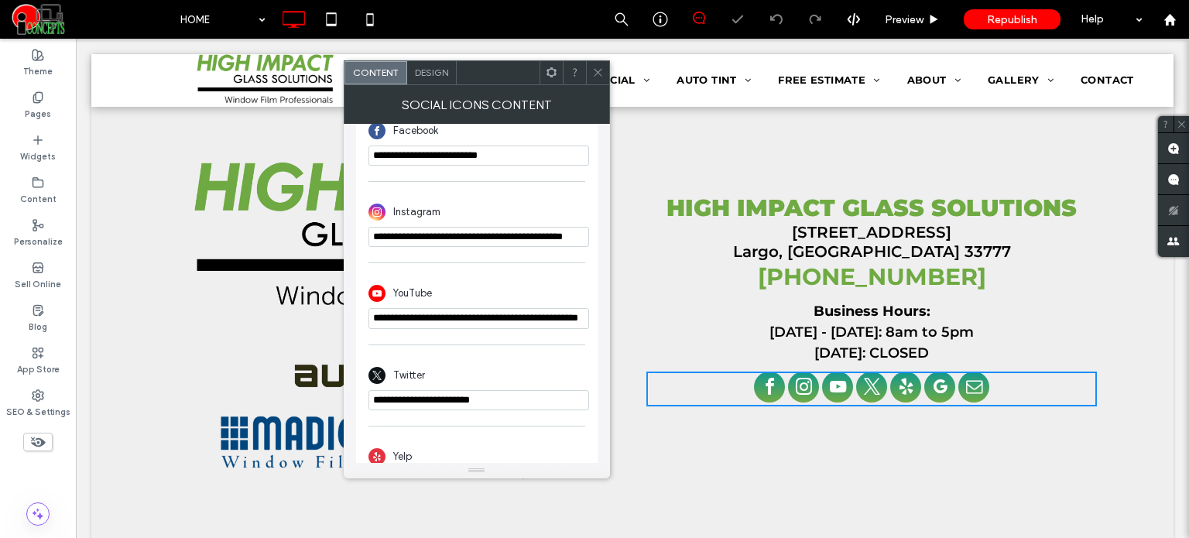
click at [538, 339] on div "**********" at bounding box center [476, 377] width 217 height 81
click at [597, 68] on icon at bounding box center [598, 73] width 12 height 12
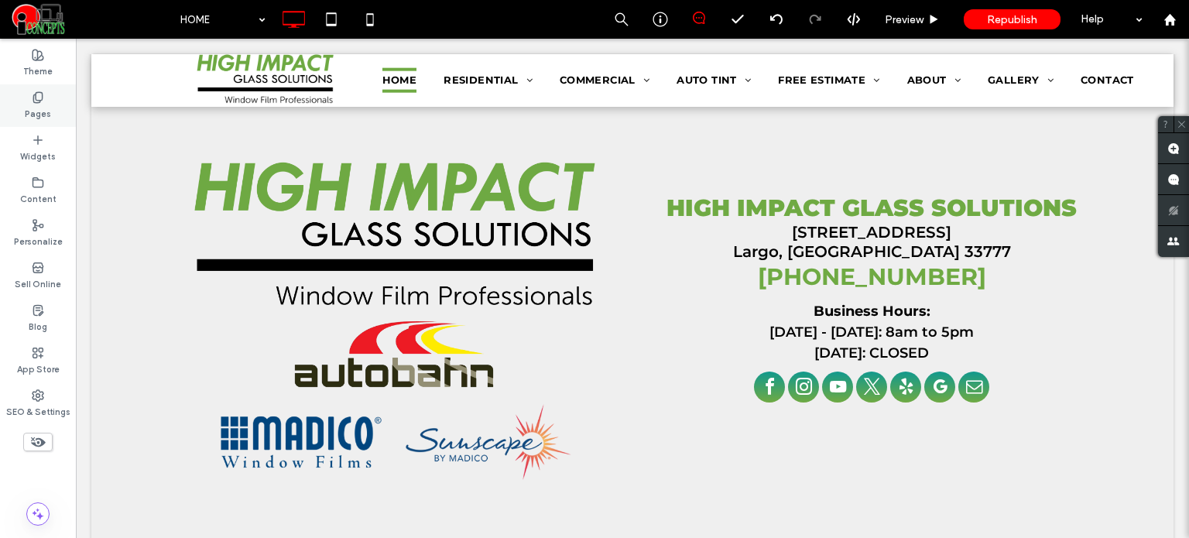
click at [53, 101] on div "Pages" at bounding box center [38, 105] width 76 height 43
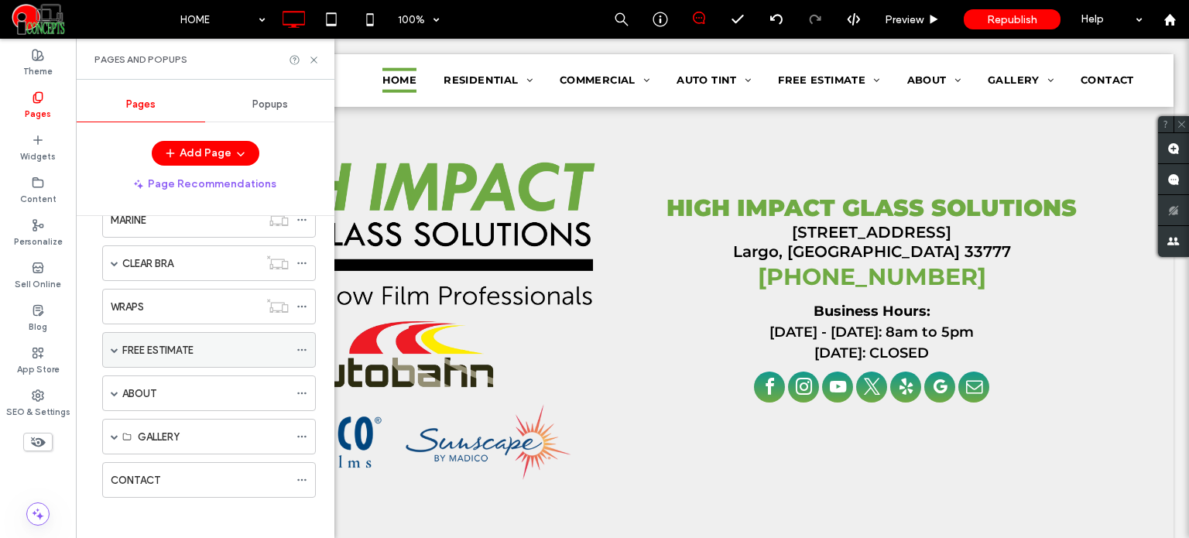
scroll to position [215, 0]
click at [234, 471] on div "CONTACT" at bounding box center [200, 479] width 178 height 16
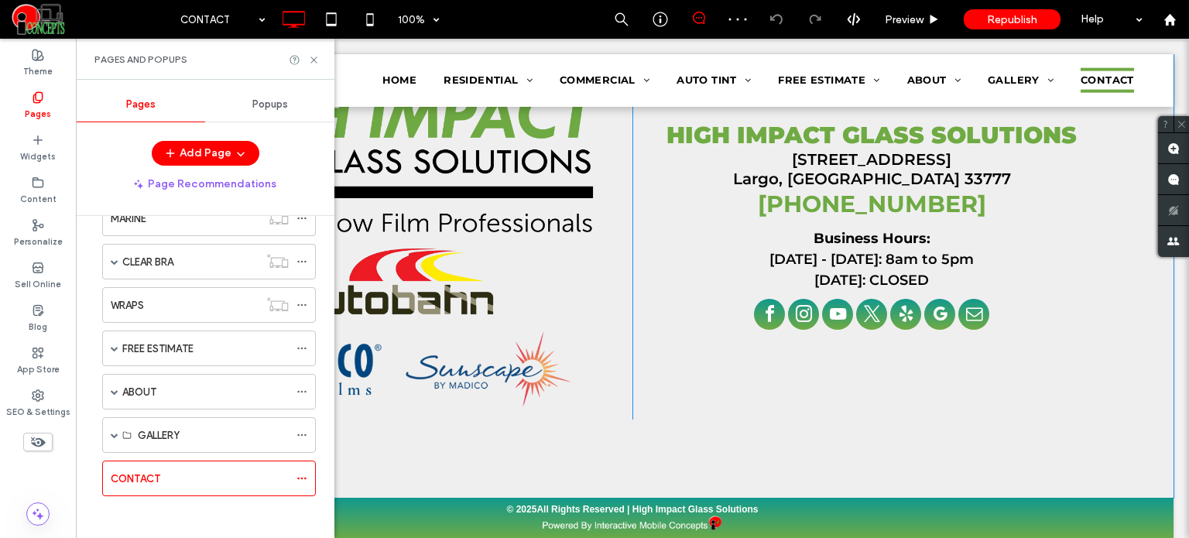
scroll to position [1155, 0]
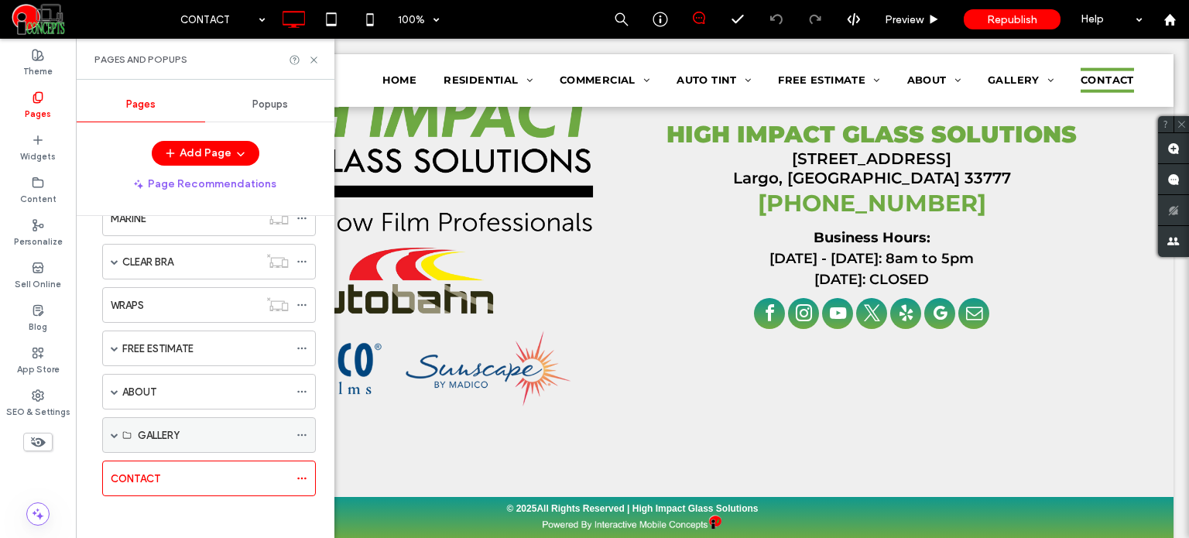
click at [118, 431] on span at bounding box center [115, 435] width 8 height 8
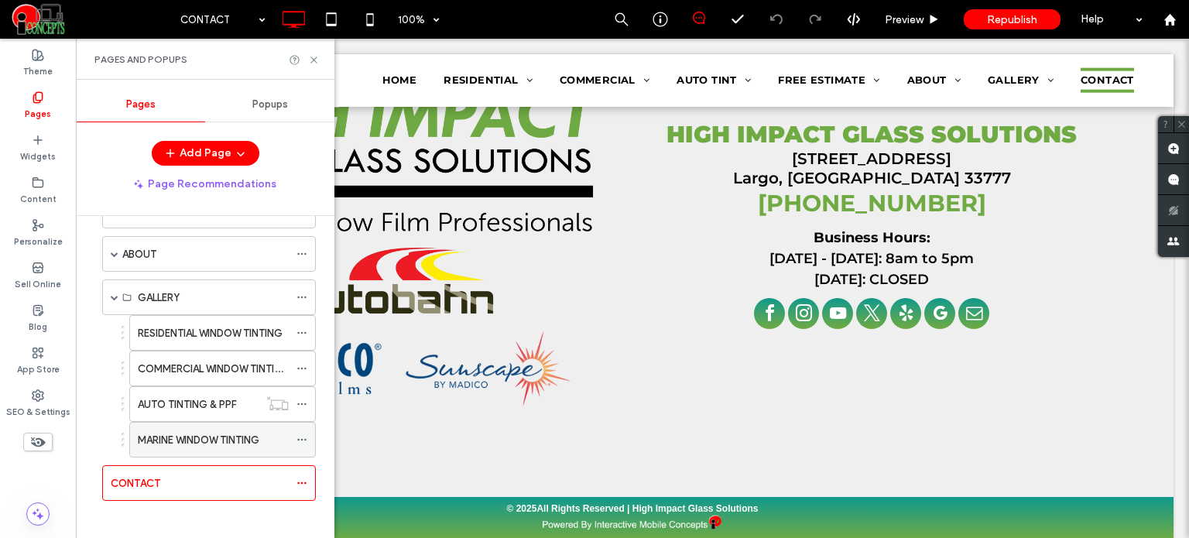
scroll to position [356, 0]
click at [204, 440] on div "MARINE WINDOW TINTING" at bounding box center [213, 436] width 151 height 34
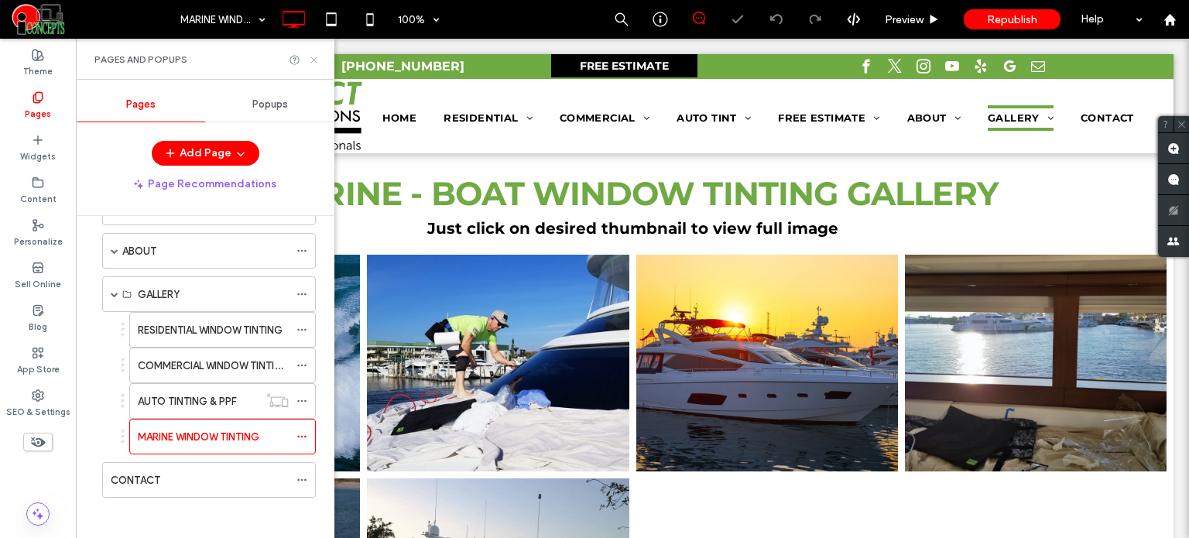
click at [310, 60] on icon at bounding box center [314, 60] width 12 height 12
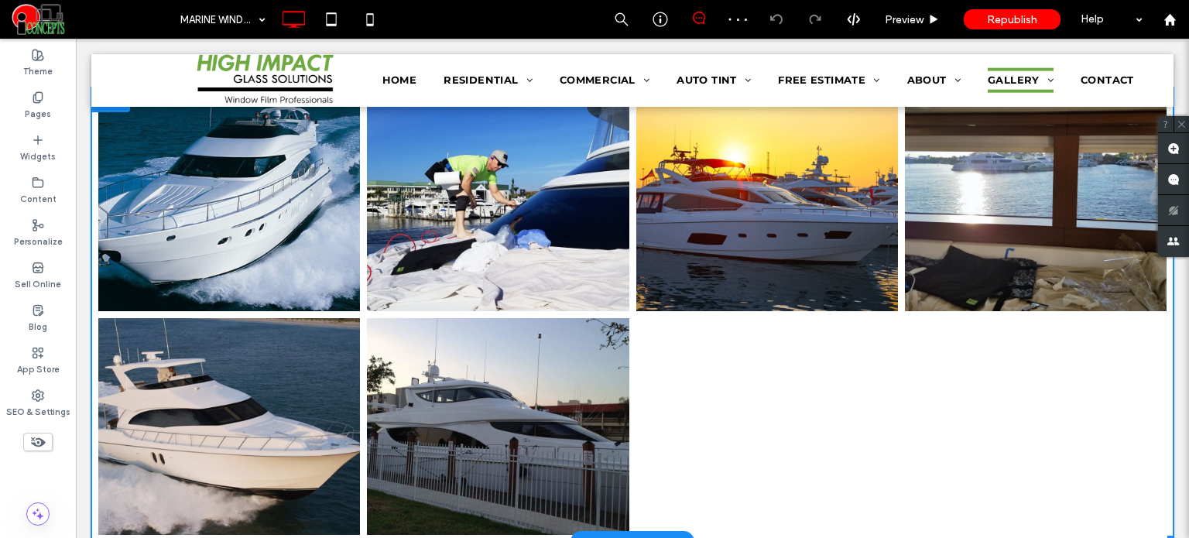
scroll to position [155, 0]
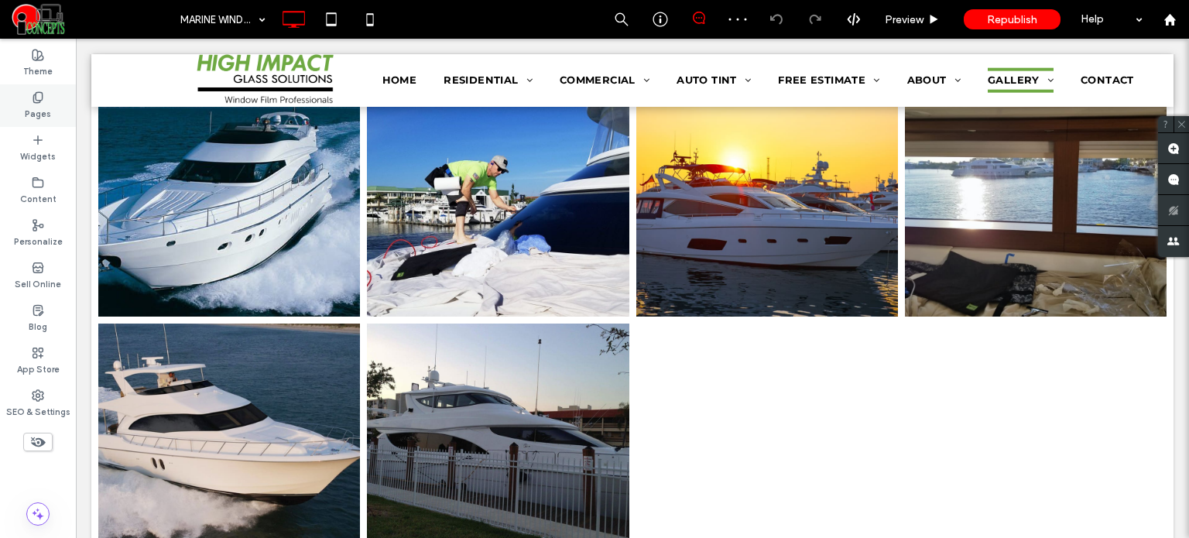
click at [53, 98] on div "Pages" at bounding box center [38, 105] width 76 height 43
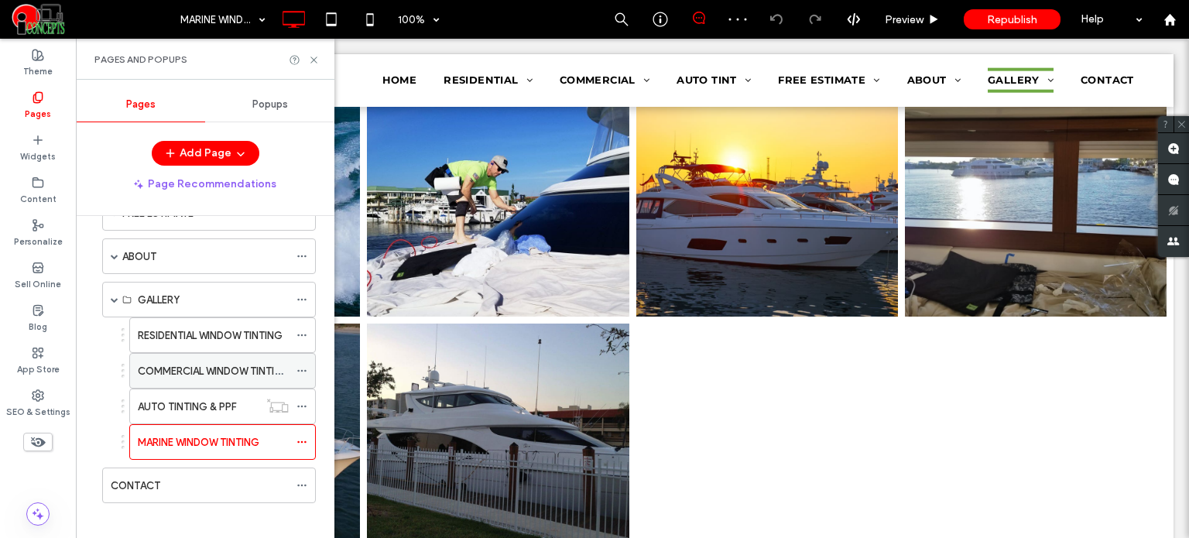
scroll to position [356, 0]
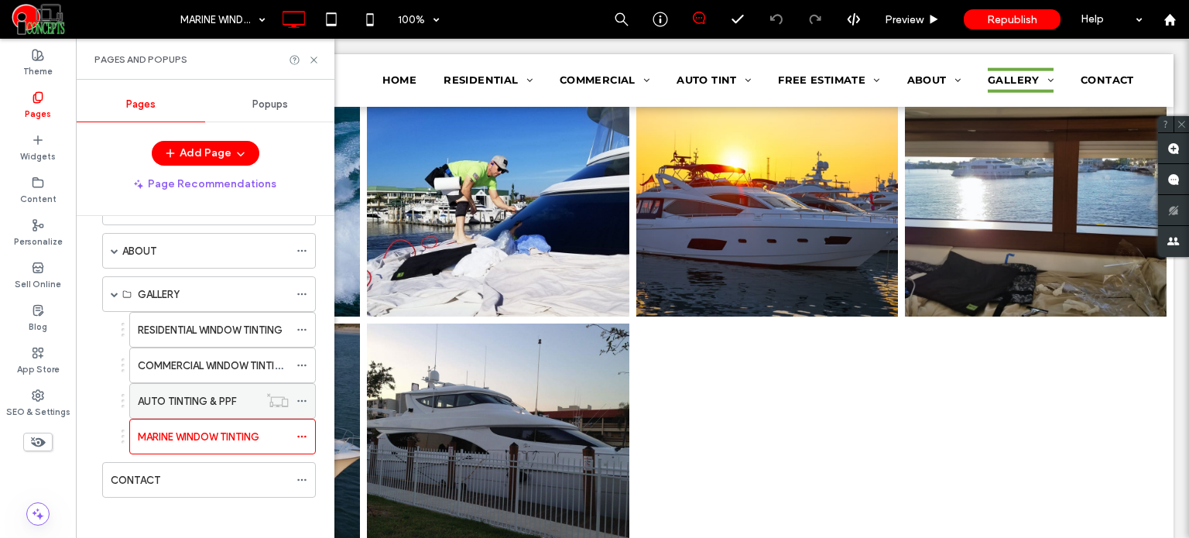
click at [180, 390] on label "AUTO TINTING & PPF" at bounding box center [187, 401] width 99 height 27
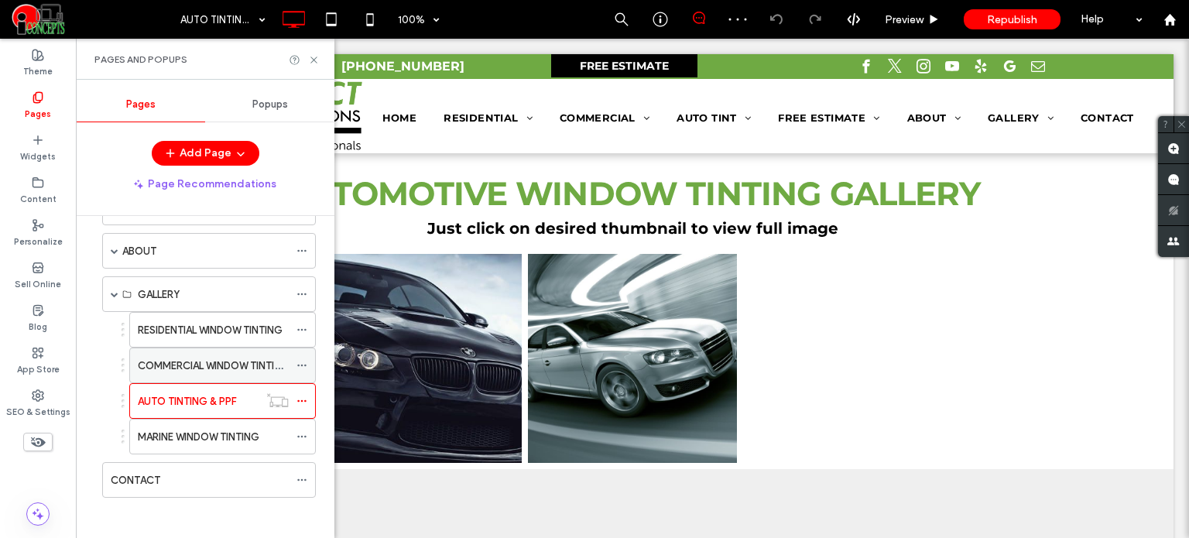
click at [218, 369] on div "COMMERCIAL WINDOW TINTING" at bounding box center [213, 365] width 151 height 34
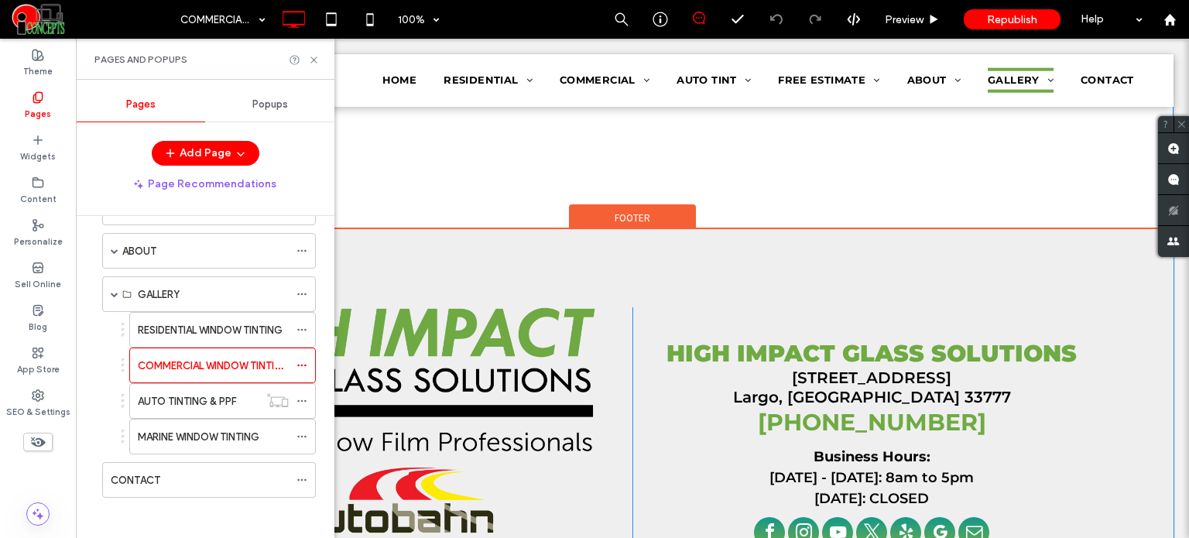
scroll to position [1537, 0]
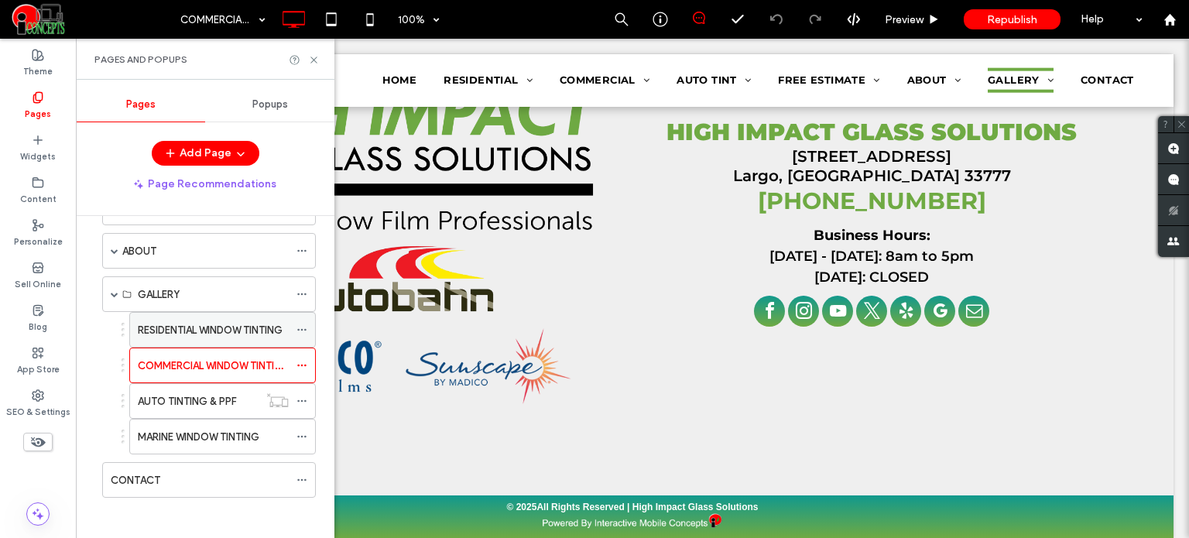
click at [216, 340] on div "RESIDENTIAL WINDOW TINTING" at bounding box center [213, 330] width 151 height 34
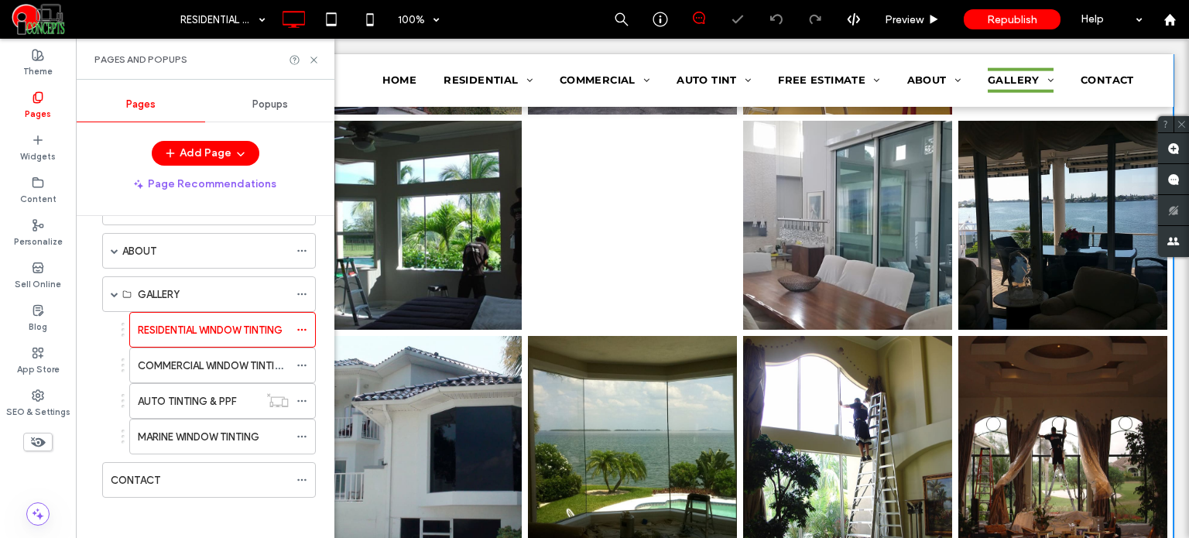
scroll to position [387, 0]
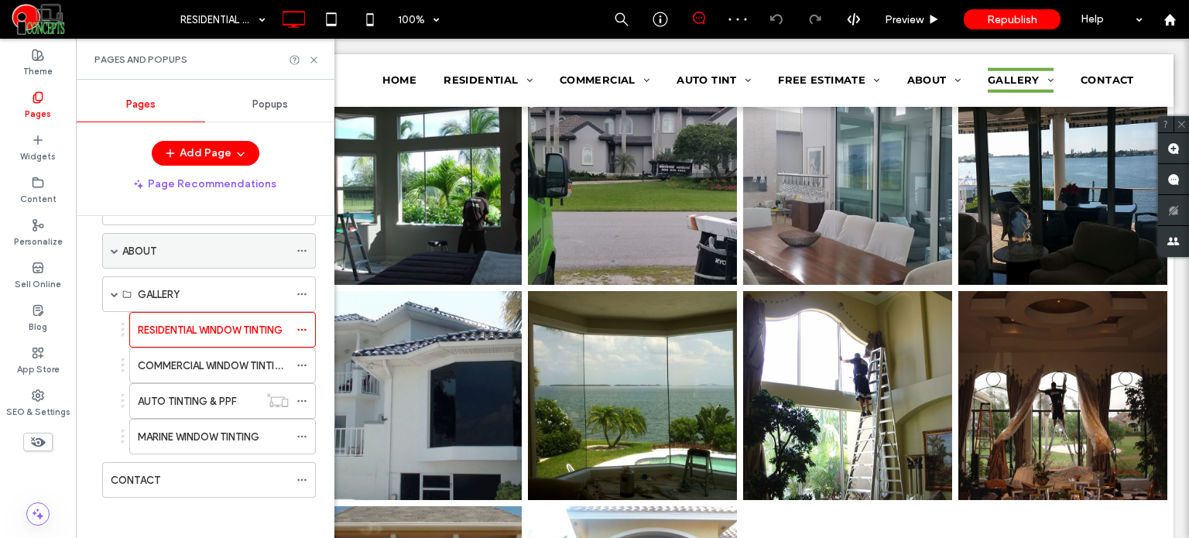
click at [134, 239] on label "ABOUT" at bounding box center [139, 251] width 34 height 27
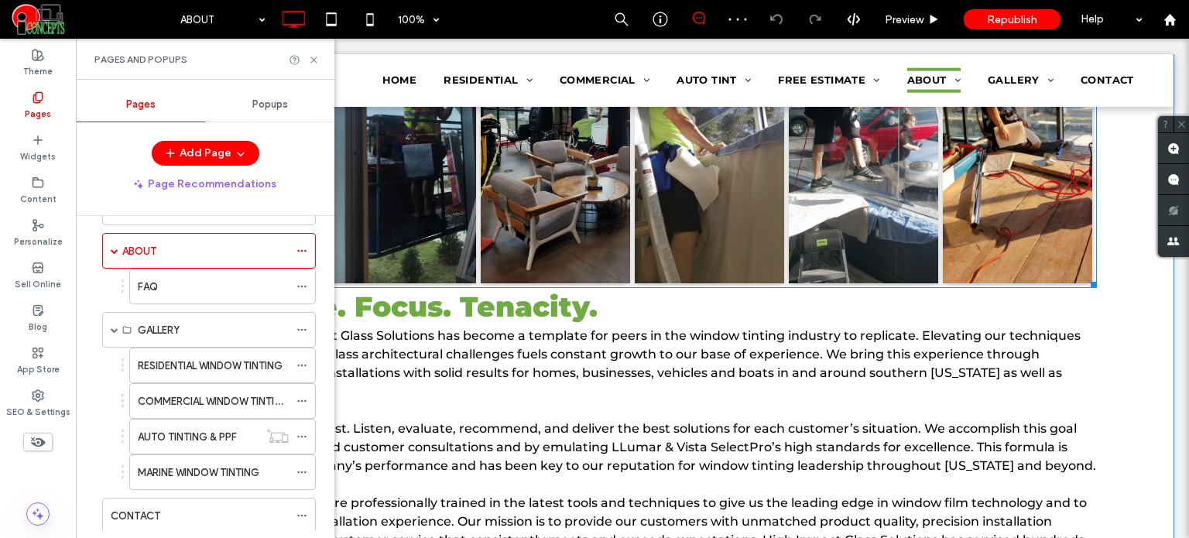
scroll to position [851, 0]
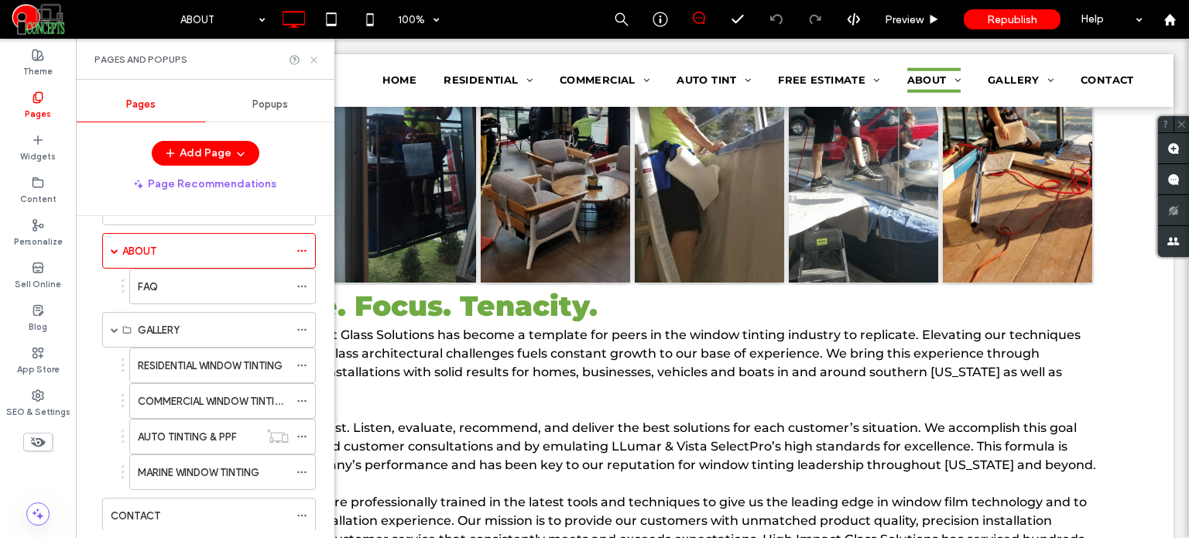
click at [313, 60] on use at bounding box center [313, 59] width 6 height 6
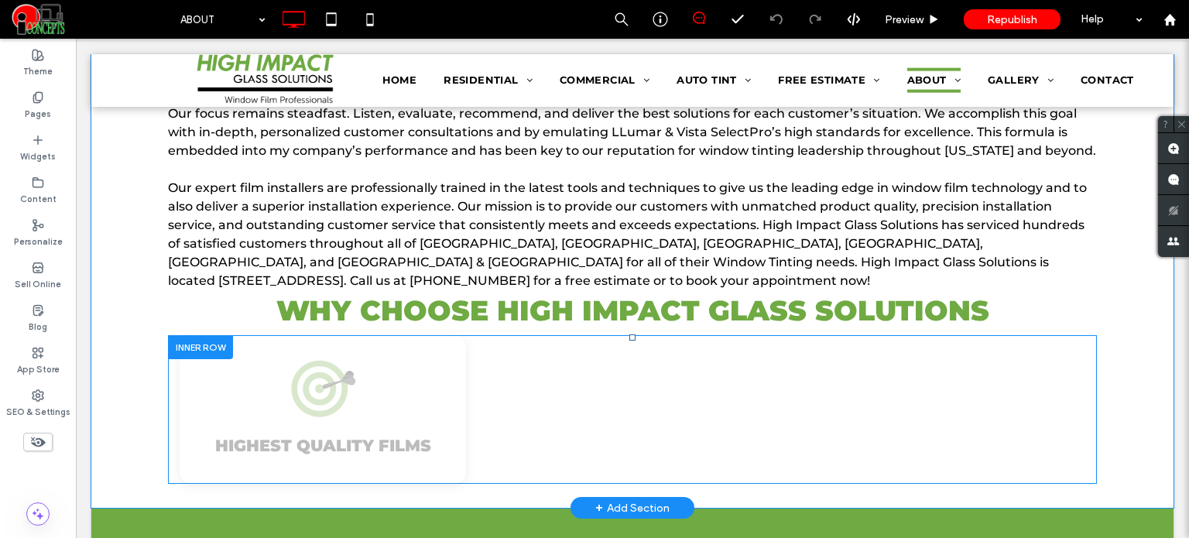
scroll to position [1161, 0]
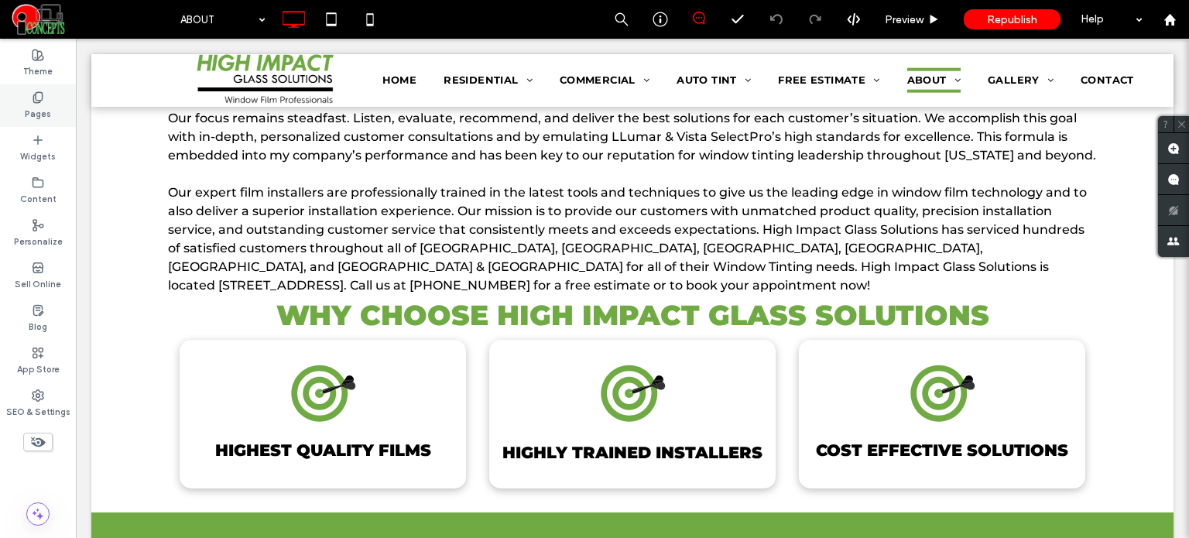
click at [45, 111] on label "Pages" at bounding box center [38, 112] width 26 height 17
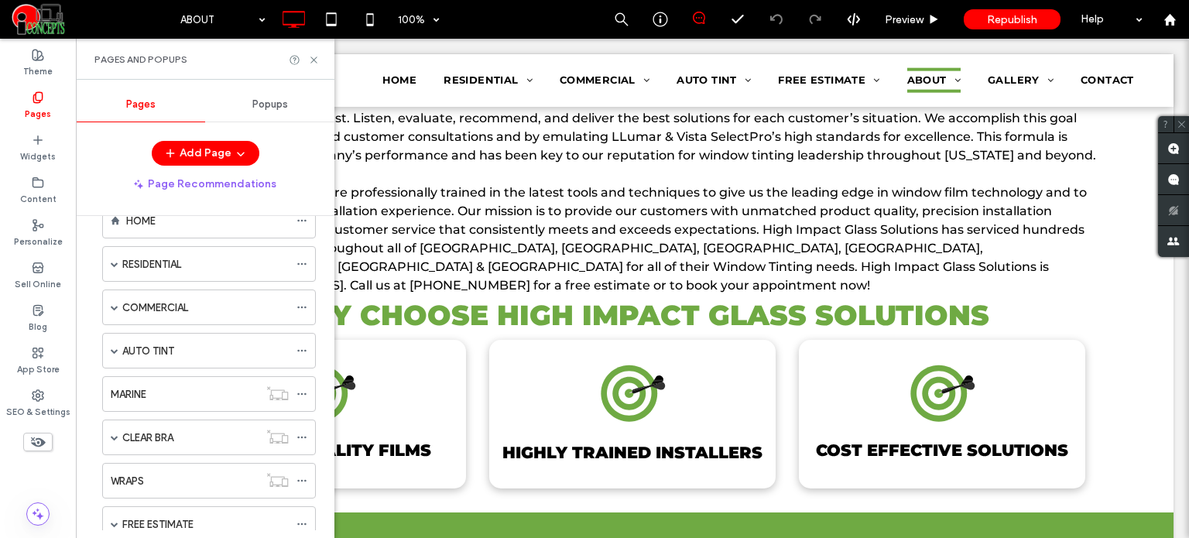
scroll to position [387, 0]
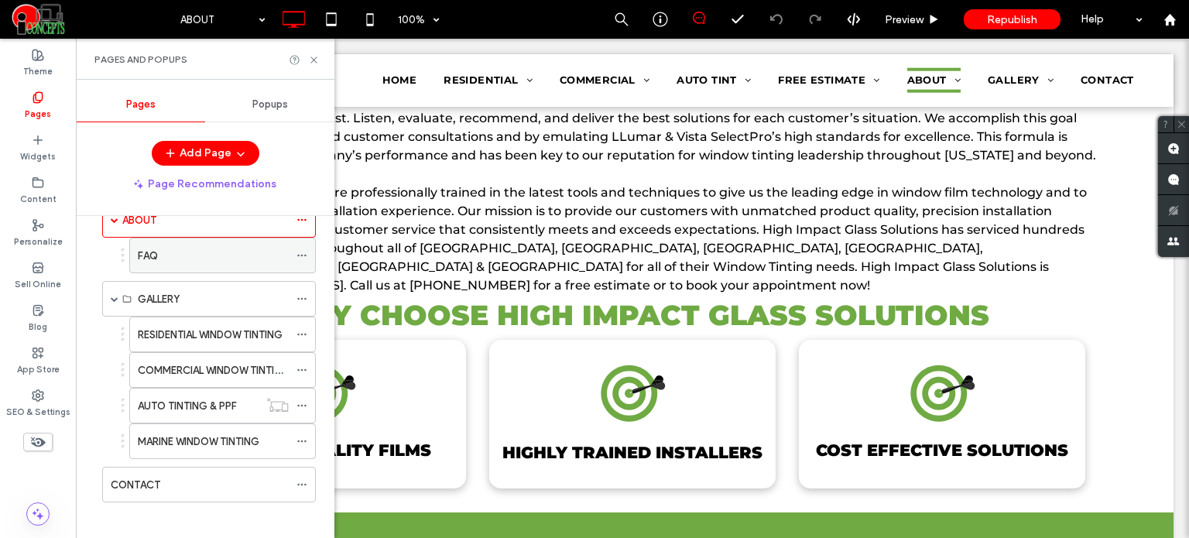
click at [169, 255] on div "FAQ" at bounding box center [213, 256] width 151 height 16
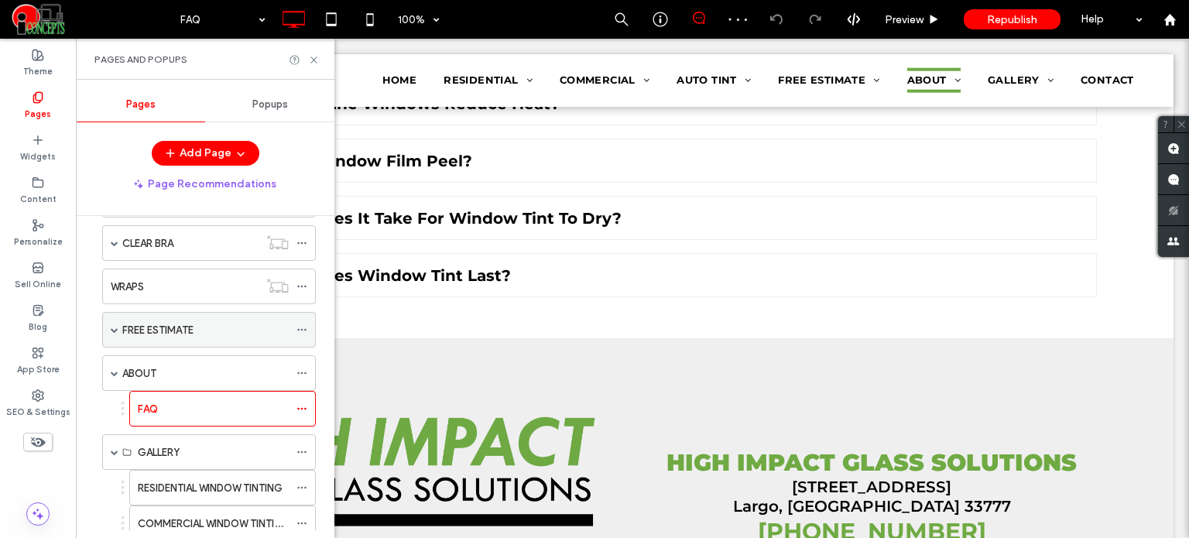
scroll to position [232, 0]
click at [180, 342] on div "FREE ESTIMATE" at bounding box center [205, 331] width 166 height 34
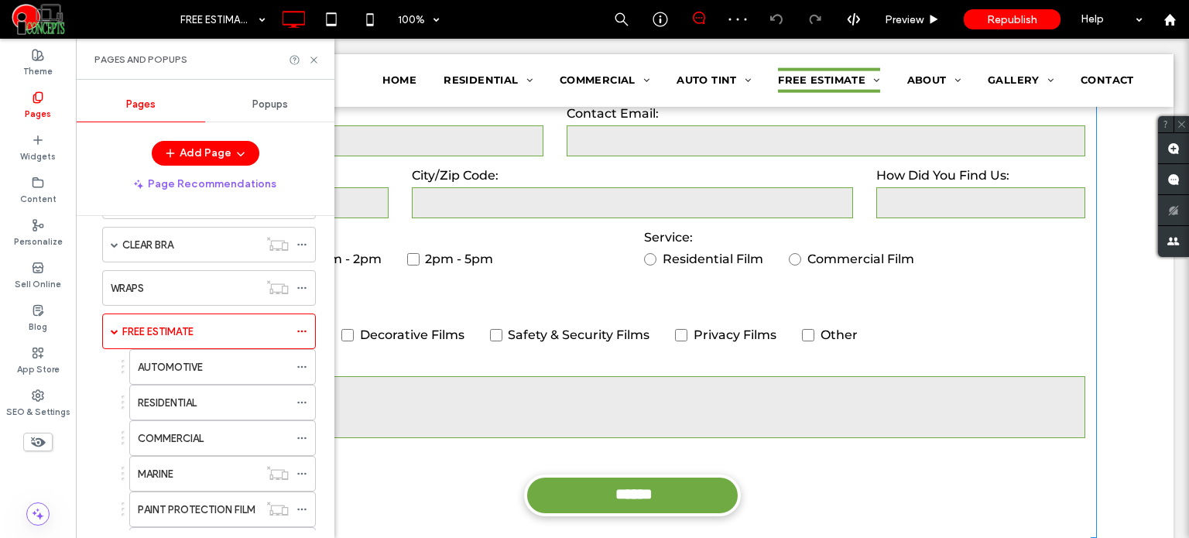
scroll to position [542, 0]
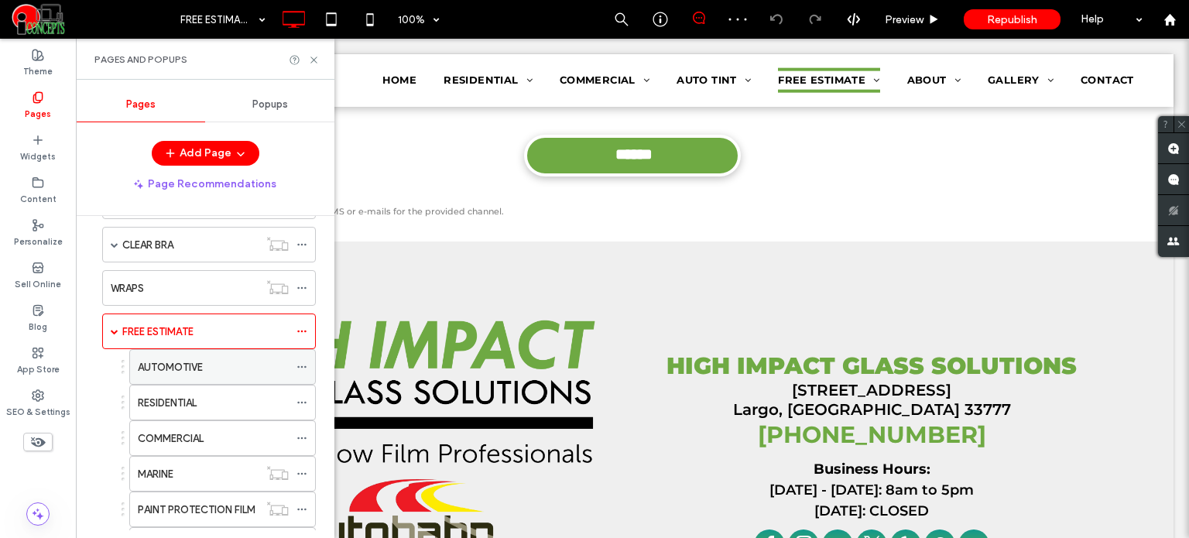
click at [213, 359] on div "AUTOMOTIVE" at bounding box center [213, 367] width 151 height 16
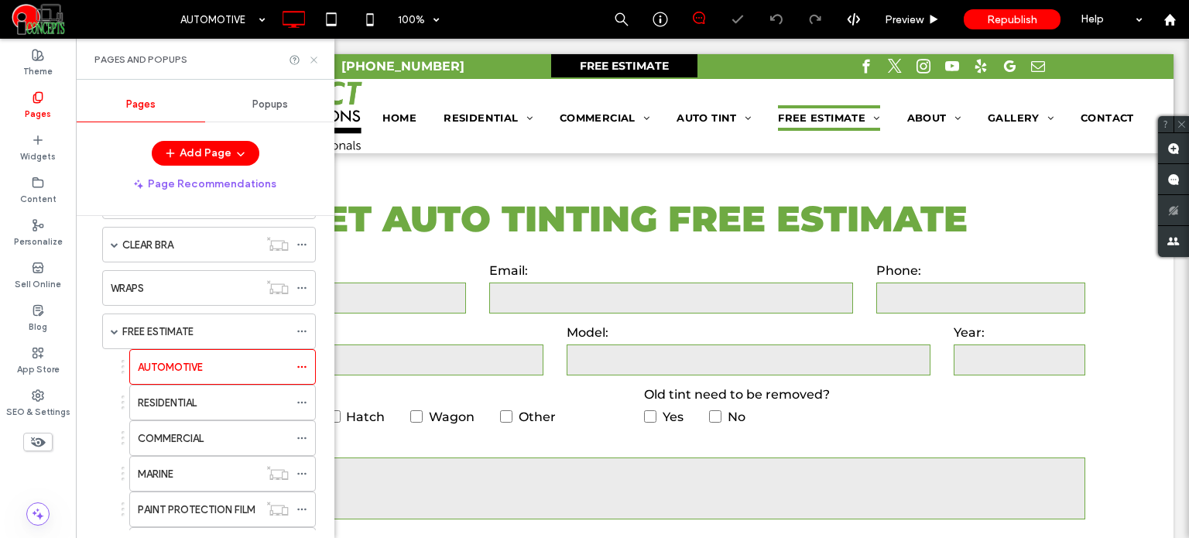
click at [316, 58] on icon at bounding box center [314, 60] width 12 height 12
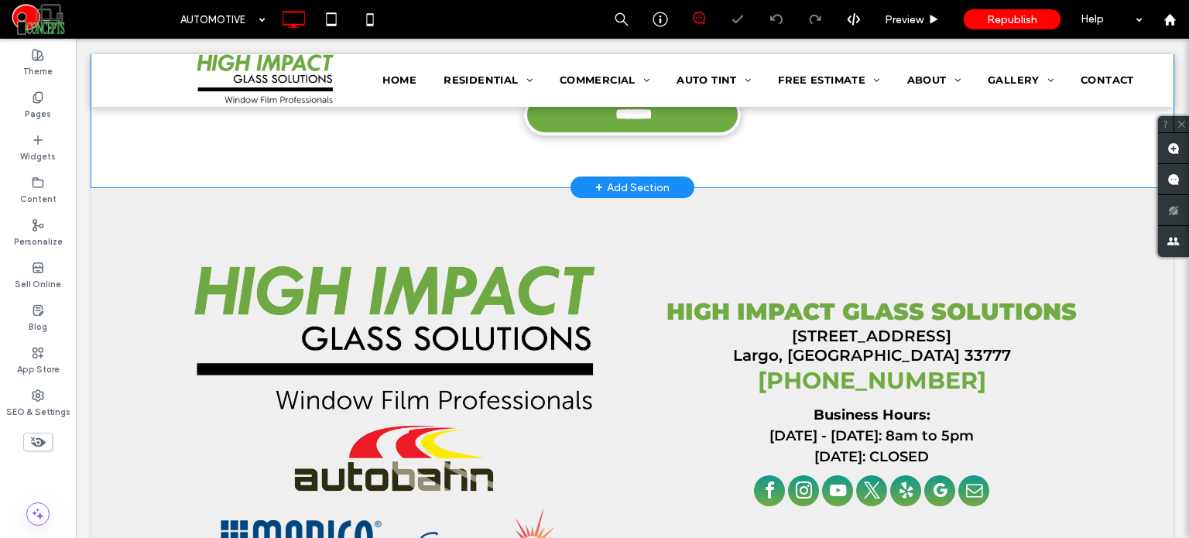
scroll to position [464, 0]
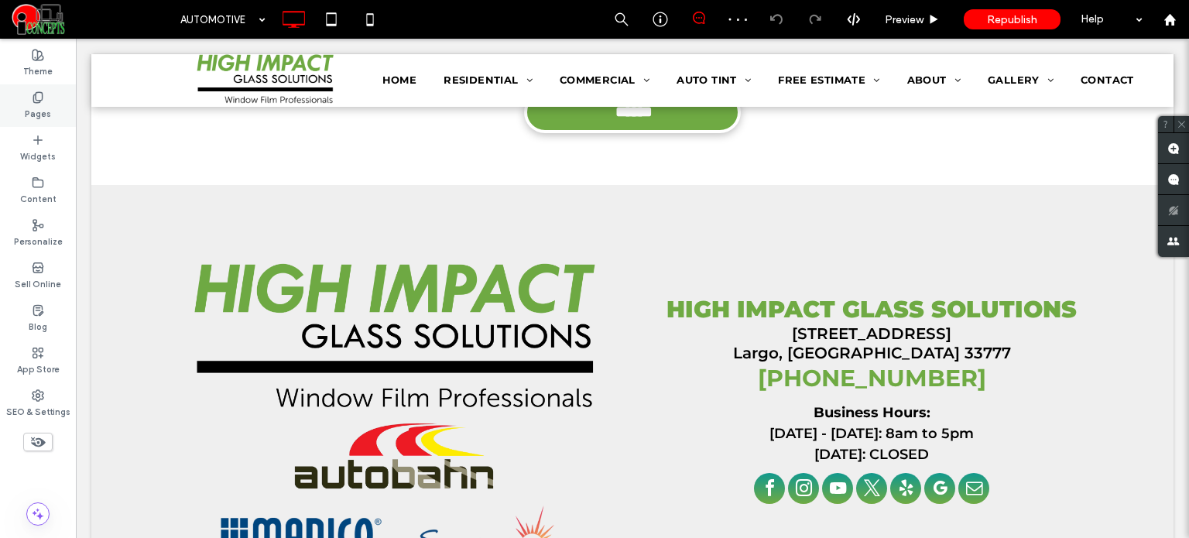
click at [53, 98] on div "Pages" at bounding box center [38, 105] width 76 height 43
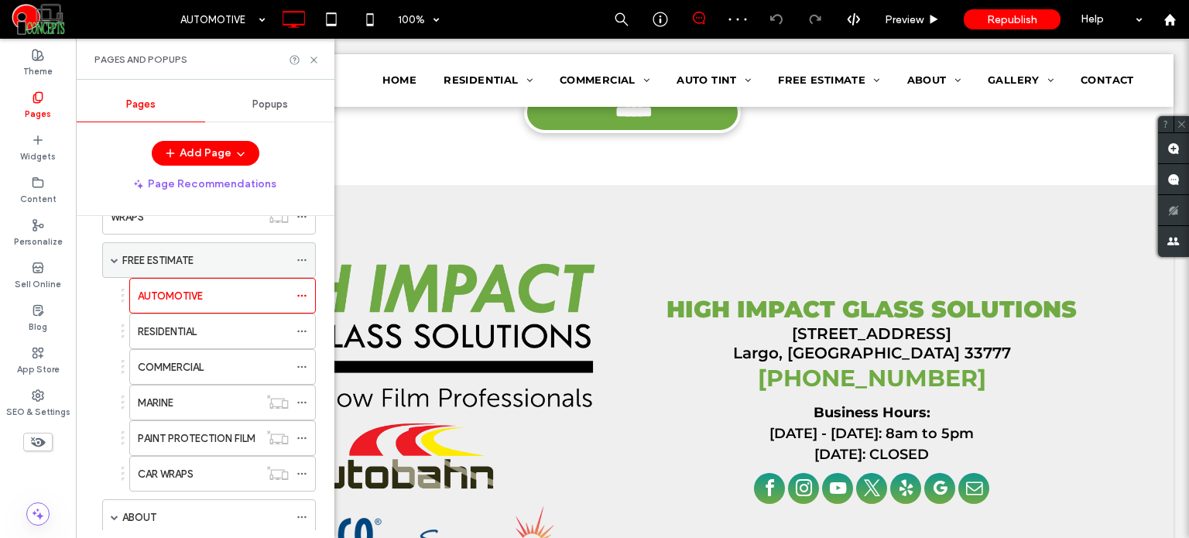
scroll to position [310, 0]
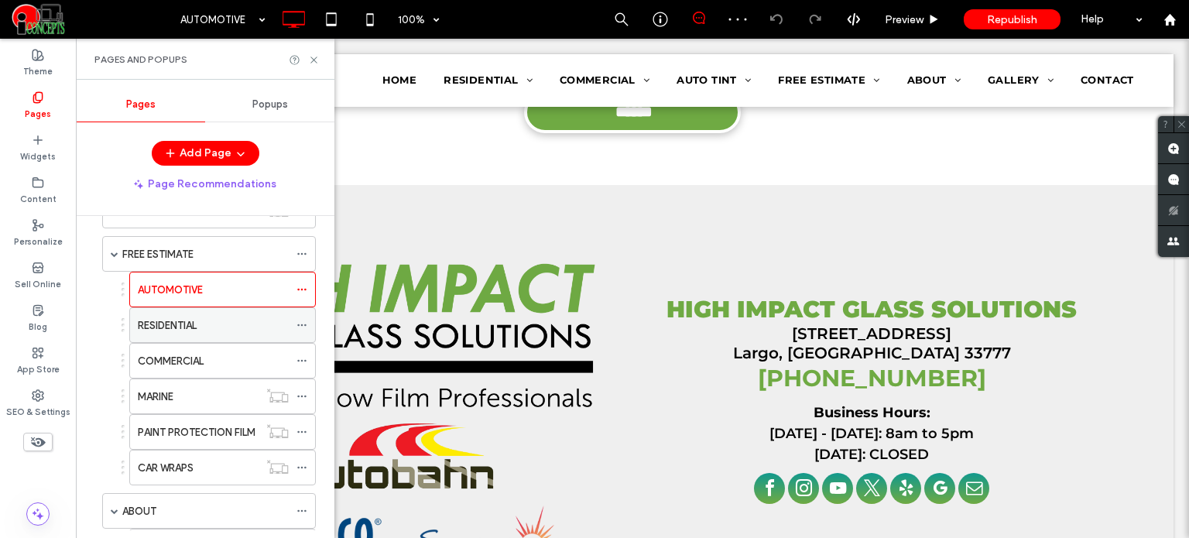
click at [177, 315] on label "RESIDENTIAL" at bounding box center [167, 325] width 59 height 27
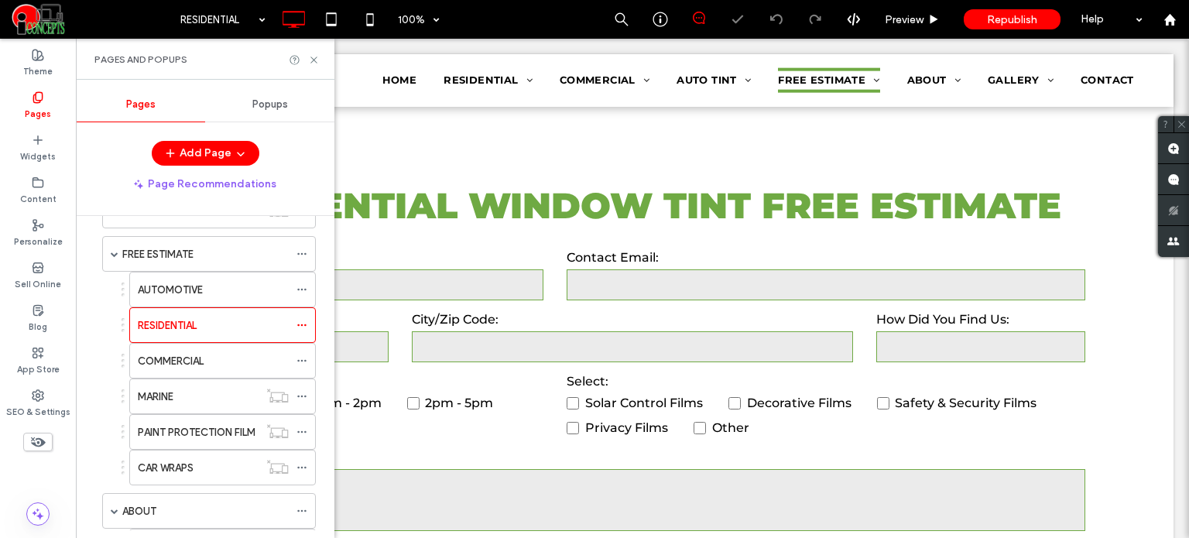
scroll to position [464, 0]
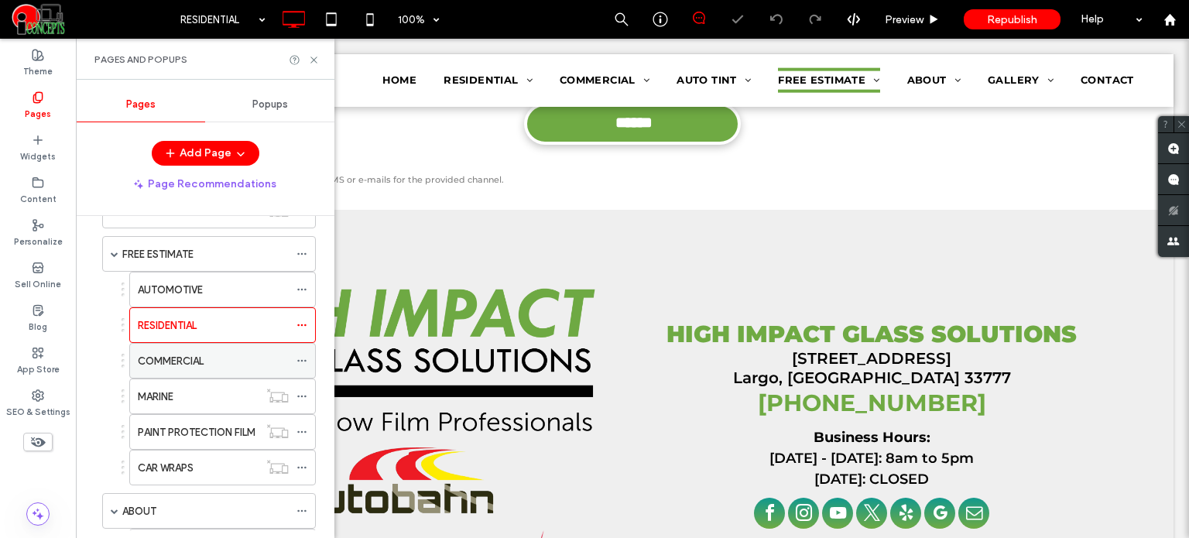
click at [216, 361] on div "COMMERCIAL" at bounding box center [213, 361] width 151 height 16
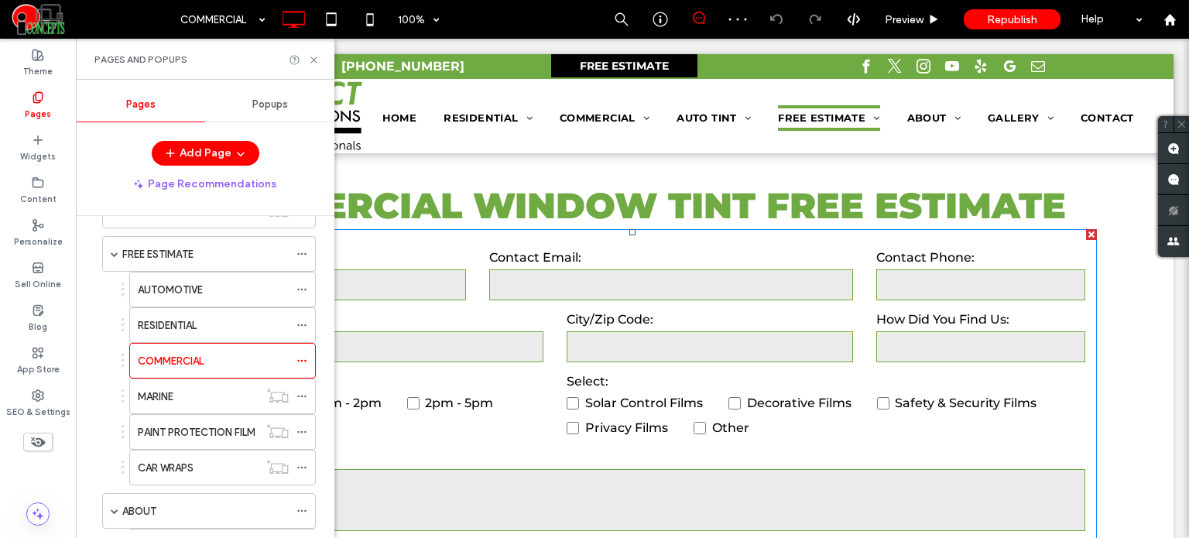
scroll to position [464, 0]
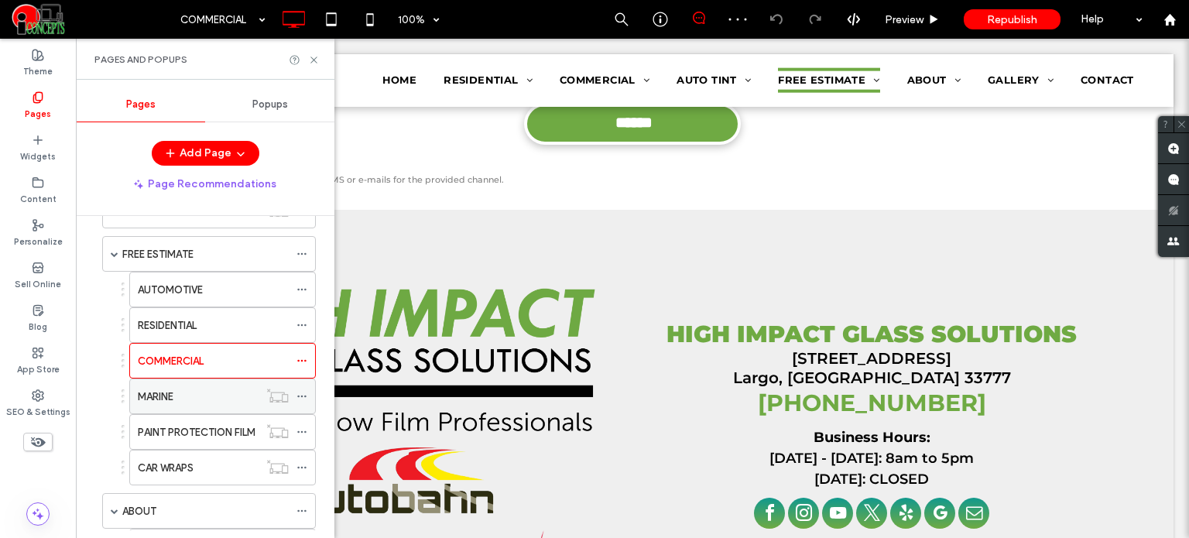
click at [251, 395] on div "MARINE" at bounding box center [198, 396] width 121 height 16
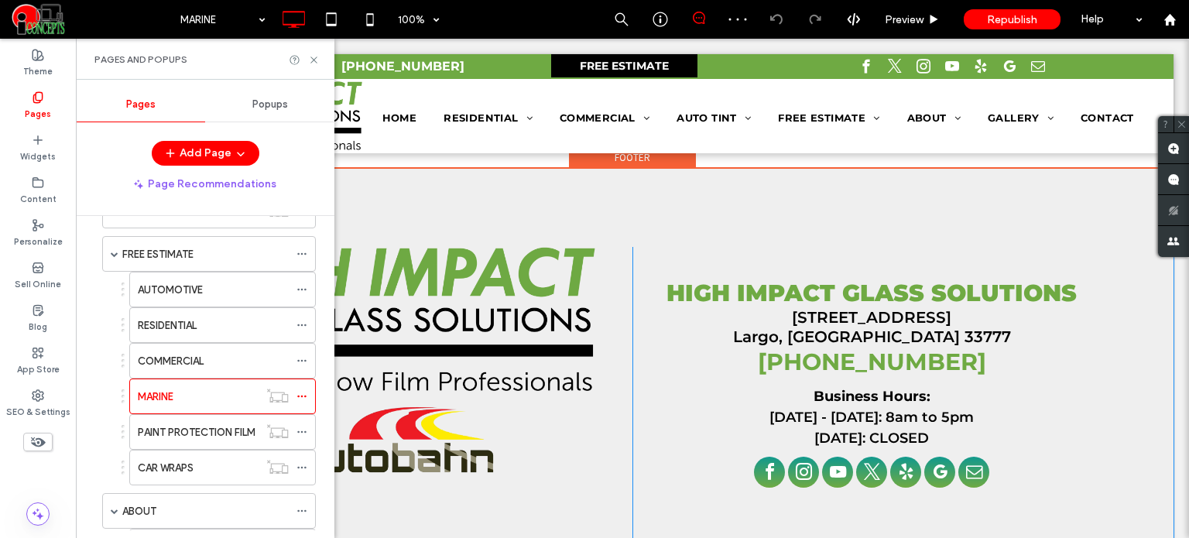
scroll to position [464, 0]
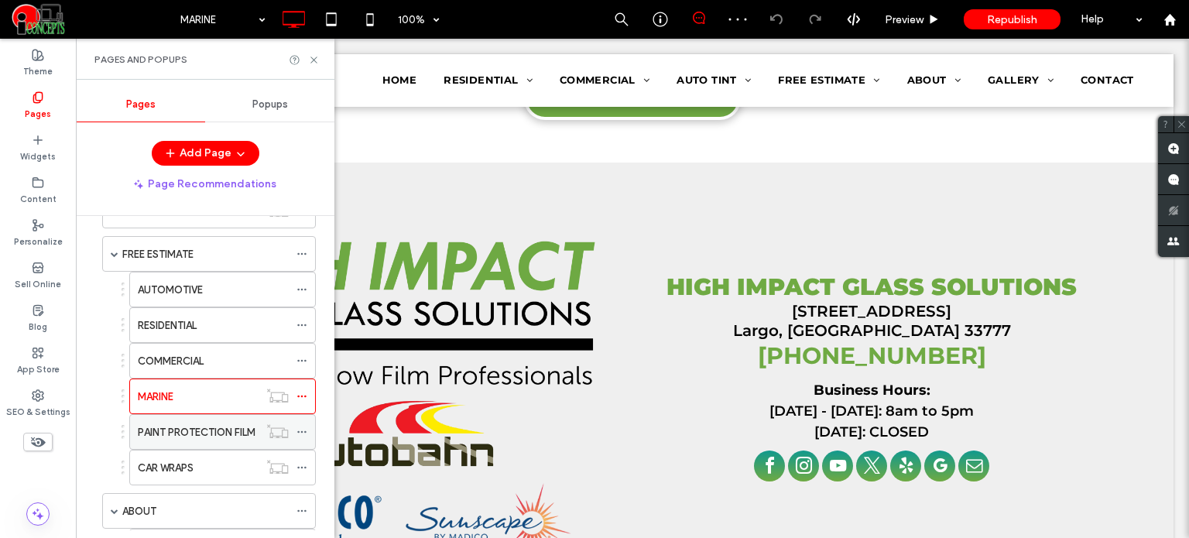
click at [232, 428] on label "PAINT PROTECTION FILM" at bounding box center [197, 432] width 118 height 27
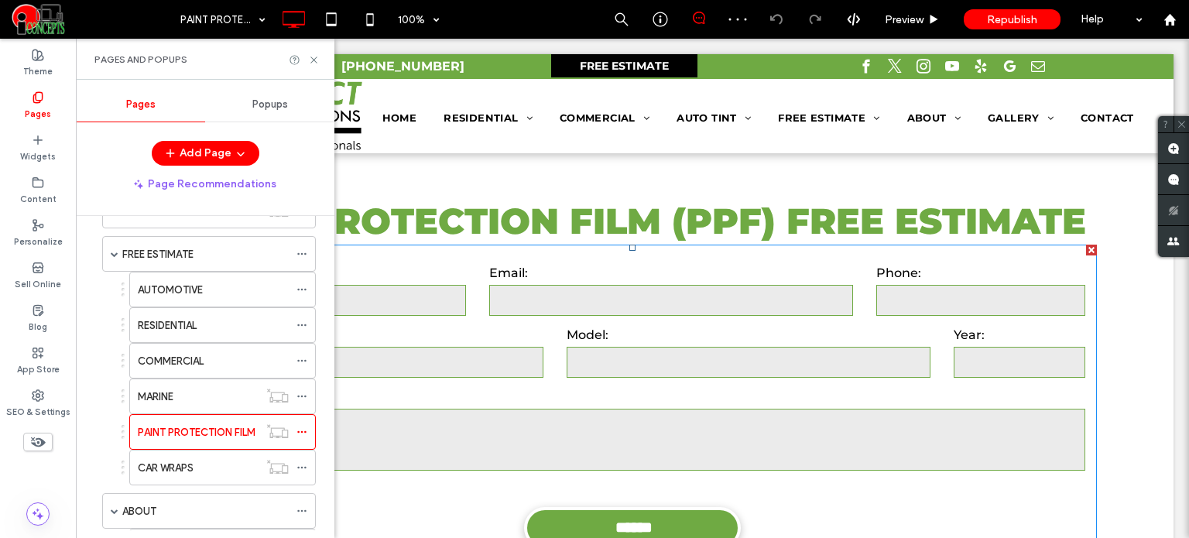
scroll to position [464, 0]
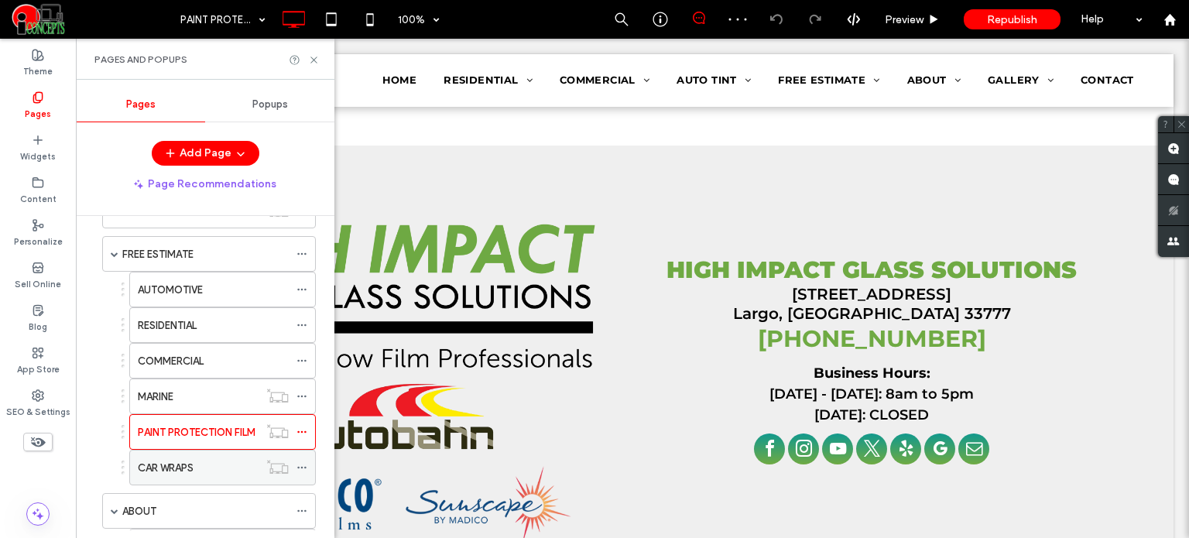
click at [224, 471] on div "CAR WRAPS" at bounding box center [198, 467] width 121 height 34
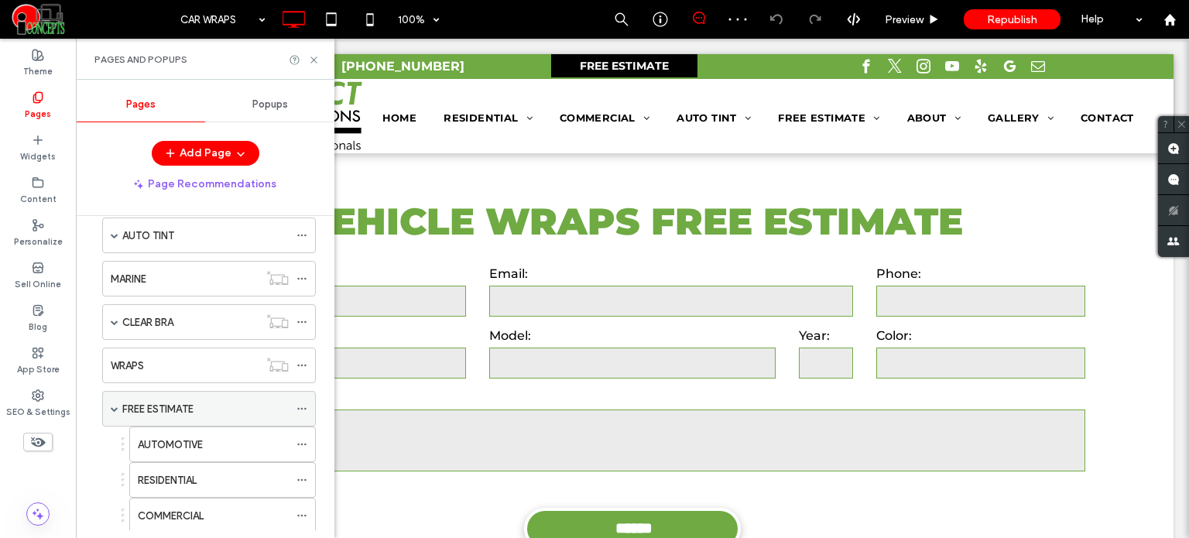
scroll to position [155, 0]
click at [189, 406] on label "FREE ESTIMATE" at bounding box center [157, 408] width 71 height 27
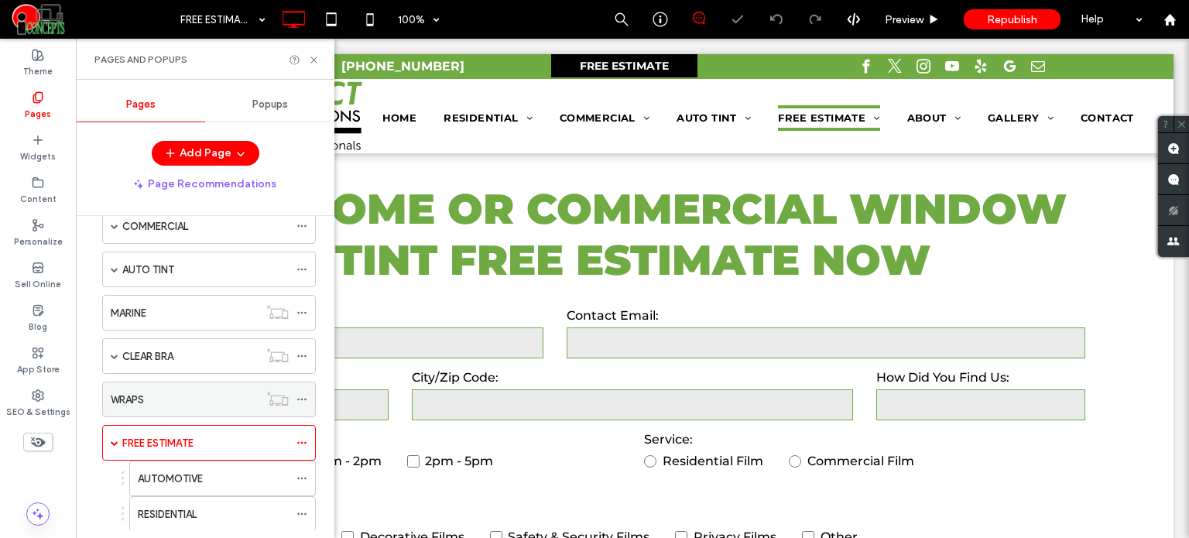
scroll to position [77, 0]
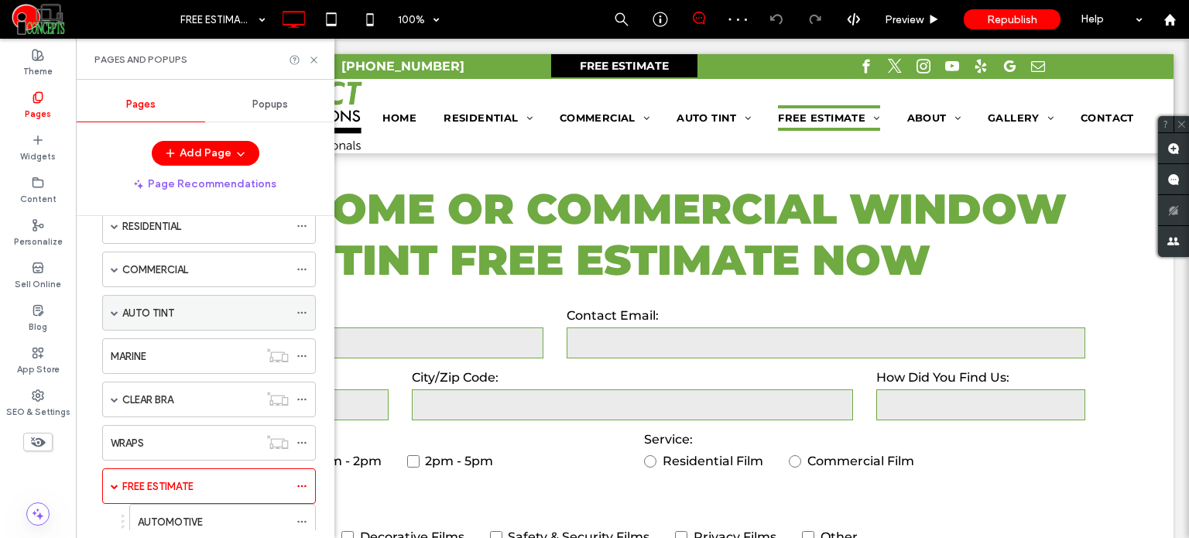
click at [153, 320] on div "AUTO TINT" at bounding box center [205, 313] width 166 height 34
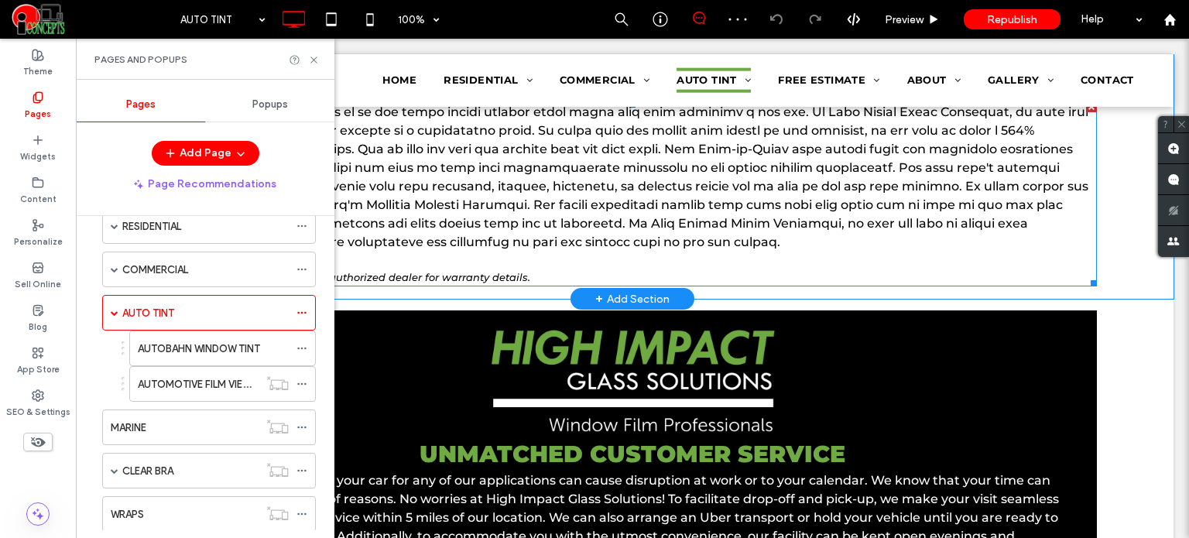
scroll to position [1780, 0]
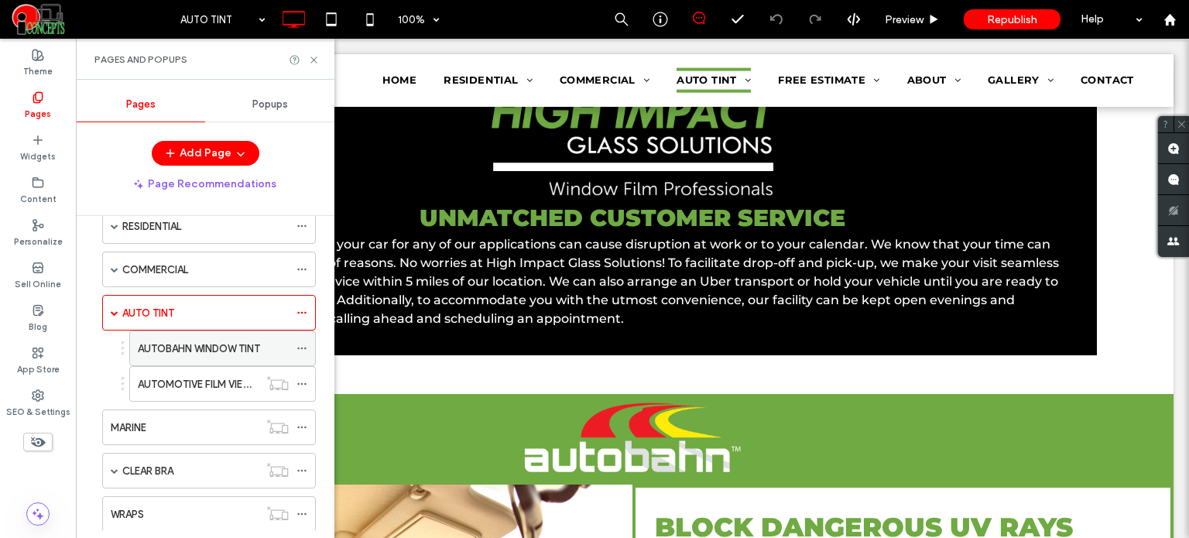
click at [189, 355] on div "AUTOBAHN WINDOW TINT" at bounding box center [213, 348] width 151 height 34
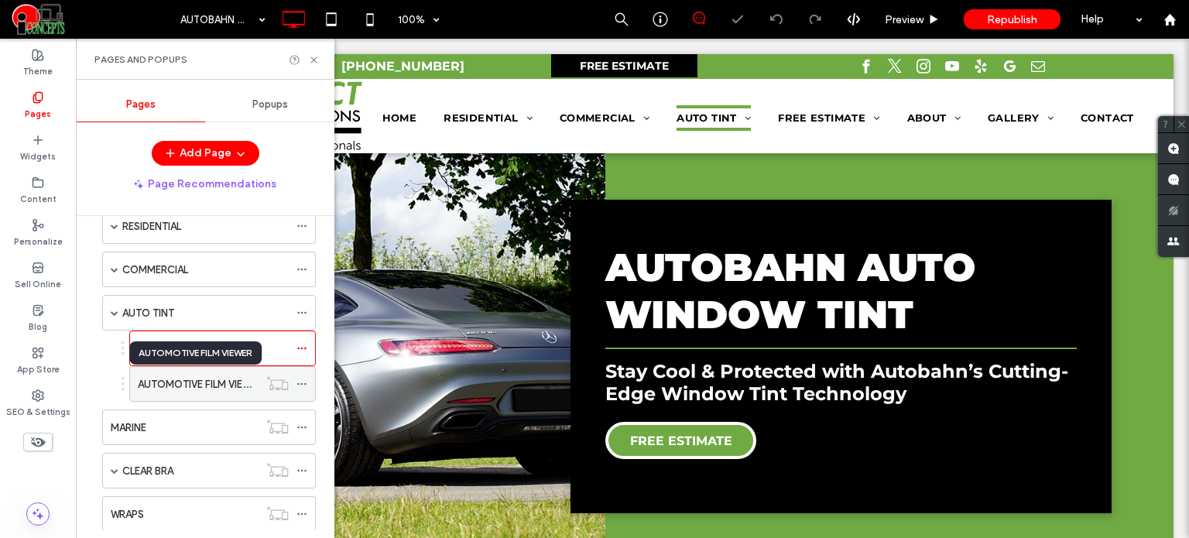
click at [229, 382] on label "AUTOMOTIVE FILM VIEWER" at bounding box center [200, 384] width 125 height 27
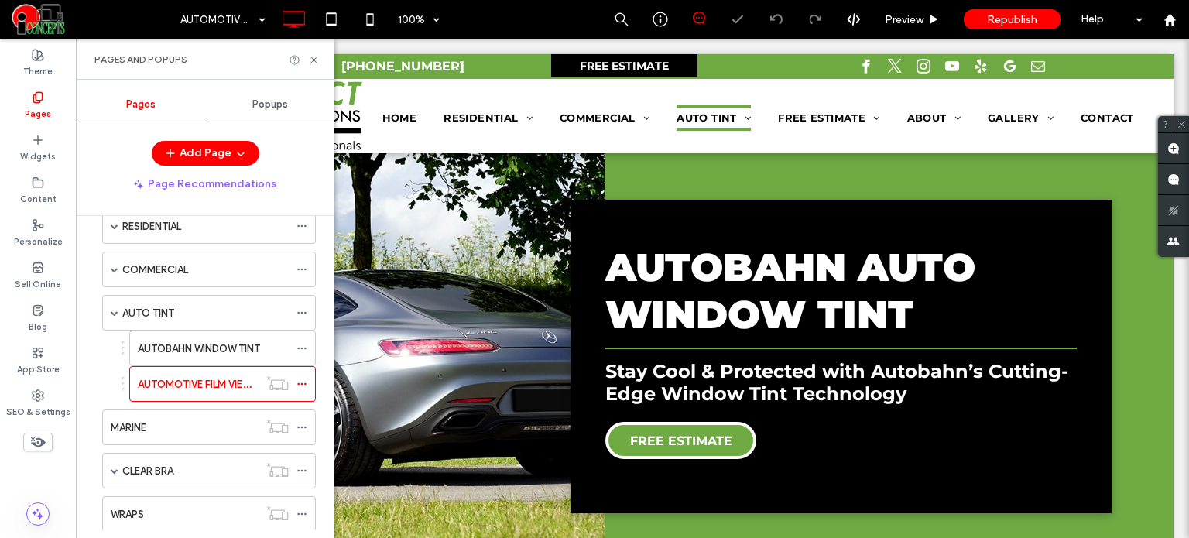
click at [180, 269] on label "COMMERCIAL" at bounding box center [155, 269] width 66 height 27
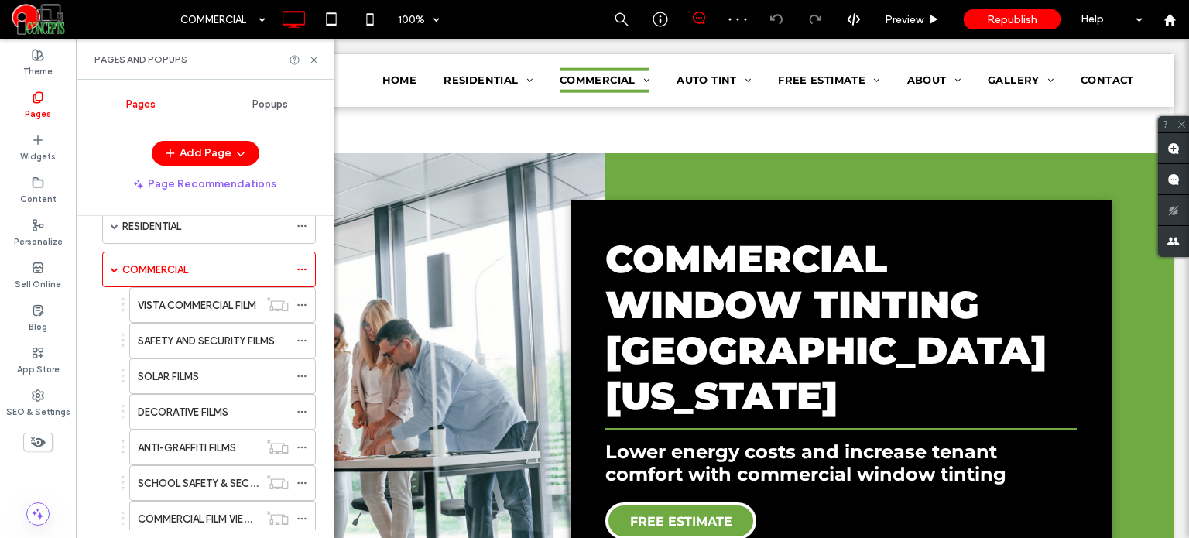
scroll to position [3715, 0]
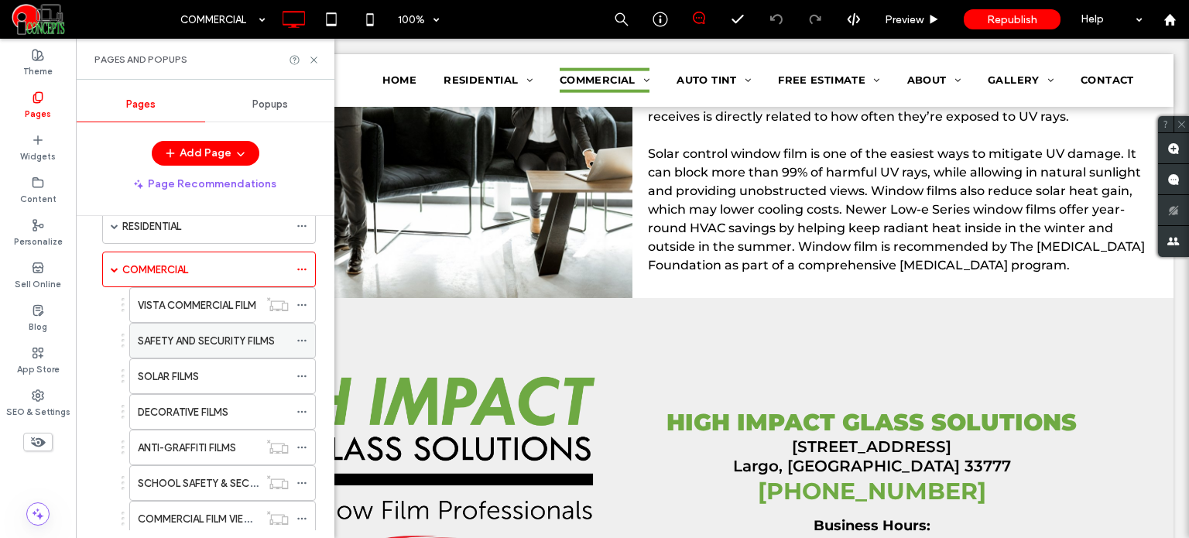
click at [215, 330] on label "SAFETY AND SECURITY FILMS" at bounding box center [206, 340] width 137 height 27
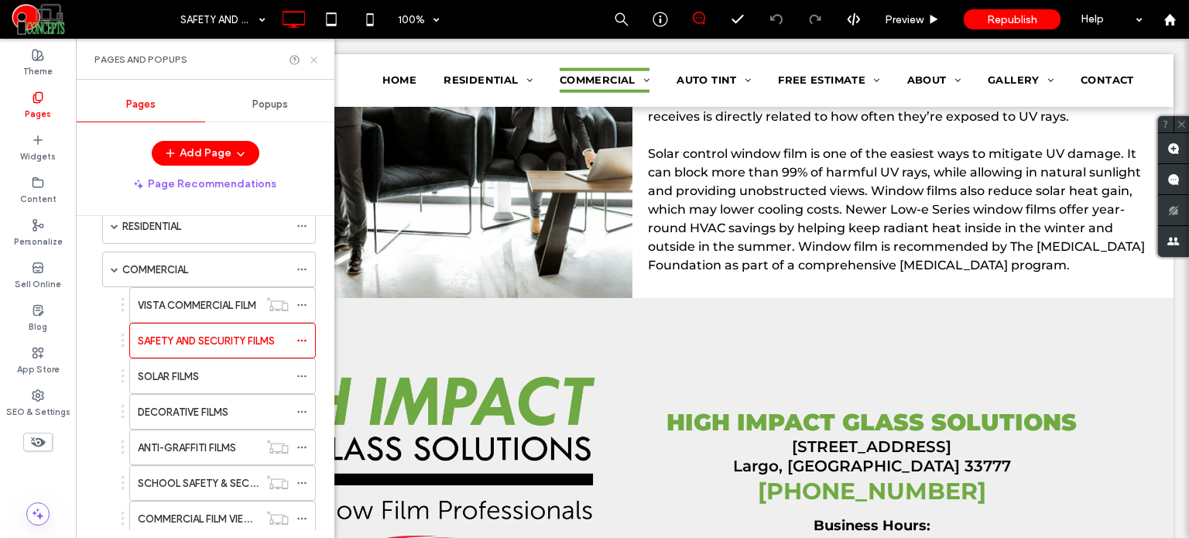
click at [313, 60] on use at bounding box center [313, 59] width 6 height 6
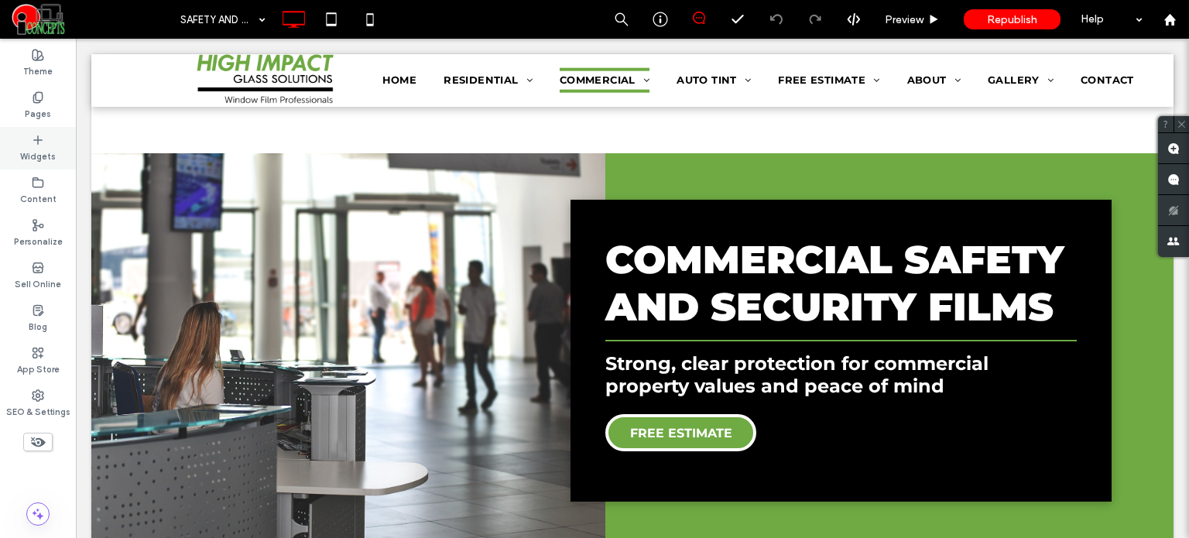
scroll to position [1625, 0]
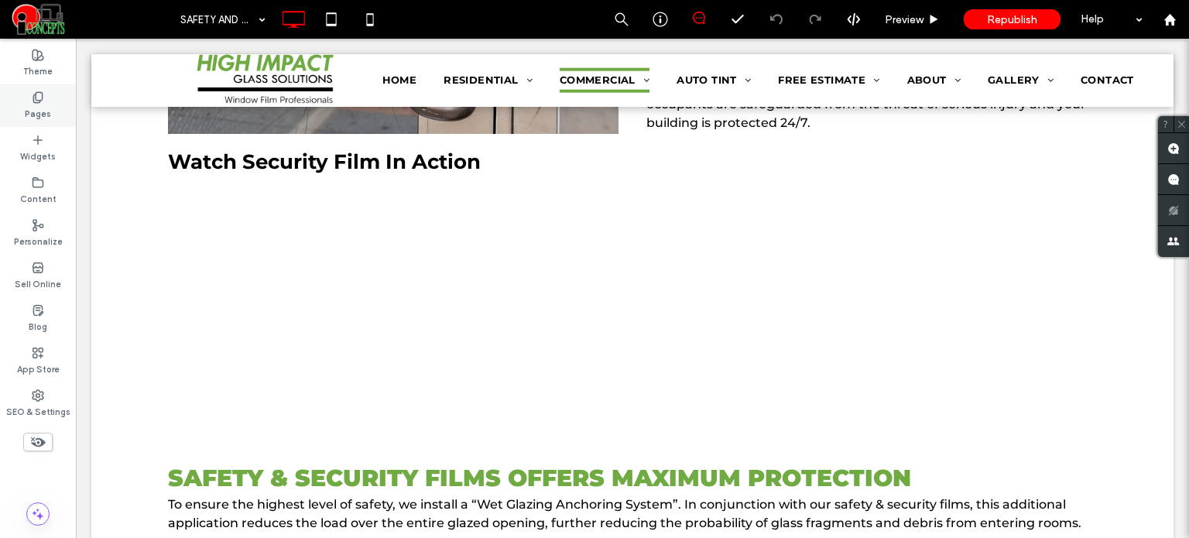
click at [39, 115] on label "Pages" at bounding box center [38, 112] width 26 height 17
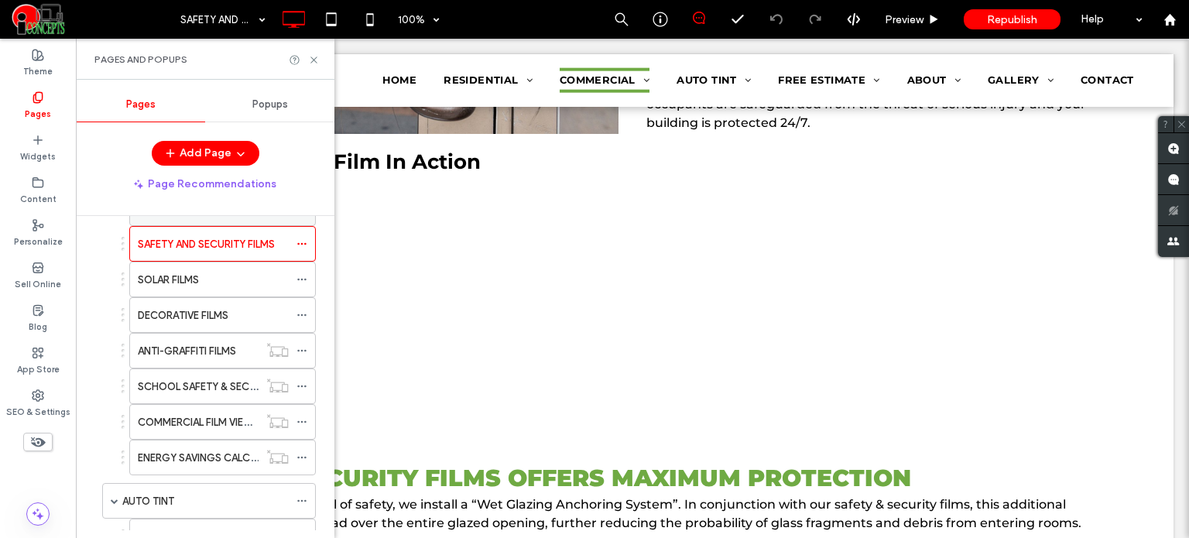
scroll to position [0, 0]
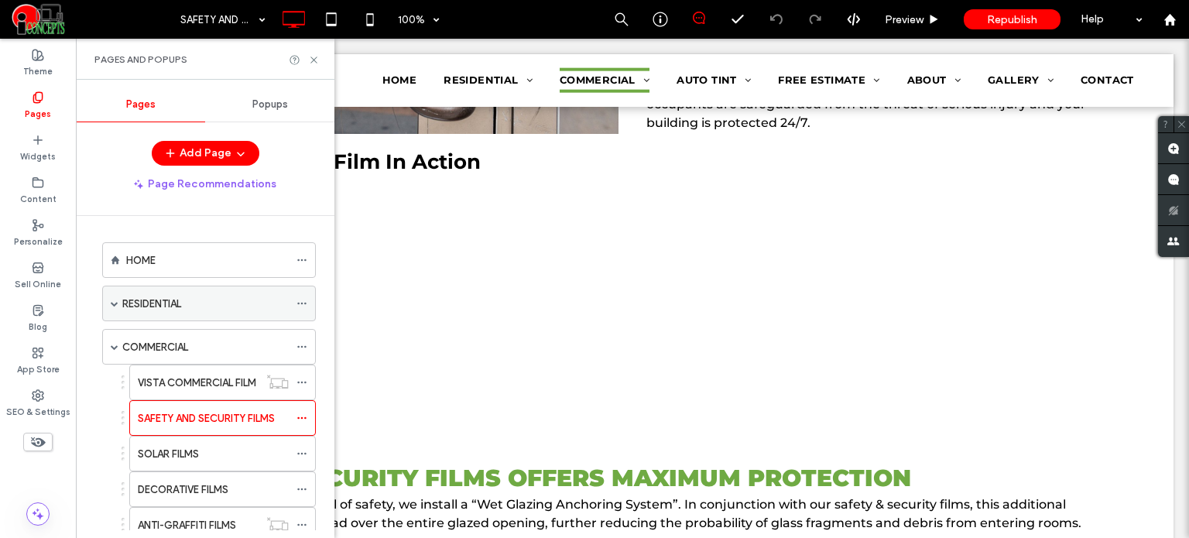
click at [186, 302] on div "RESIDENTIAL" at bounding box center [205, 304] width 166 height 16
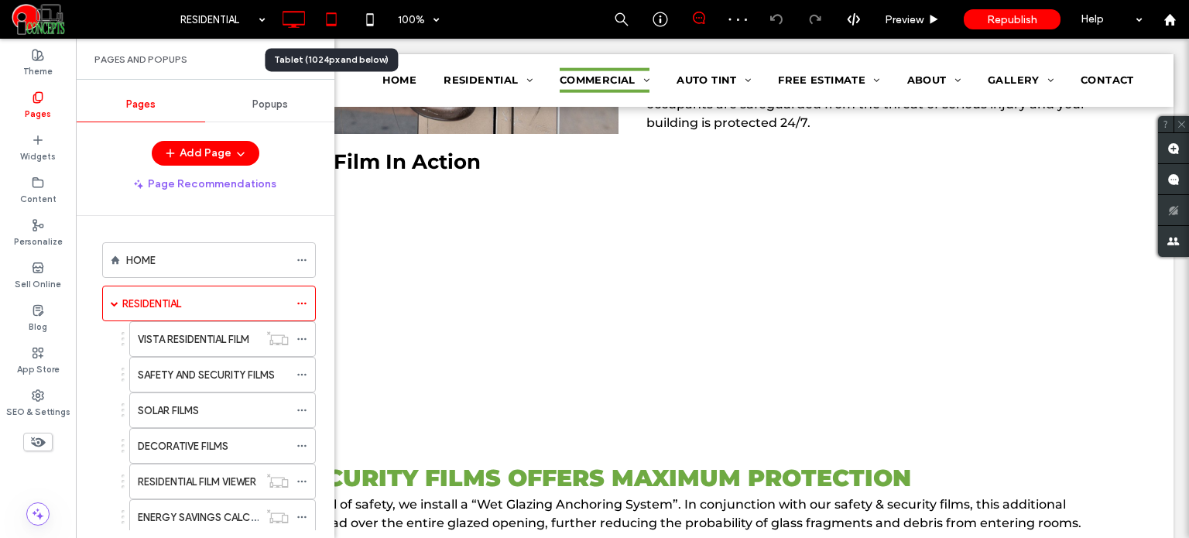
click at [330, 36] on div at bounding box center [332, 19] width 39 height 39
click at [332, 20] on icon at bounding box center [331, 19] width 31 height 31
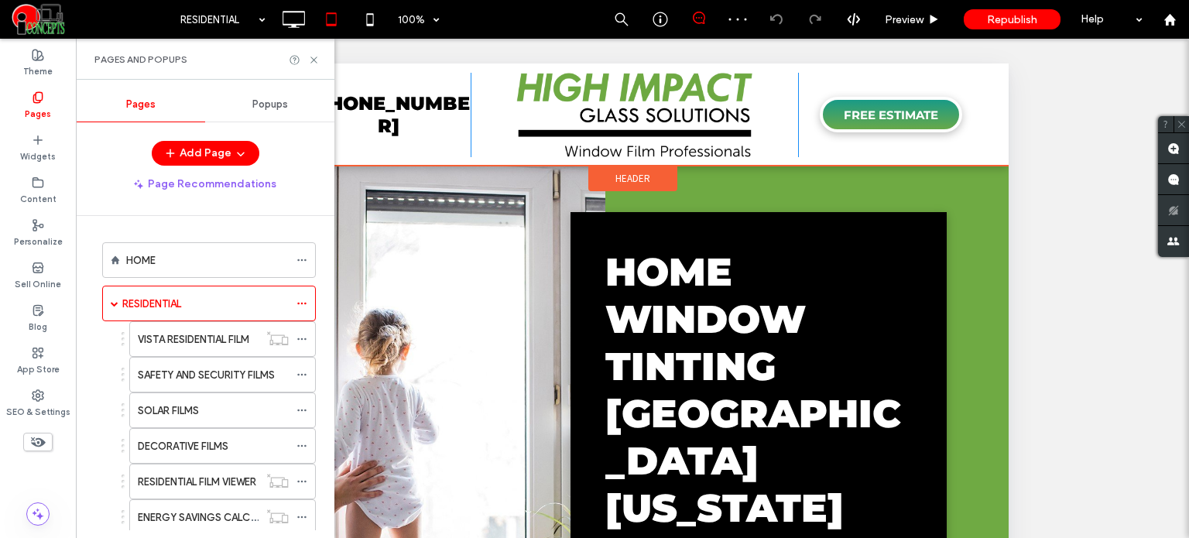
scroll to position [1625, 0]
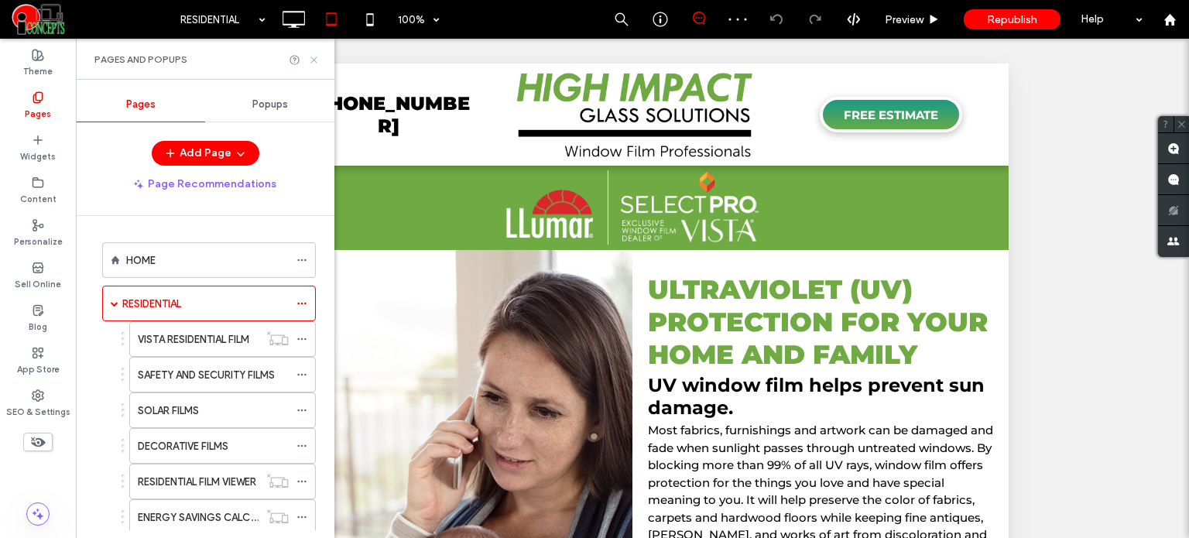
click at [313, 60] on use at bounding box center [313, 59] width 6 height 6
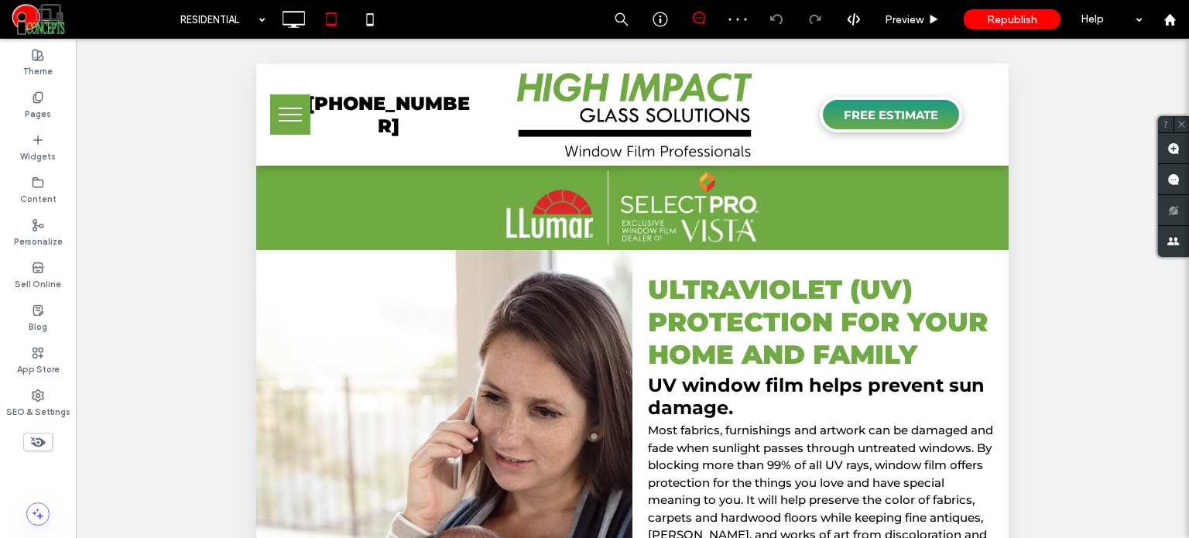
click at [286, 108] on span "menu" at bounding box center [290, 109] width 23 height 2
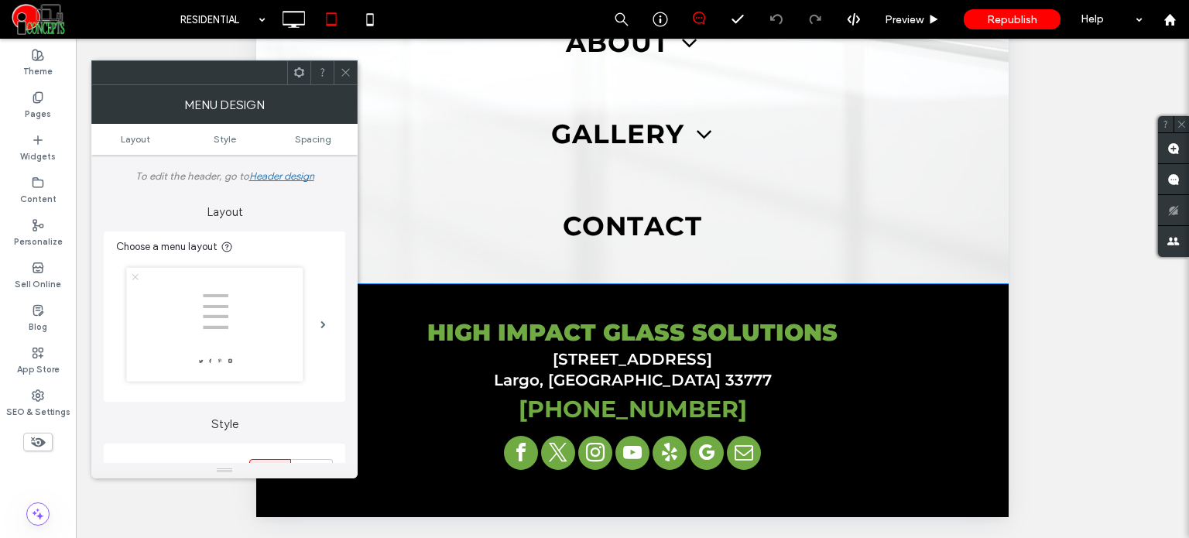
scroll to position [540, 0]
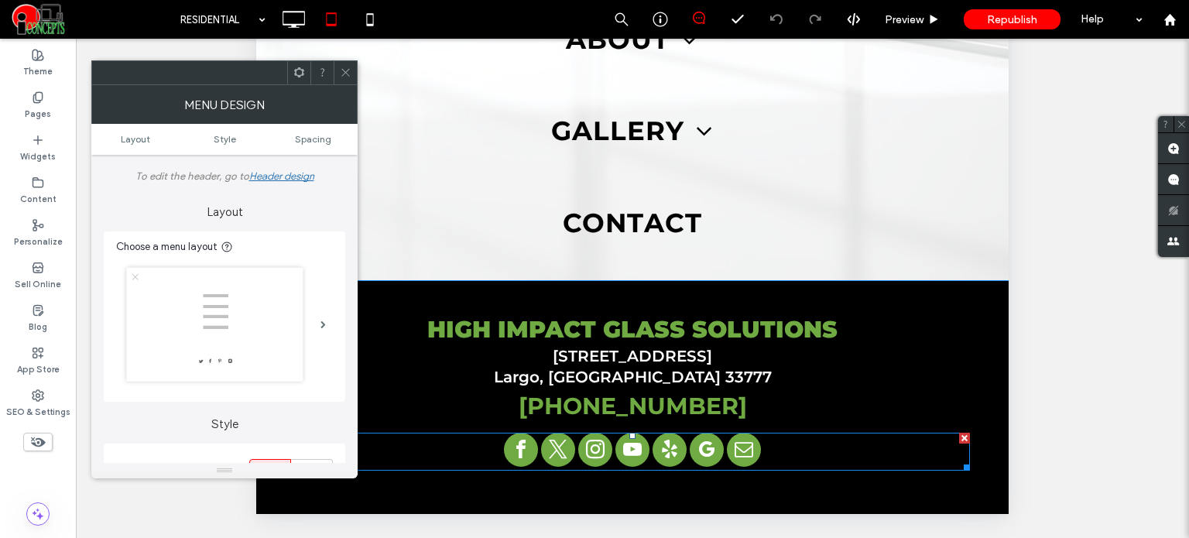
click at [625, 446] on span "youtube" at bounding box center [632, 450] width 34 height 34
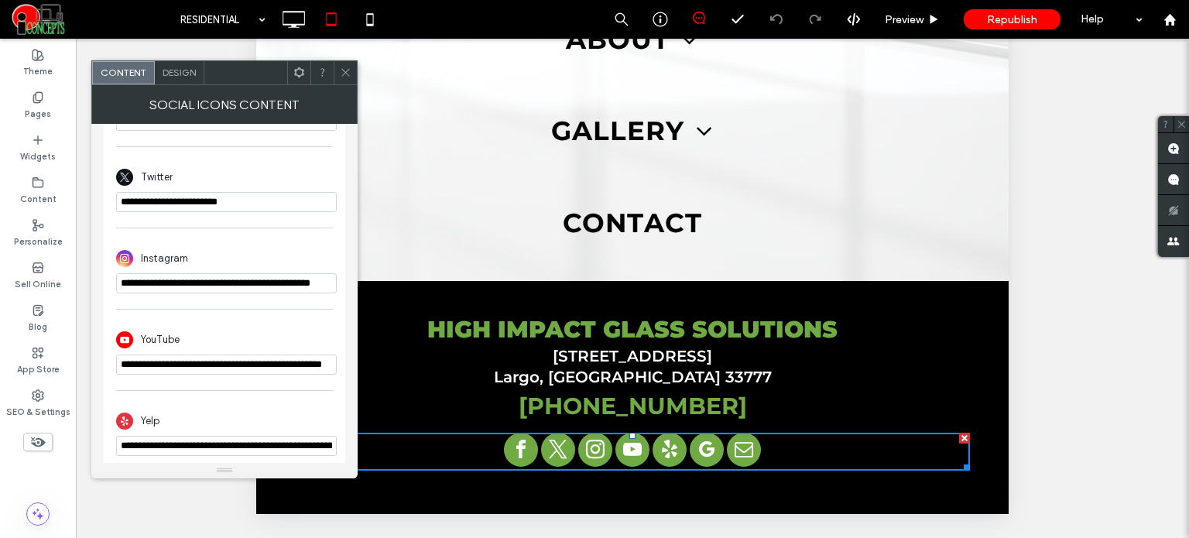
scroll to position [464, 0]
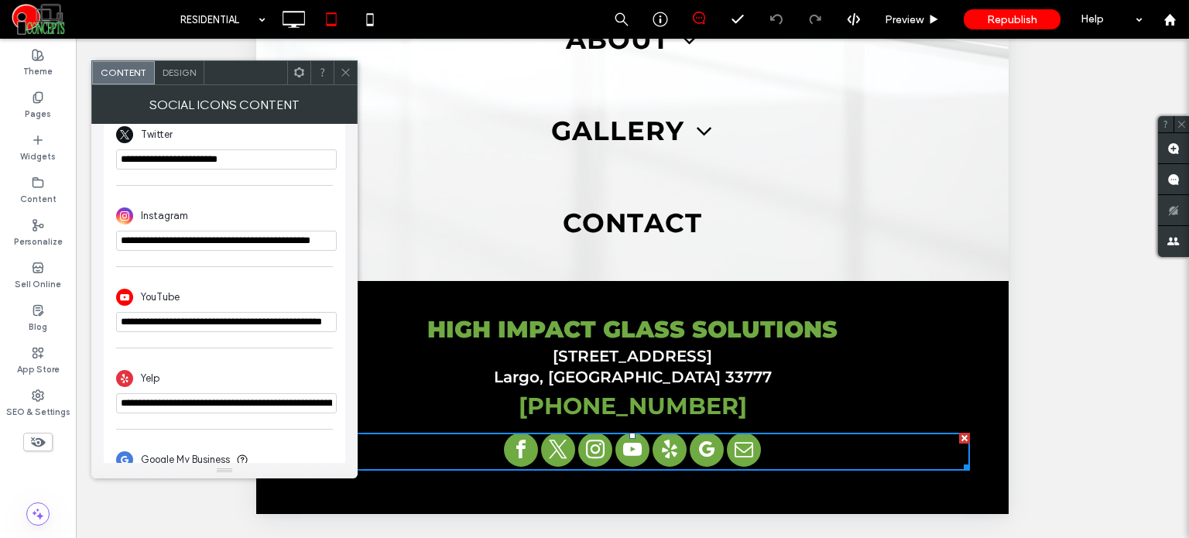
click at [269, 325] on input "**********" at bounding box center [226, 322] width 221 height 20
paste input "*"
type input "**********"
click at [294, 347] on div "**********" at bounding box center [224, 381] width 217 height 81
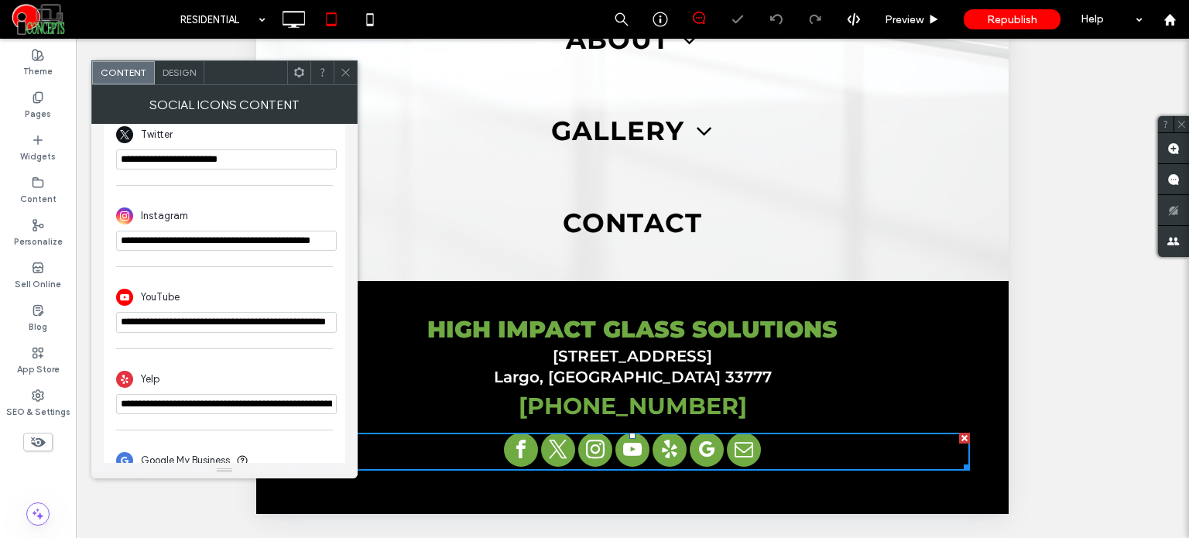
scroll to position [0, 0]
click at [346, 71] on use at bounding box center [345, 73] width 8 height 8
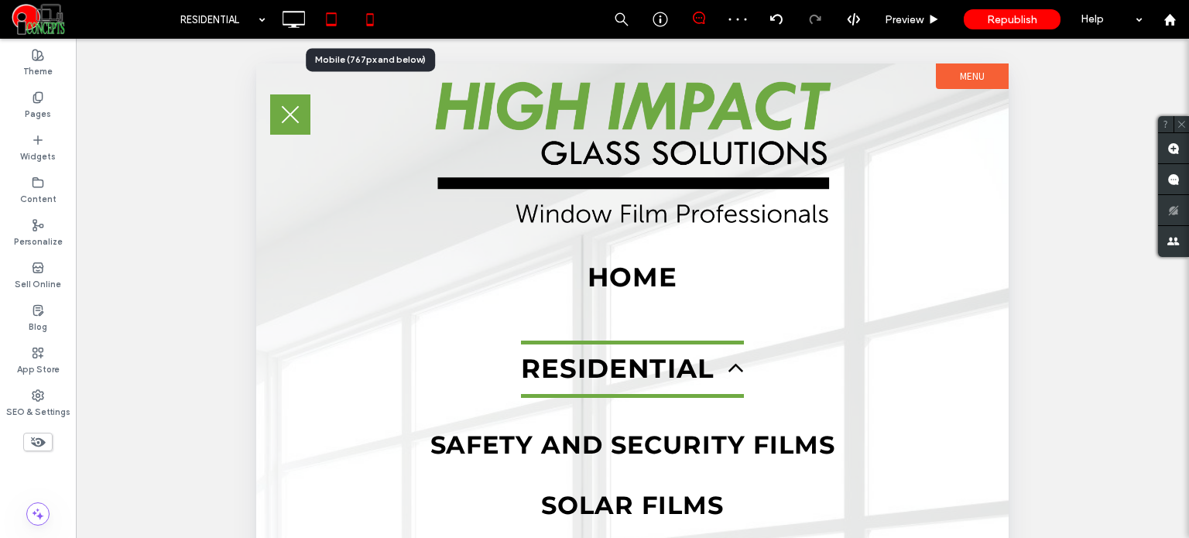
click at [365, 33] on icon at bounding box center [369, 19] width 31 height 31
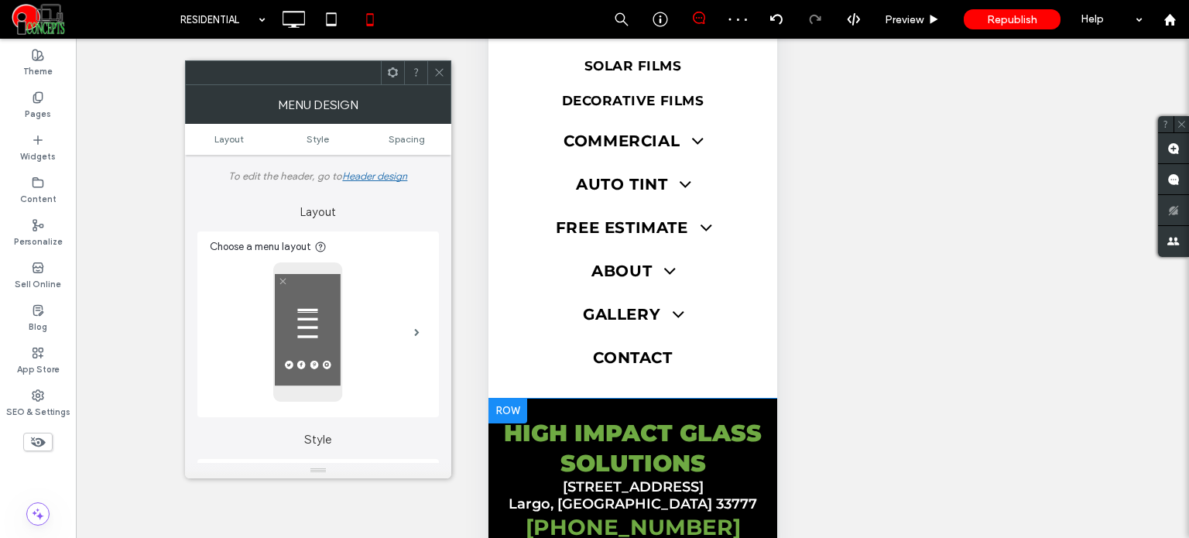
scroll to position [101, 0]
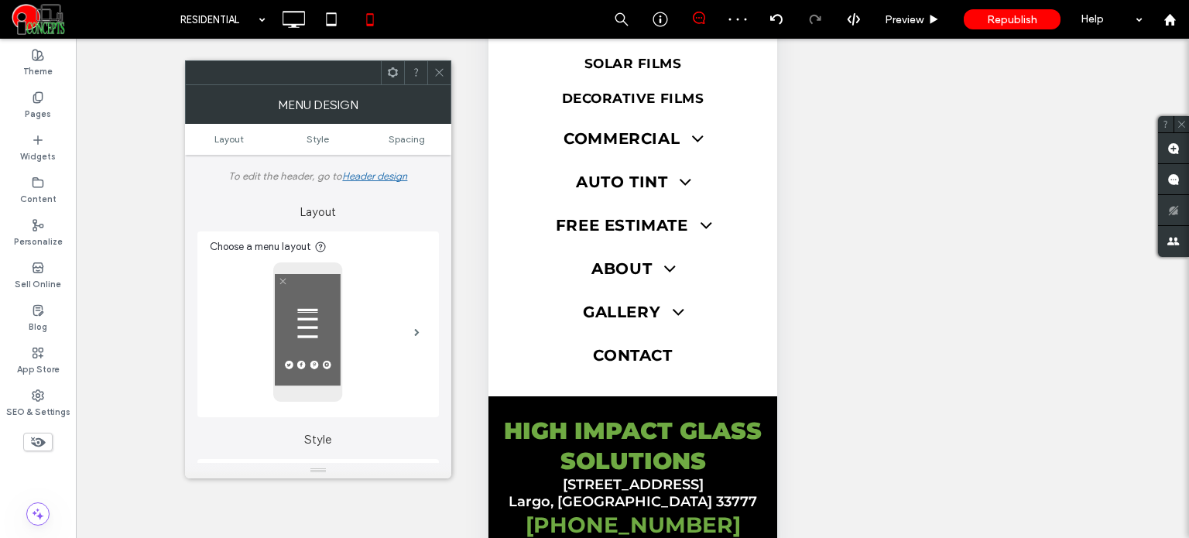
click at [443, 74] on icon at bounding box center [439, 73] width 12 height 12
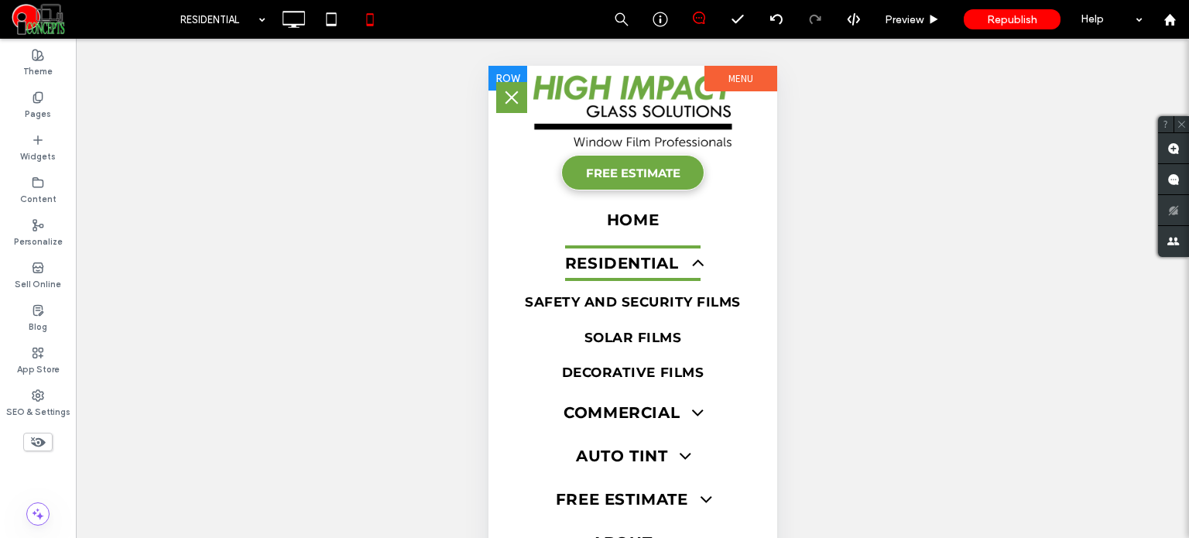
scroll to position [0, 0]
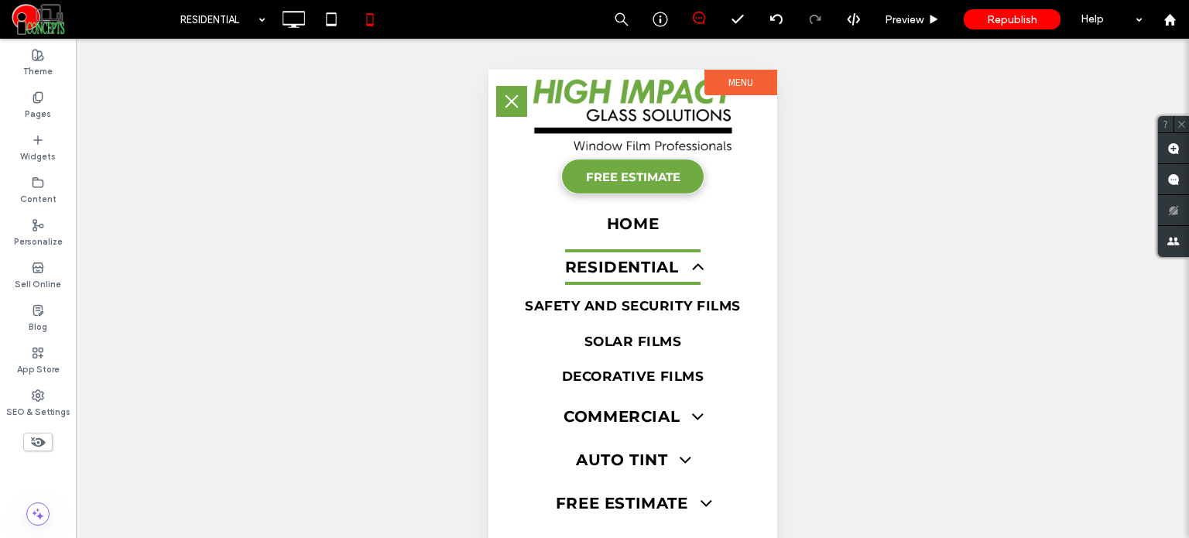
click at [505, 101] on span "menu" at bounding box center [510, 102] width 17 height 2
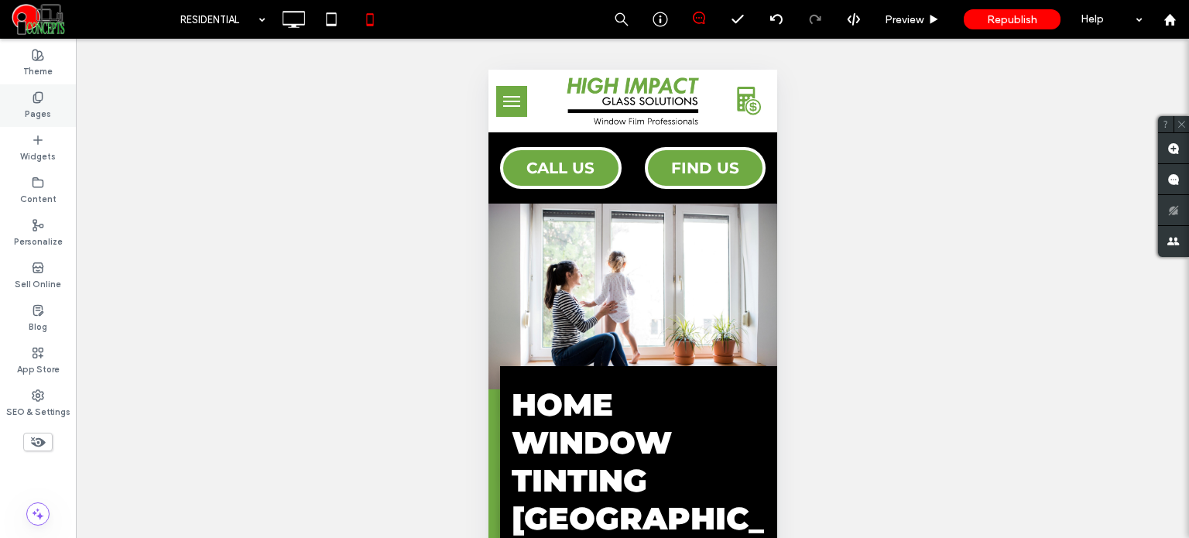
click at [64, 104] on div "Pages" at bounding box center [38, 105] width 76 height 43
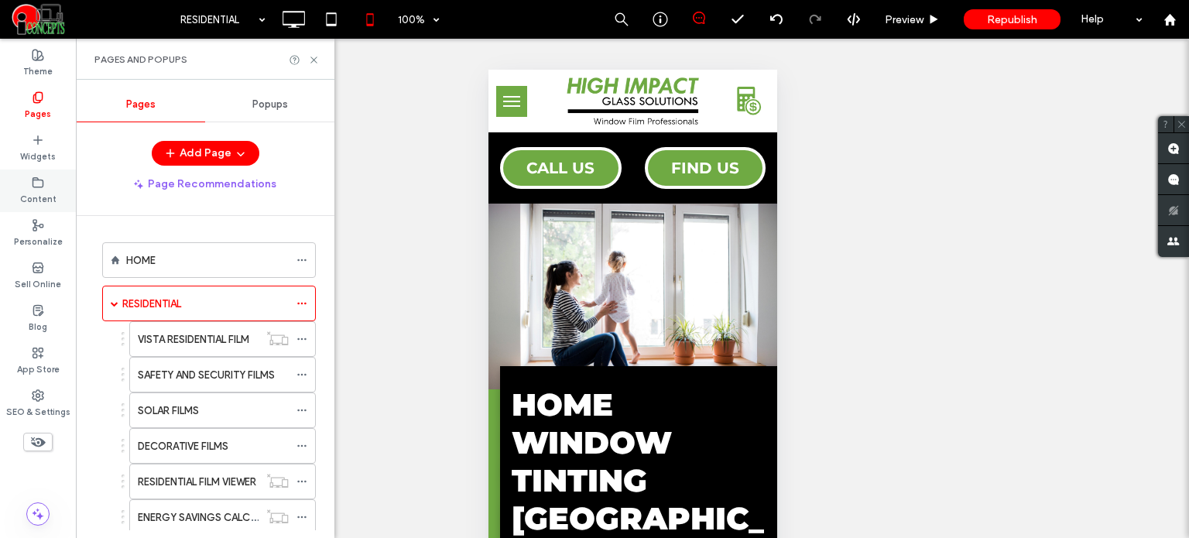
click at [45, 188] on div "Content" at bounding box center [38, 190] width 76 height 43
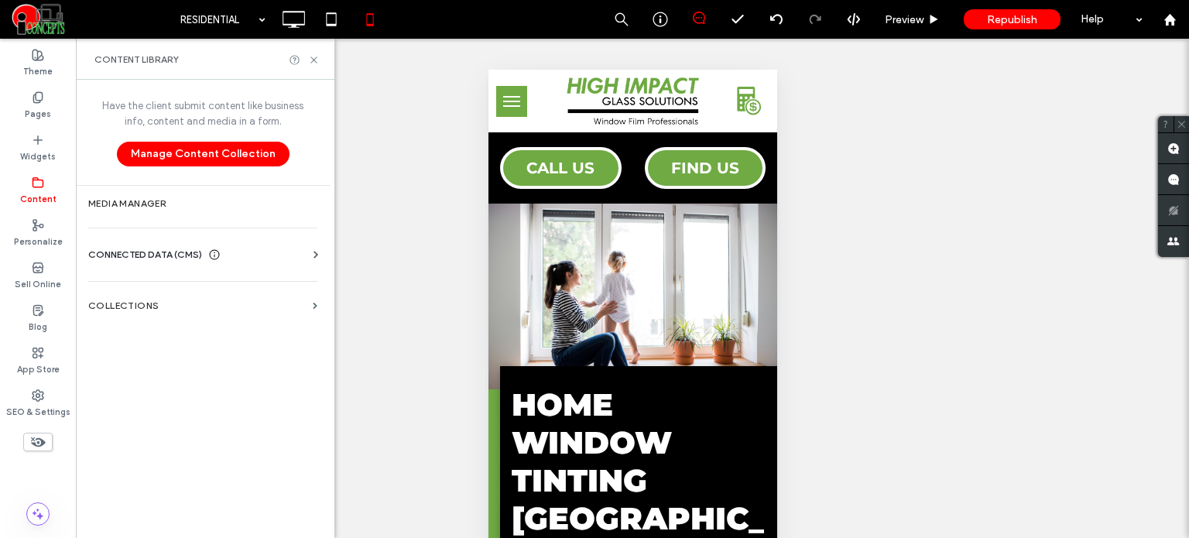
click at [253, 250] on div "CONNECTED DATA (CMS)" at bounding box center [205, 254] width 235 height 15
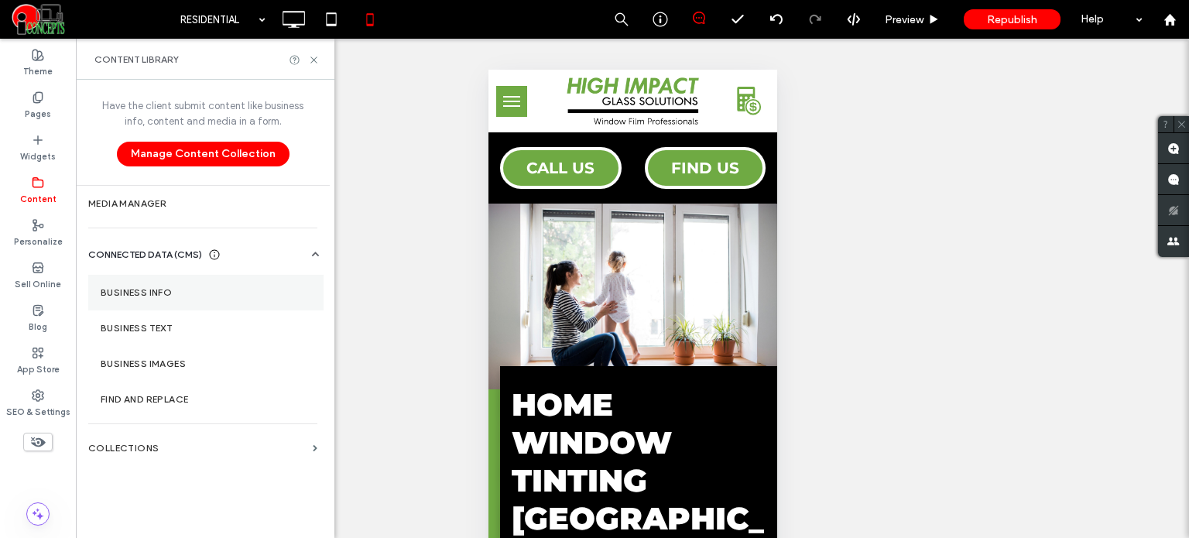
click at [207, 290] on label "Business Info" at bounding box center [206, 292] width 210 height 11
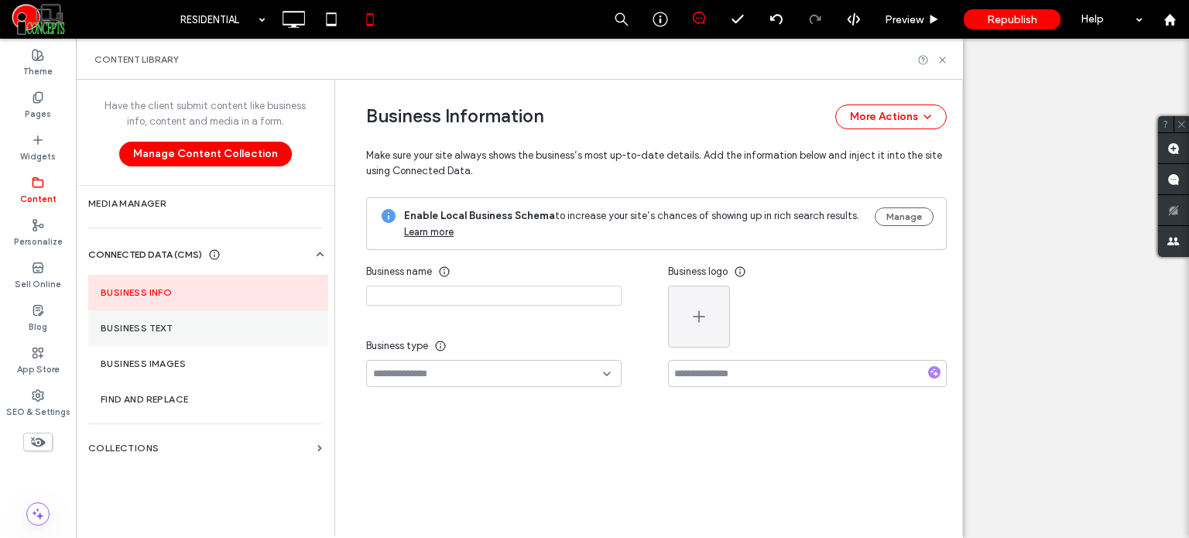
type input "**********"
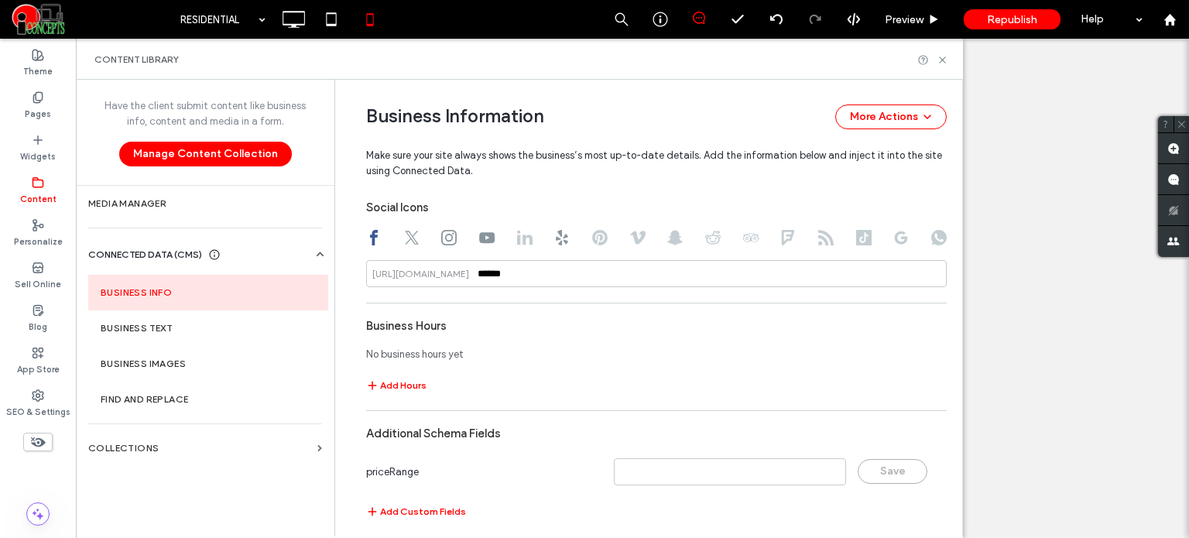
scroll to position [1058, 0]
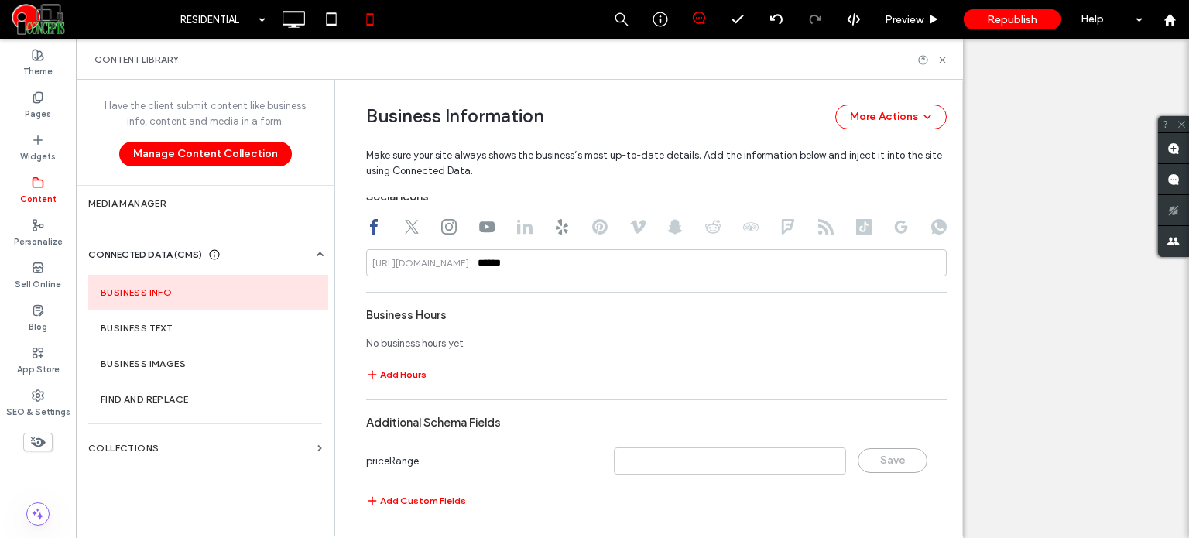
click at [483, 228] on use at bounding box center [486, 226] width 15 height 11
type input "**********"
click at [686, 272] on input "**********" at bounding box center [656, 262] width 580 height 27
paste input
type input "**********"
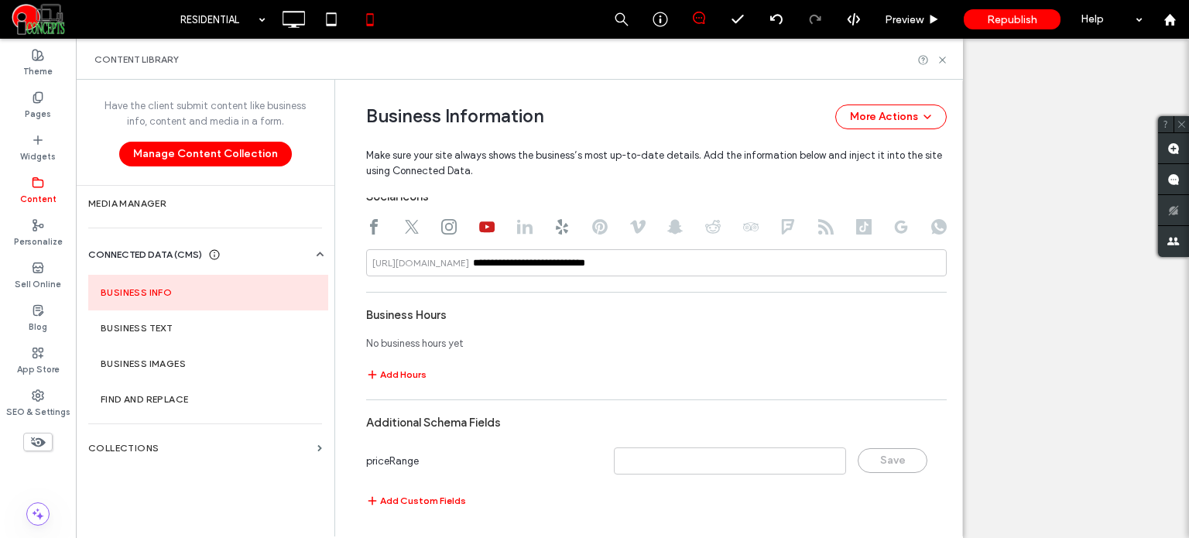
click at [659, 293] on div "**********" at bounding box center [656, 30] width 580 height 976
click at [43, 107] on label "Pages" at bounding box center [38, 112] width 26 height 17
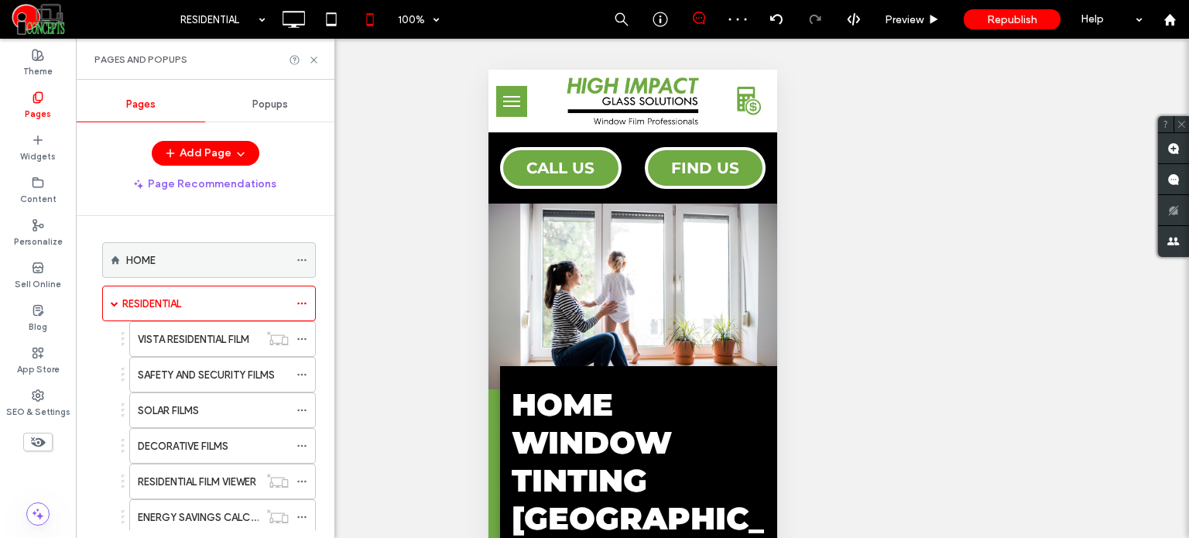
click at [234, 260] on div "HOME" at bounding box center [207, 260] width 163 height 16
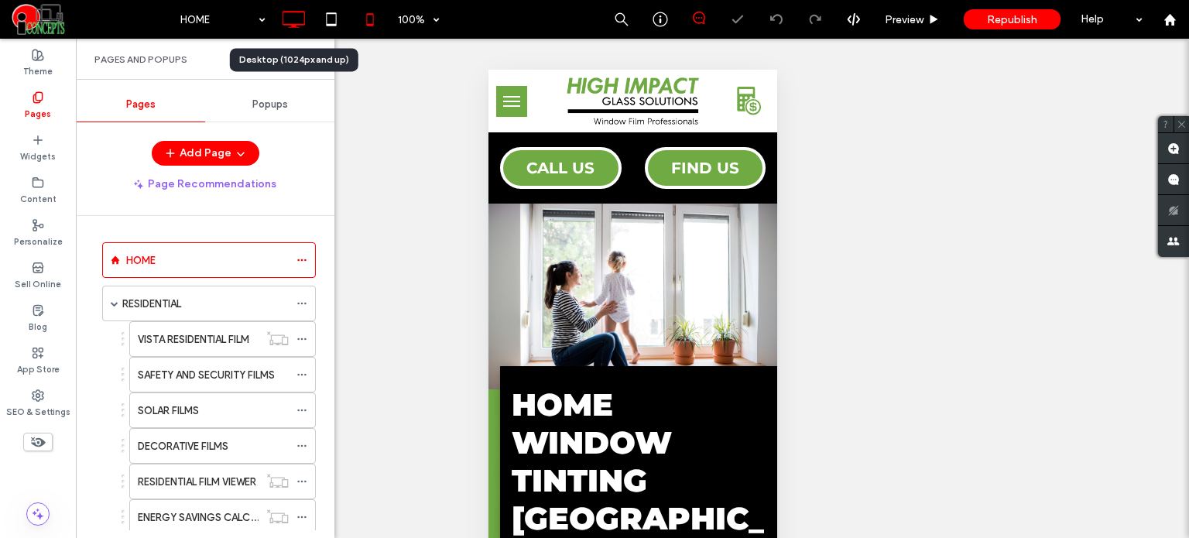
click at [297, 17] on icon at bounding box center [293, 19] width 31 height 31
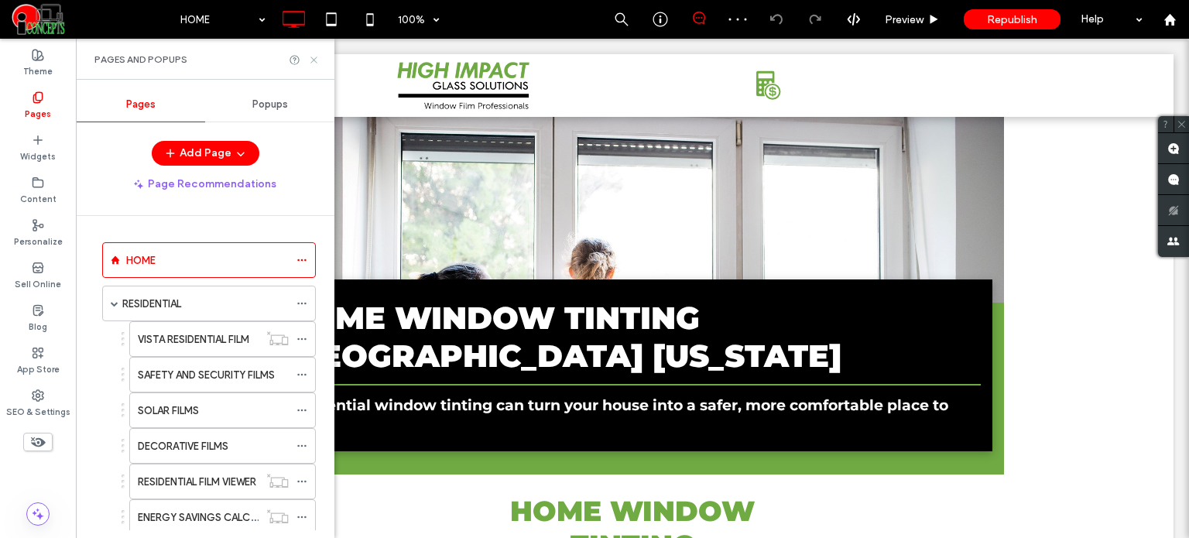
click at [310, 55] on icon at bounding box center [314, 60] width 12 height 12
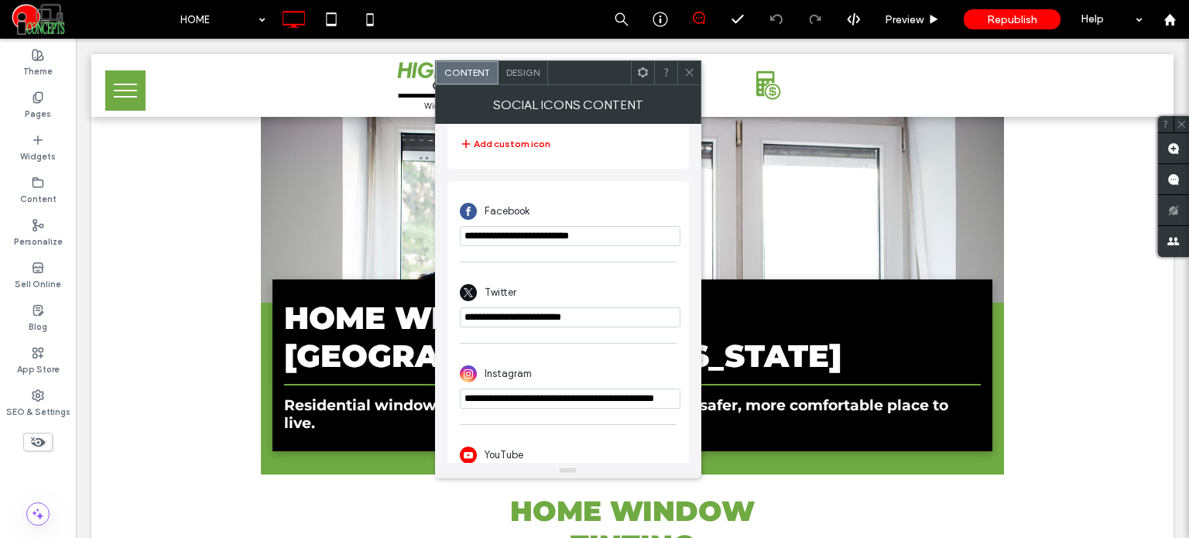
scroll to position [464, 0]
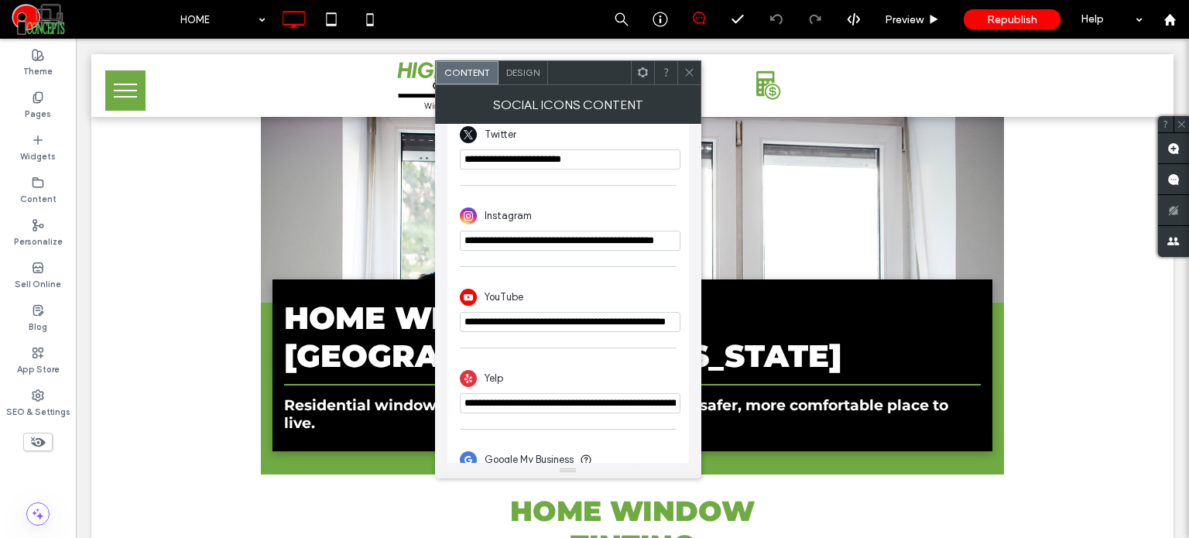
click at [542, 332] on input "**********" at bounding box center [570, 322] width 221 height 20
paste input "*"
type input "**********"
click at [562, 344] on div "**********" at bounding box center [568, 381] width 217 height 81
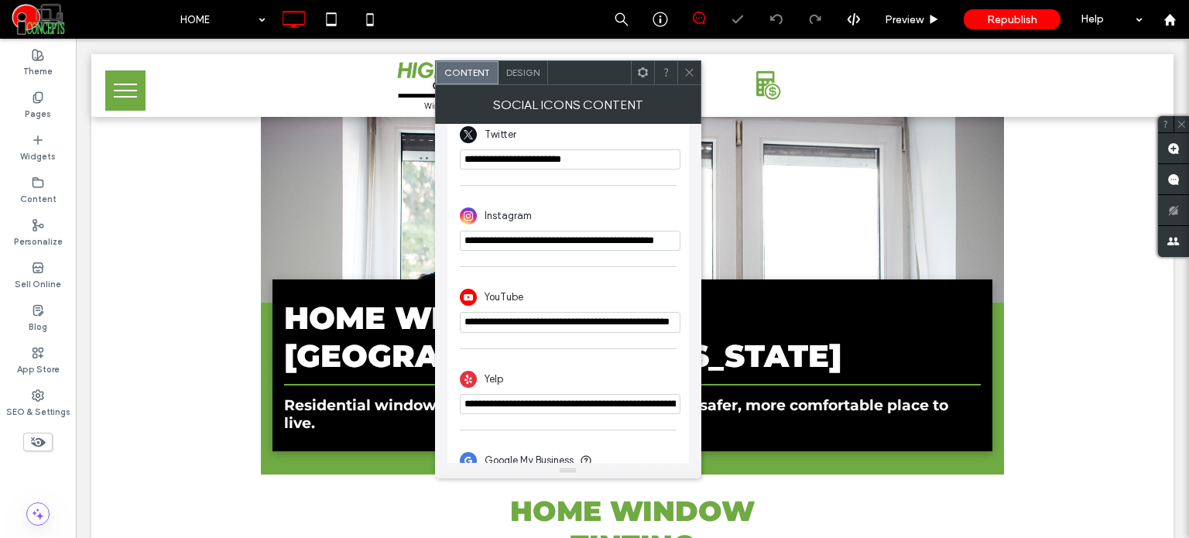
scroll to position [0, 0]
click at [690, 70] on icon at bounding box center [689, 73] width 12 height 12
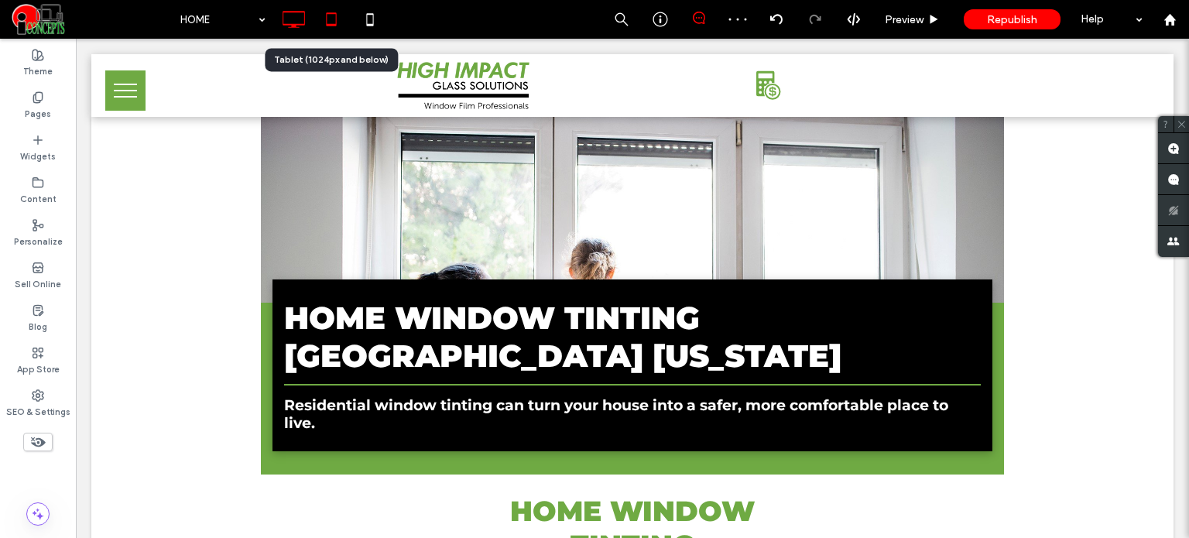
click at [337, 17] on icon at bounding box center [331, 19] width 31 height 31
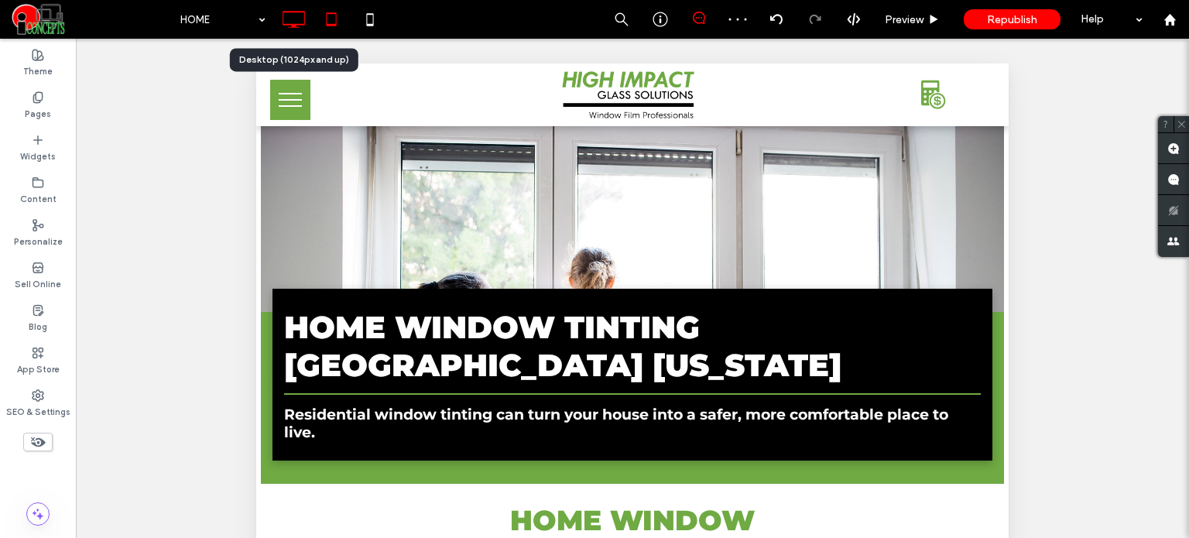
click at [286, 22] on icon at bounding box center [293, 19] width 31 height 31
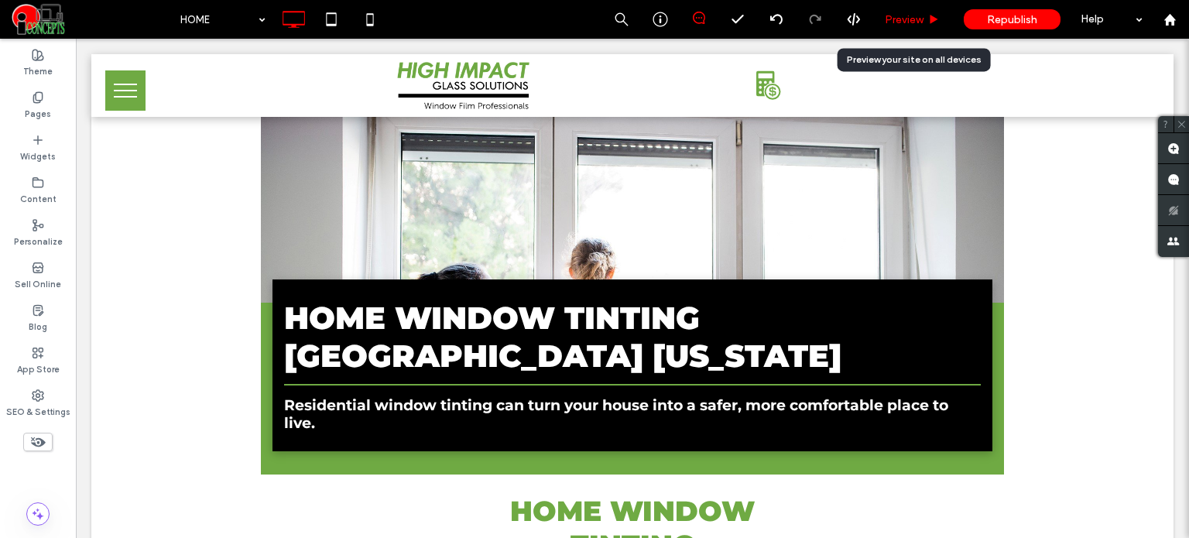
click at [912, 16] on span "Preview" at bounding box center [904, 19] width 39 height 13
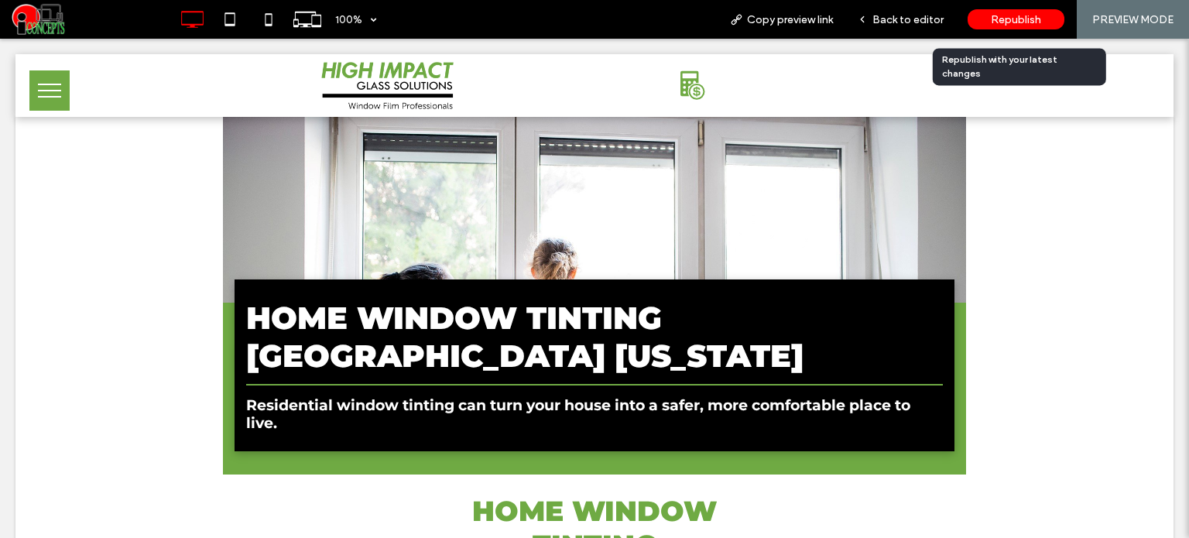
click at [995, 25] on span "Republish" at bounding box center [1016, 19] width 50 height 13
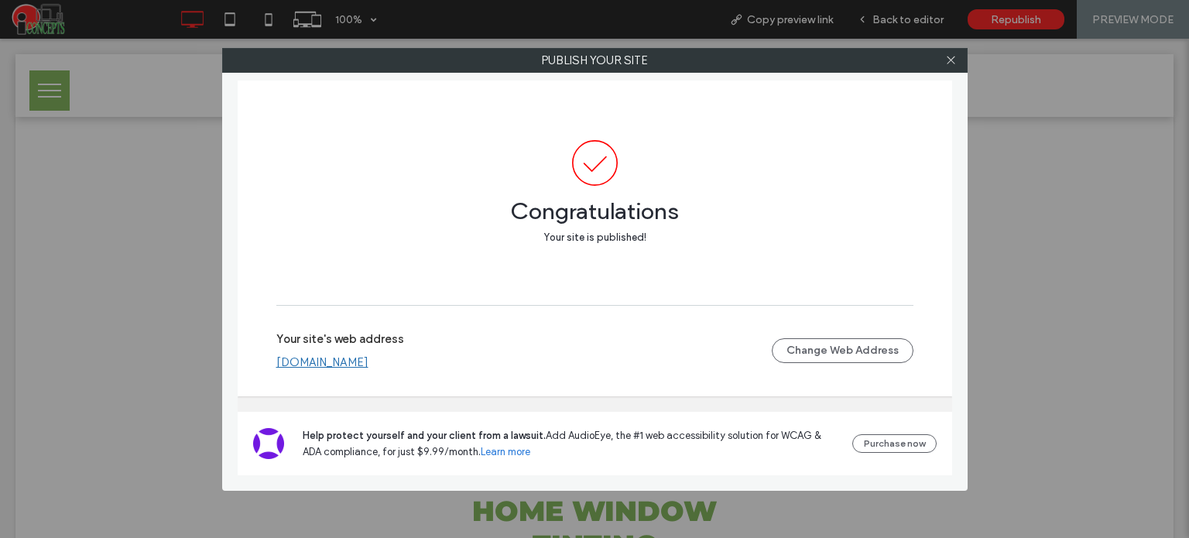
click at [337, 358] on link "[DOMAIN_NAME]" at bounding box center [322, 362] width 92 height 14
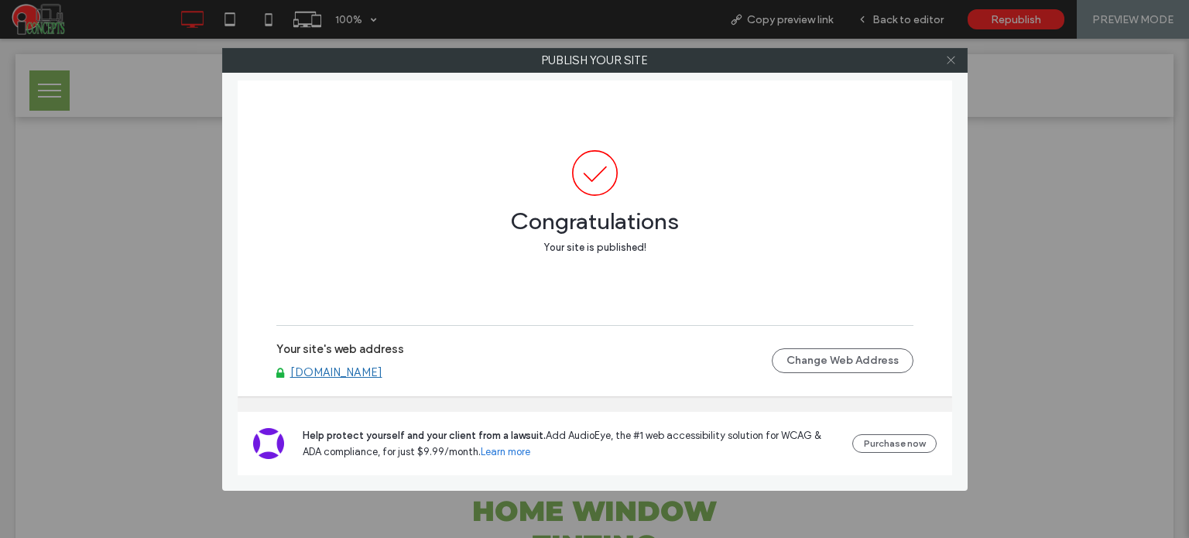
click at [950, 63] on icon at bounding box center [951, 60] width 12 height 12
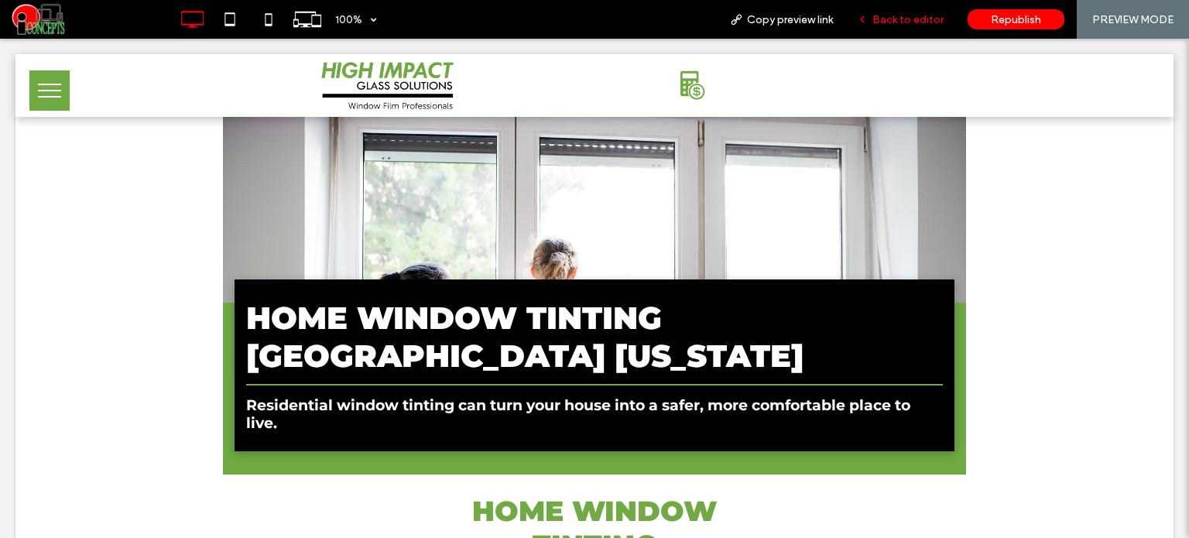
click at [907, 22] on span "Back to editor" at bounding box center [907, 19] width 71 height 13
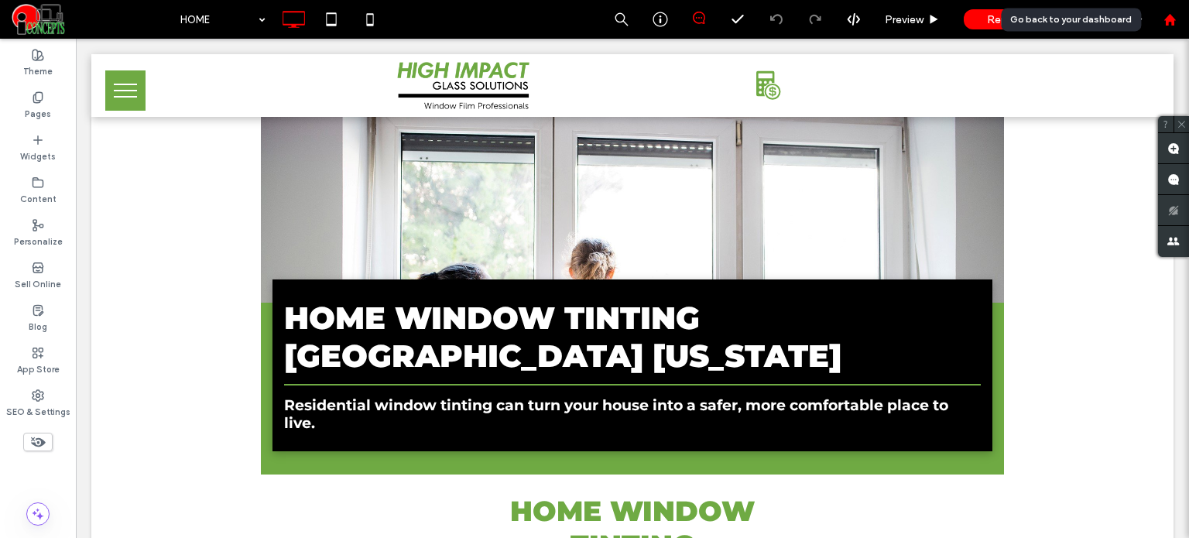
click at [1177, 22] on div at bounding box center [1169, 19] width 37 height 13
